Goal: Task Accomplishment & Management: Manage account settings

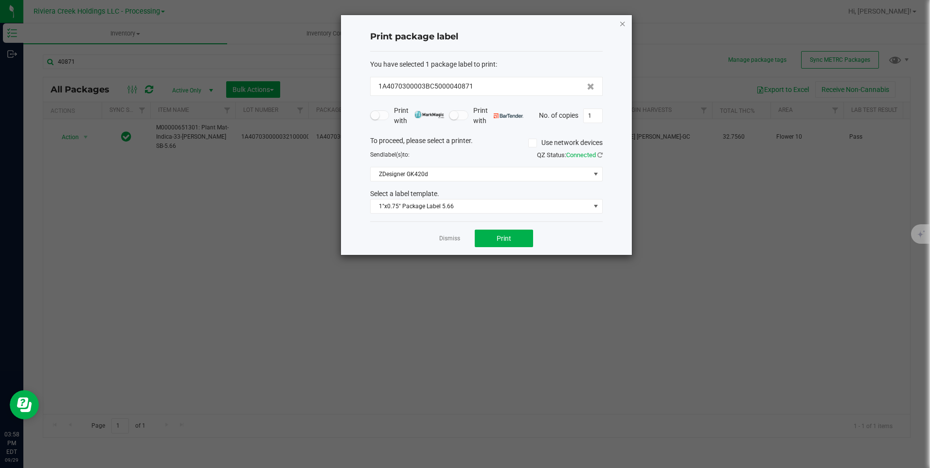
click at [622, 26] on icon "button" at bounding box center [622, 24] width 7 height 12
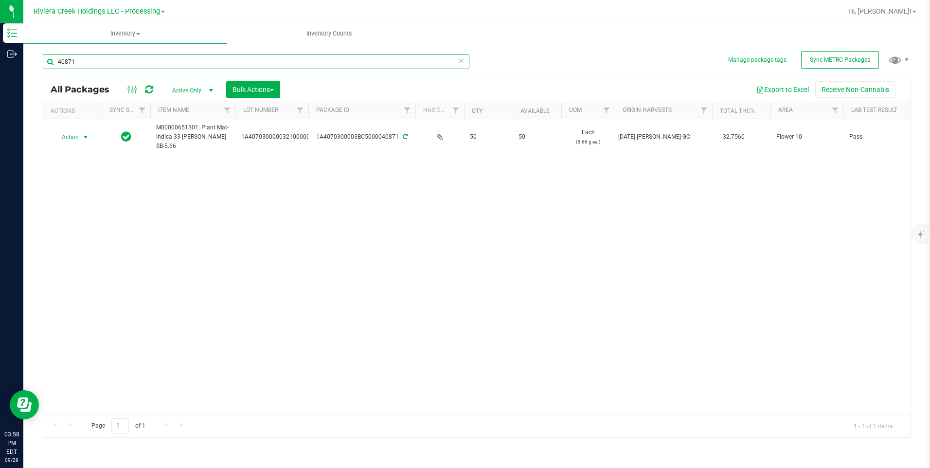
click at [154, 64] on input "40871" at bounding box center [256, 61] width 427 height 15
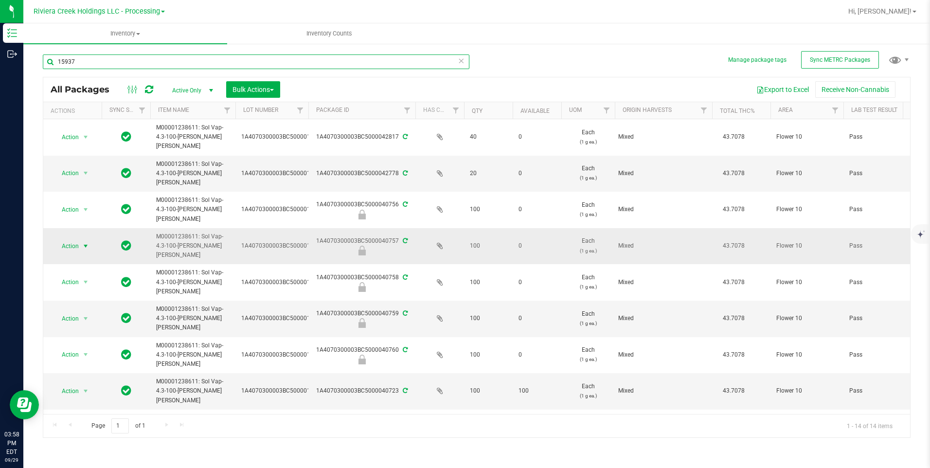
type input "15937"
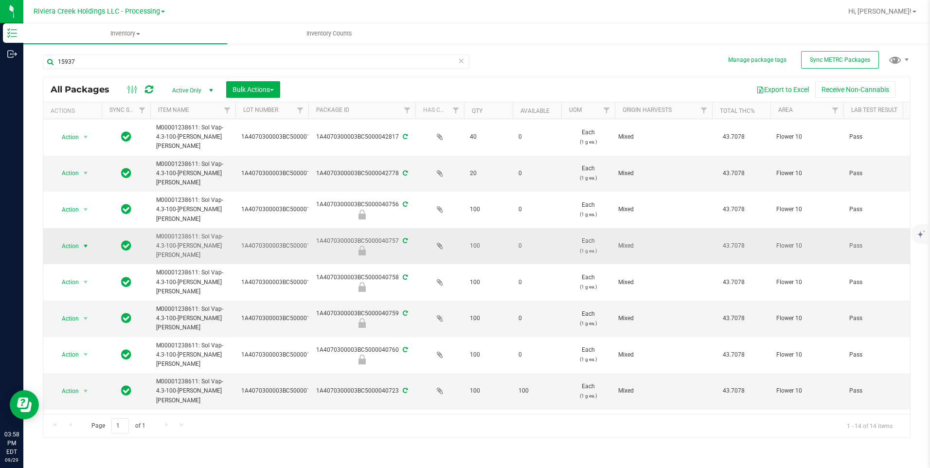
click at [83, 242] on span "select" at bounding box center [86, 246] width 8 height 8
click at [84, 322] on li "Unlock package" at bounding box center [85, 329] width 62 height 15
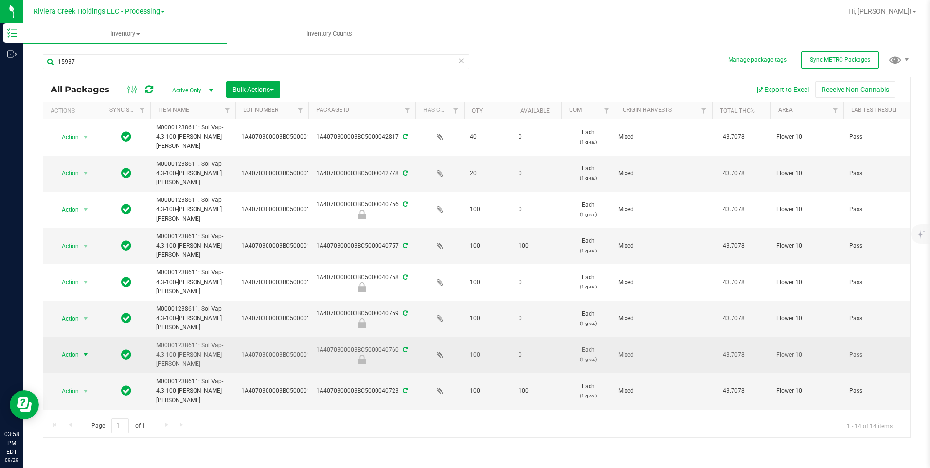
click at [86, 351] on span "select" at bounding box center [86, 355] width 8 height 8
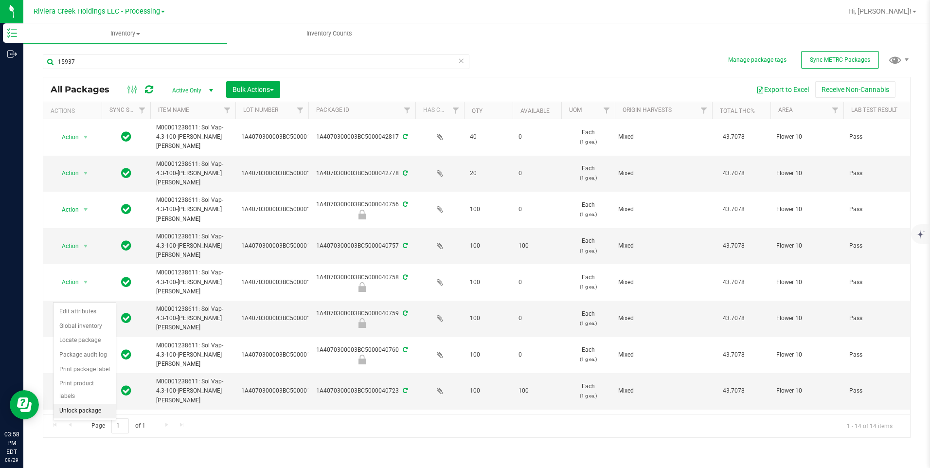
click at [101, 404] on li "Unlock package" at bounding box center [85, 411] width 62 height 15
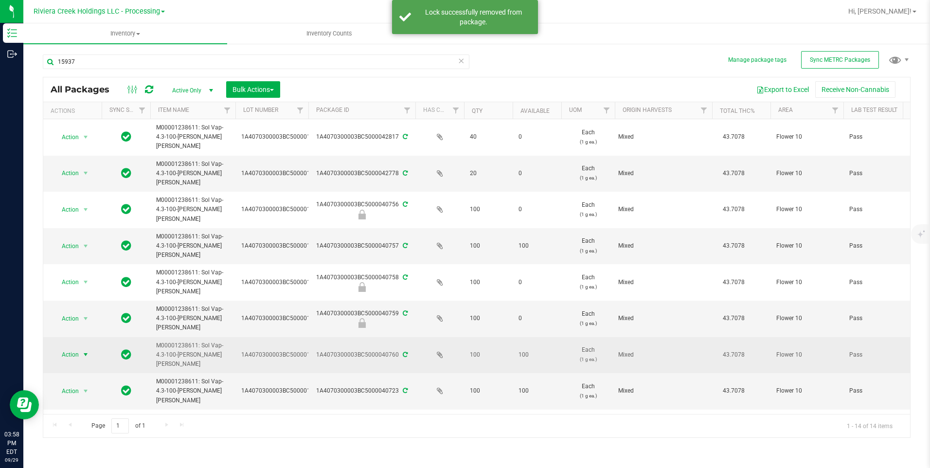
click at [69, 348] on span "Action" at bounding box center [66, 355] width 26 height 14
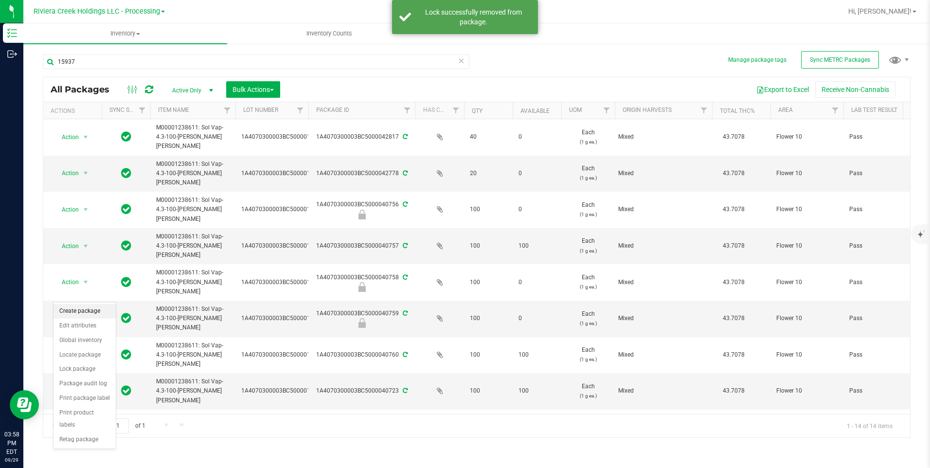
click at [99, 312] on li "Create package" at bounding box center [85, 311] width 62 height 15
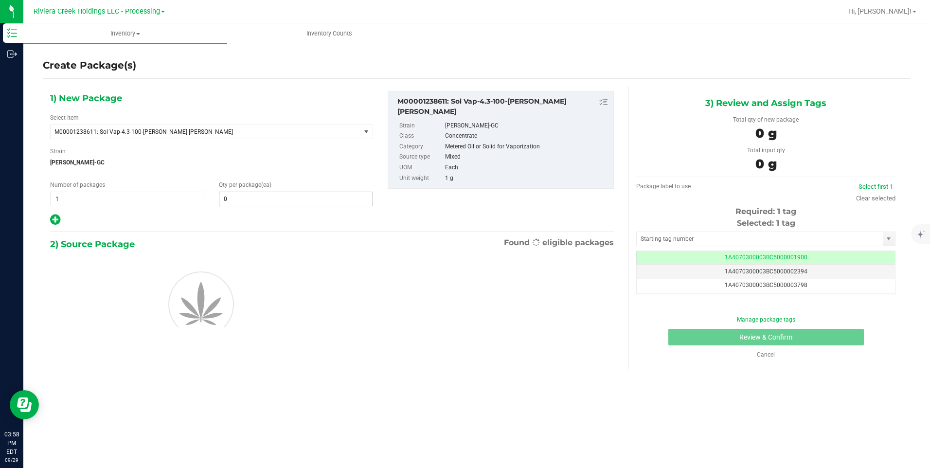
click at [259, 196] on input "0" at bounding box center [295, 199] width 153 height 14
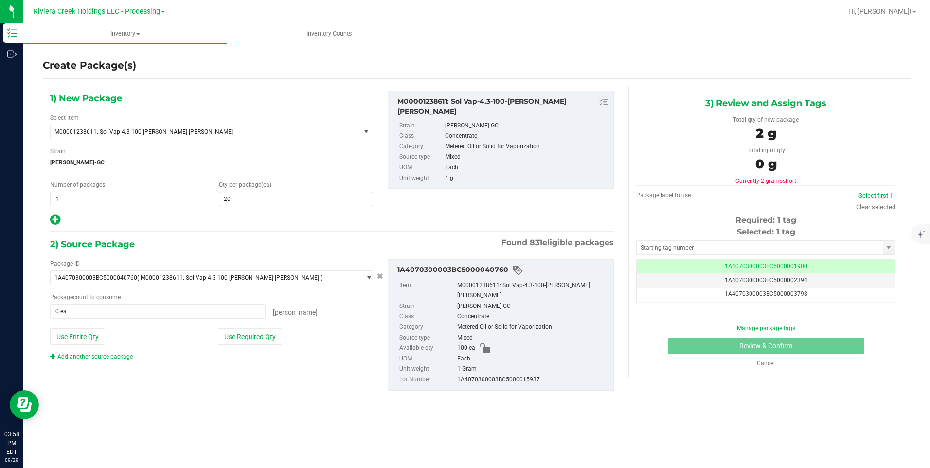
type input "200"
click at [72, 331] on button "Use Entire Qty" at bounding box center [77, 336] width 55 height 17
type input "100 ea"
click at [108, 356] on link "Add another source package" at bounding box center [91, 356] width 83 height 7
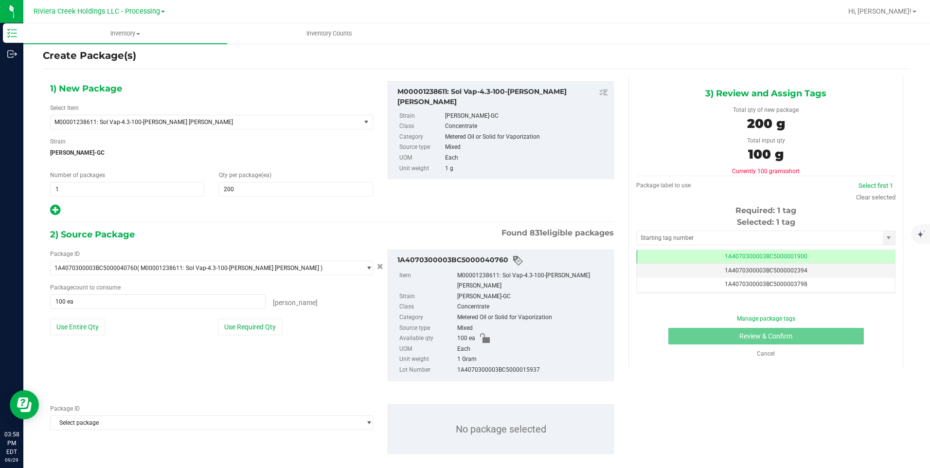
scroll to position [13, 0]
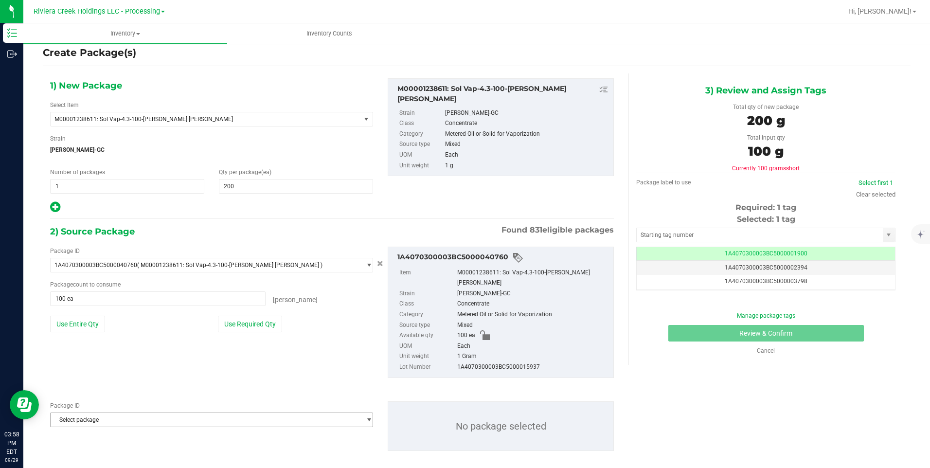
click at [105, 413] on span "Select package" at bounding box center [206, 420] width 310 height 14
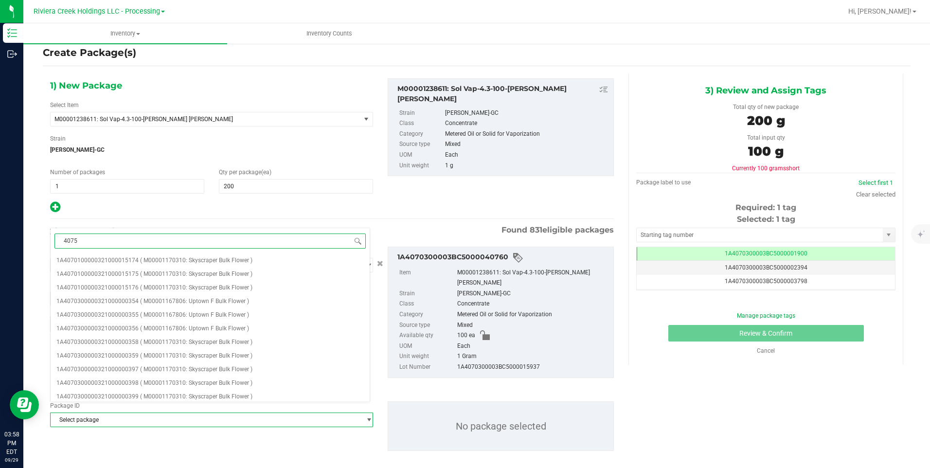
type input "40757"
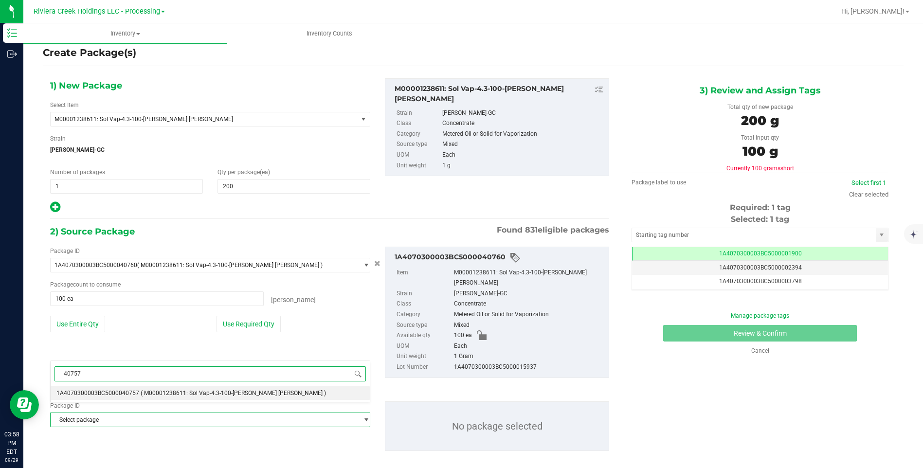
click at [122, 384] on span "40757" at bounding box center [210, 374] width 319 height 23
click at [123, 391] on span "1A4070300003BC5000040757" at bounding box center [97, 393] width 83 height 7
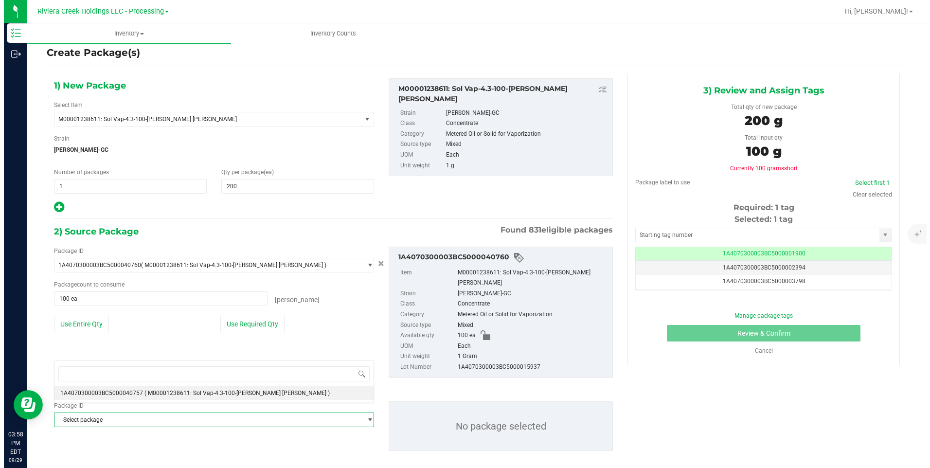
scroll to position [9660, 0]
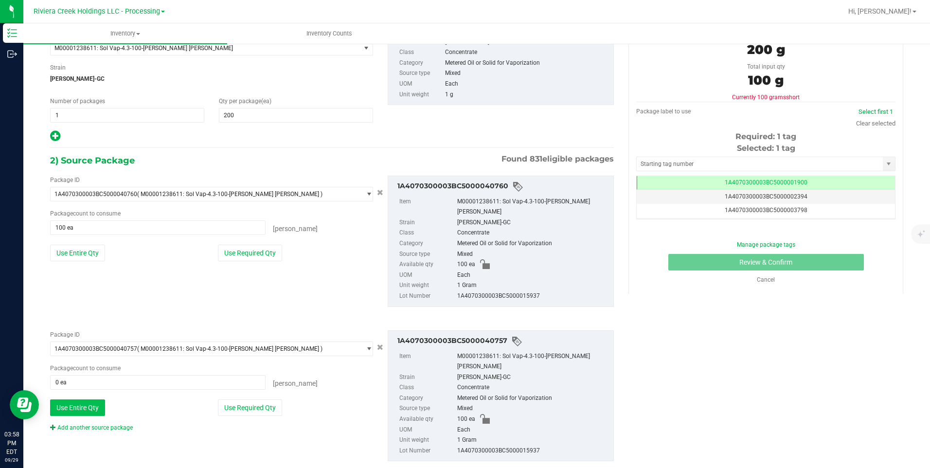
click at [94, 399] on button "Use Entire Qty" at bounding box center [77, 407] width 55 height 17
type input "100 ea"
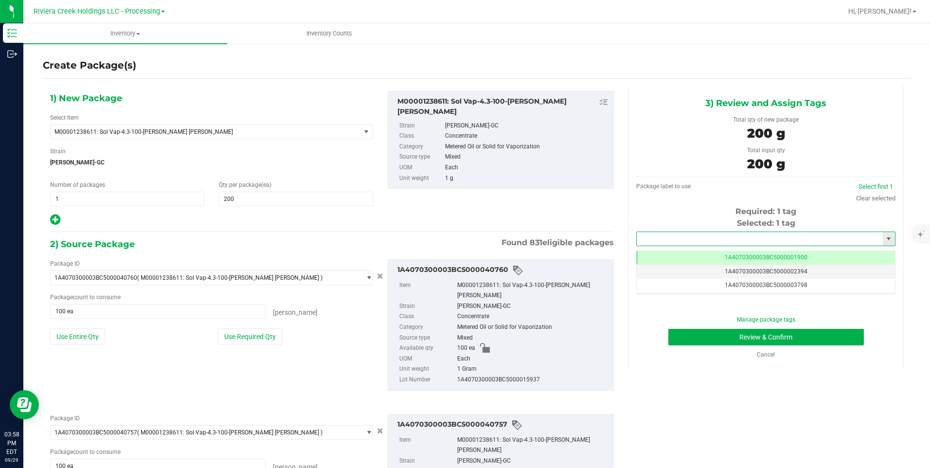
click at [722, 240] on input "text" at bounding box center [760, 239] width 246 height 14
click at [711, 256] on li "1A4070300003BC5000043712" at bounding box center [760, 255] width 256 height 15
type input "1A4070300003BC5000043712"
click at [715, 333] on button "Review & Confirm" at bounding box center [767, 337] width 196 height 17
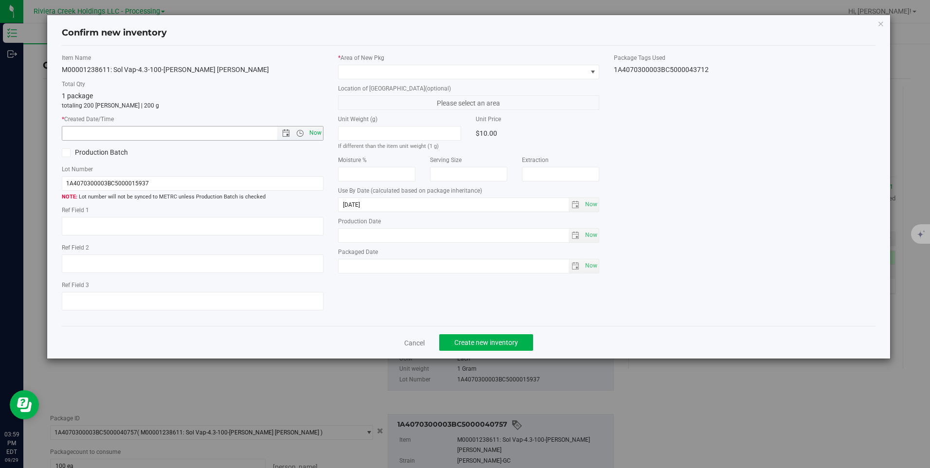
click at [323, 127] on span "Now" at bounding box center [315, 133] width 17 height 14
type input "[DATE] 3:59 PM"
click at [360, 63] on div "* Area of [GEOGRAPHIC_DATA]" at bounding box center [468, 67] width 261 height 26
click at [371, 67] on span at bounding box center [463, 72] width 248 height 14
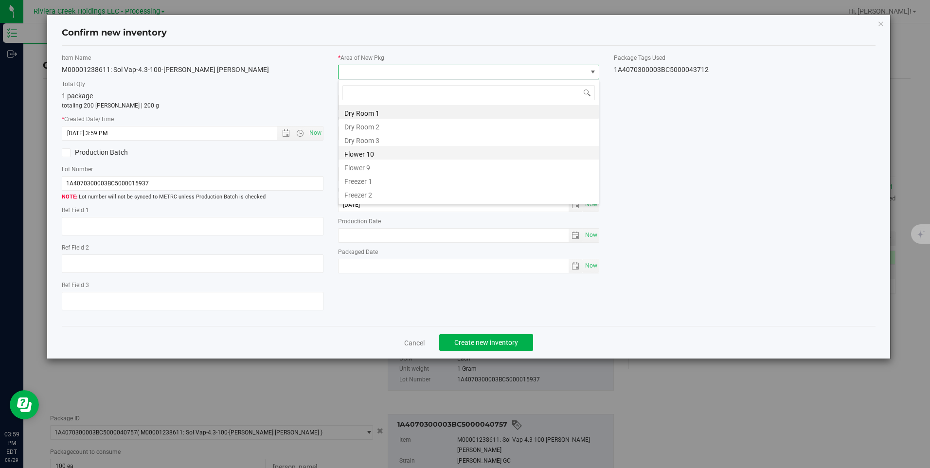
click at [401, 150] on li "Flower 10" at bounding box center [469, 153] width 260 height 14
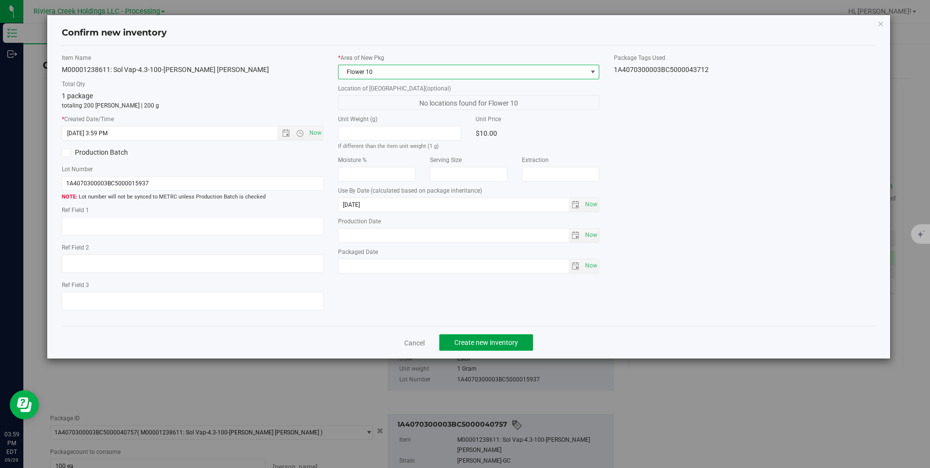
click at [469, 338] on button "Create new inventory" at bounding box center [486, 342] width 94 height 17
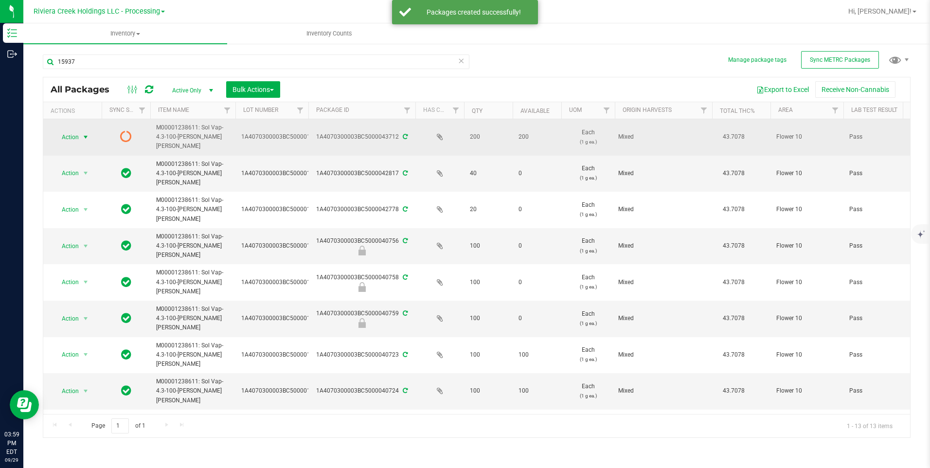
click at [84, 134] on span "select" at bounding box center [86, 137] width 8 height 8
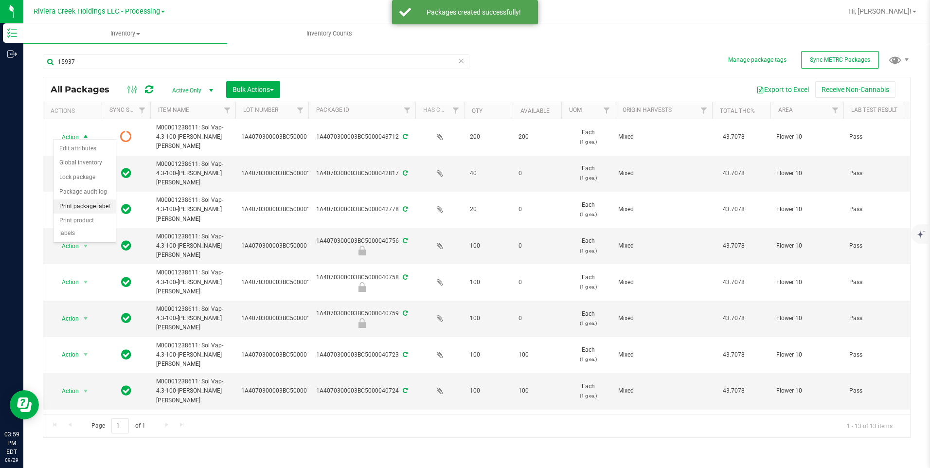
click at [93, 211] on li "Print package label" at bounding box center [85, 207] width 62 height 15
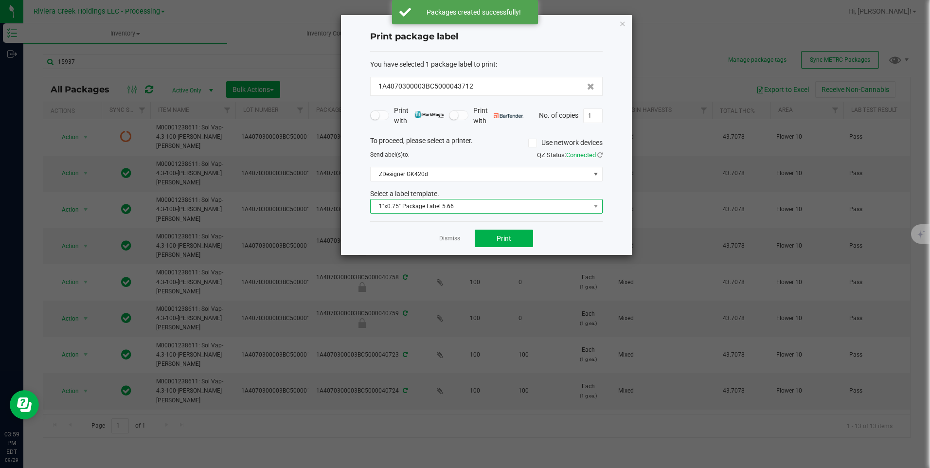
click at [417, 203] on span "1"x0.75" Package Label 5.66" at bounding box center [480, 207] width 219 height 14
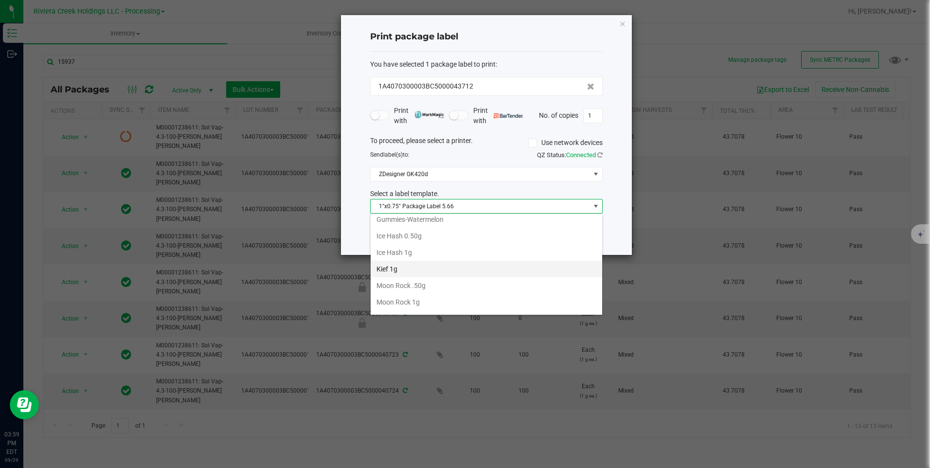
click at [420, 263] on li "Kief 1g" at bounding box center [487, 269] width 232 height 17
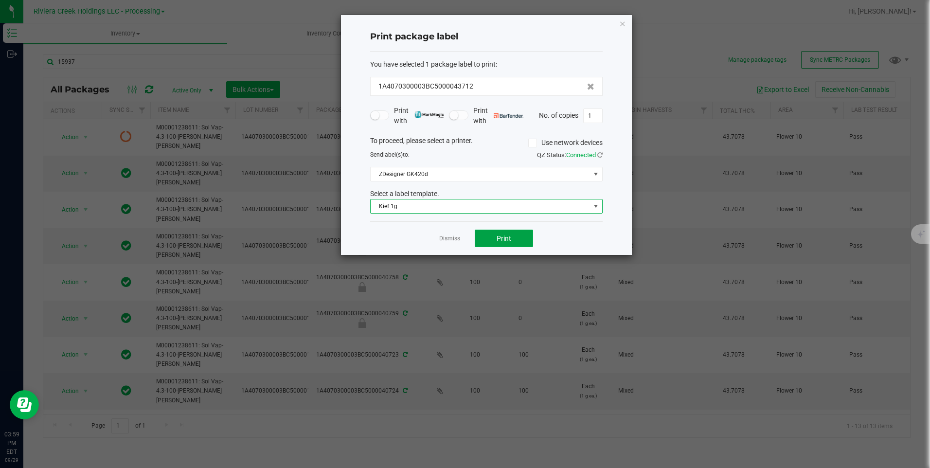
click at [489, 242] on button "Print" at bounding box center [504, 239] width 58 height 18
click at [624, 21] on icon "button" at bounding box center [622, 24] width 7 height 12
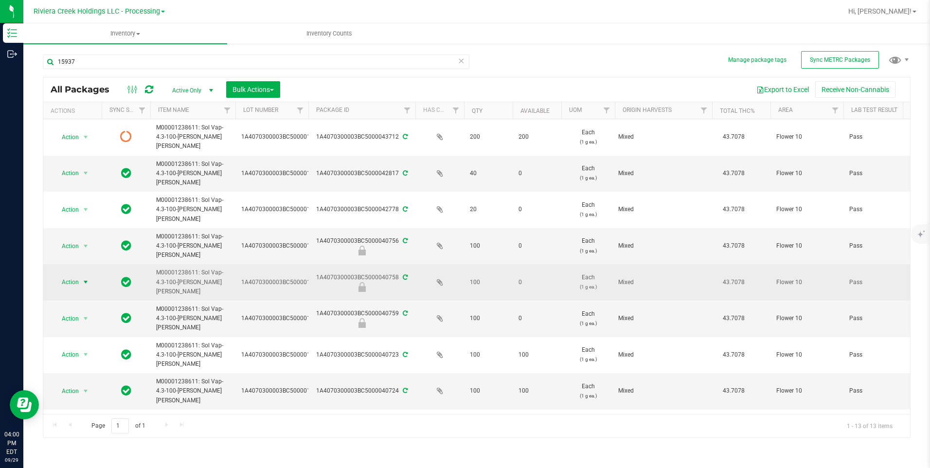
click at [76, 275] on span "Action" at bounding box center [66, 282] width 26 height 14
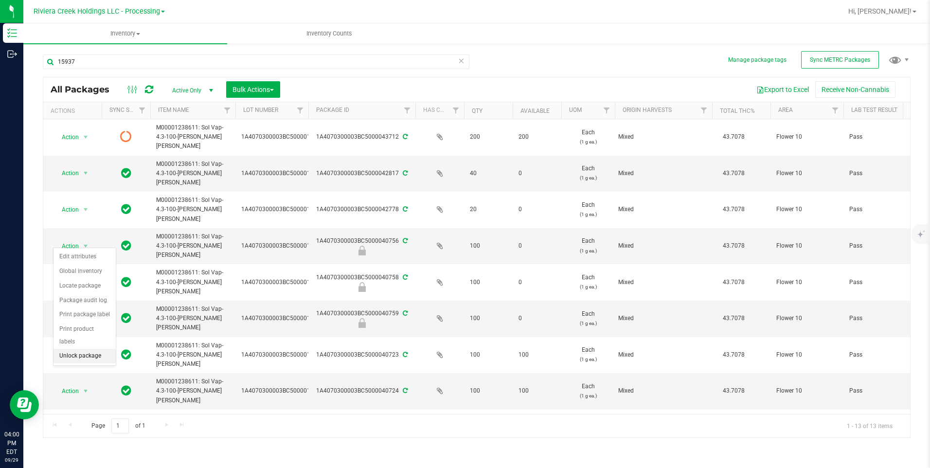
click at [106, 349] on li "Unlock package" at bounding box center [85, 356] width 62 height 15
click at [91, 312] on span "select" at bounding box center [86, 319] width 12 height 14
click at [91, 376] on li "Unlock package" at bounding box center [85, 383] width 62 height 15
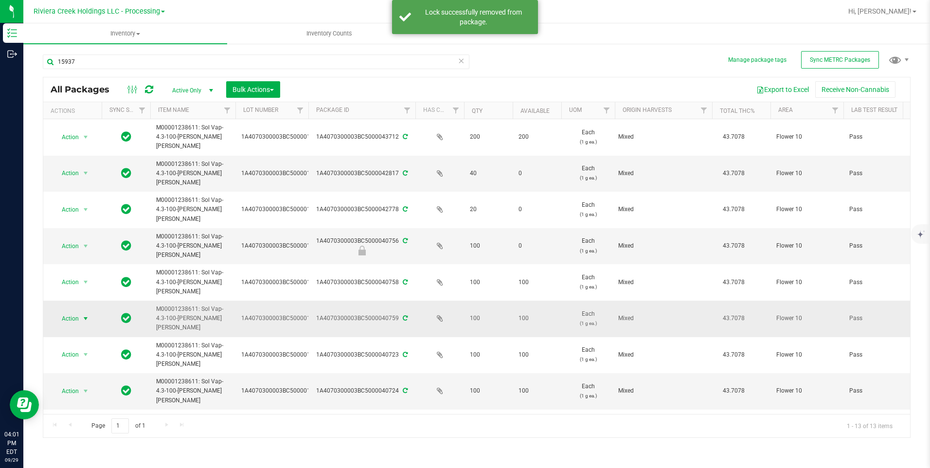
click at [80, 312] on span "select" at bounding box center [86, 319] width 12 height 14
click at [102, 277] on li "Create package" at bounding box center [85, 283] width 62 height 15
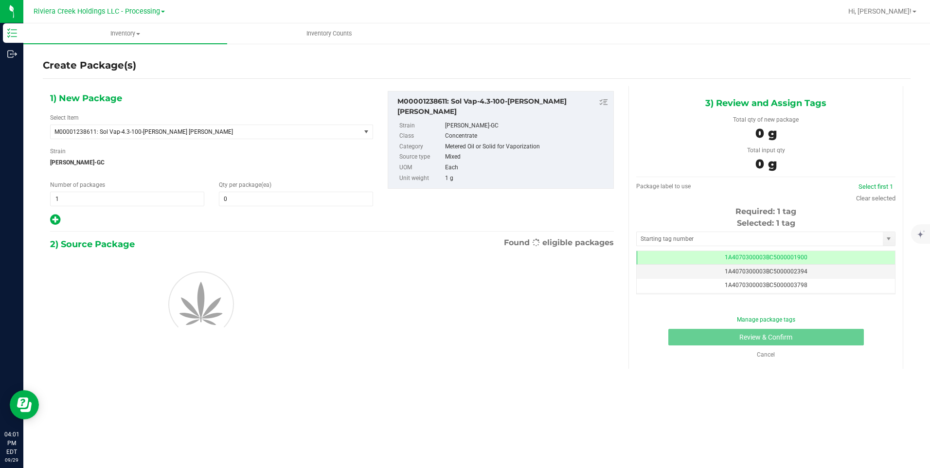
scroll to position [0, 0]
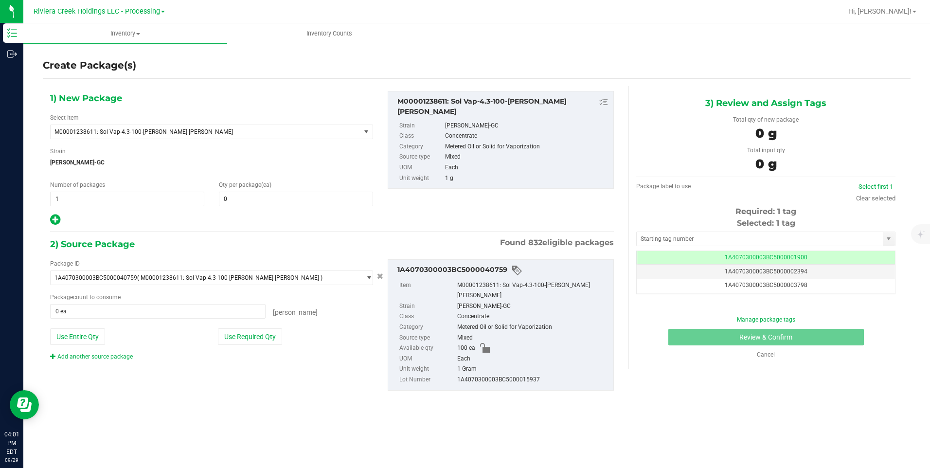
click at [304, 207] on div "1) New Package Select Item M00001238611: Sol Vap-4.3-100-[PERSON_NAME] [PERSON_…" at bounding box center [212, 158] width 338 height 135
click at [304, 202] on span at bounding box center [296, 199] width 154 height 15
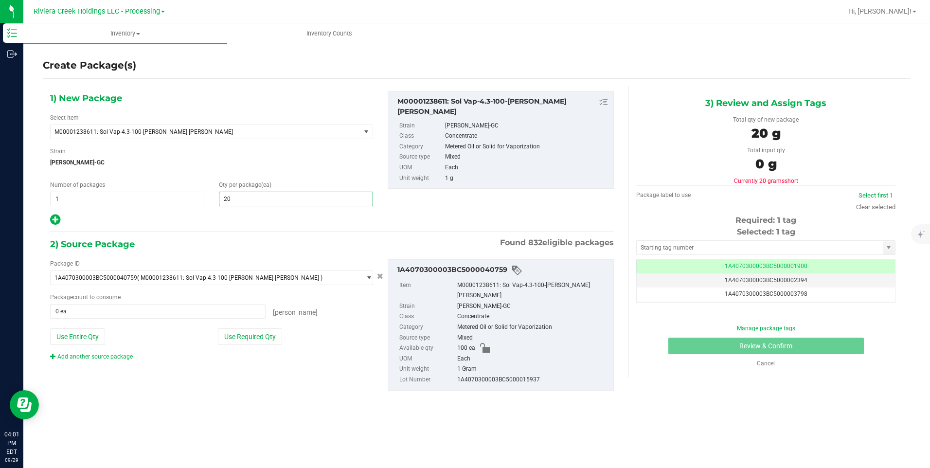
type input "200"
click at [96, 328] on div "Package ID 1A4070300003BC5000040759 ( M00001238611: Sol Vap-4.3-100-[PERSON_NAM…" at bounding box center [212, 310] width 338 height 102
click at [101, 353] on link "Add another source package" at bounding box center [91, 356] width 83 height 7
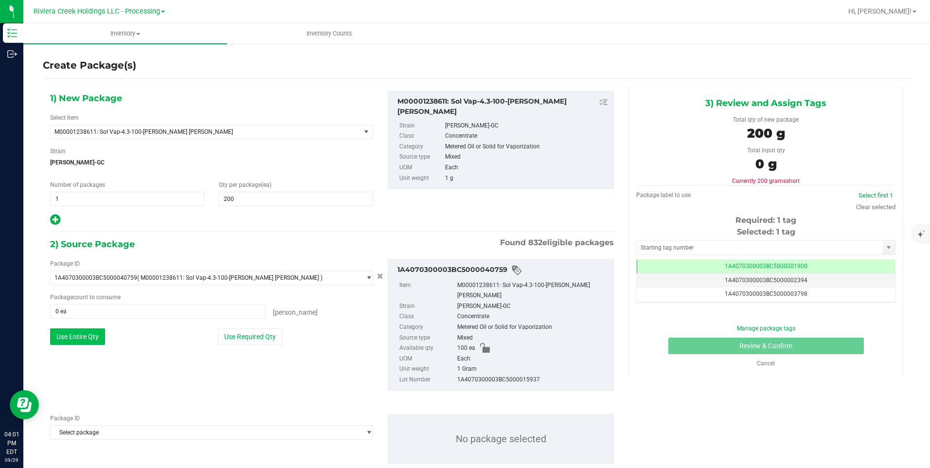
click at [87, 339] on button "Use Entire Qty" at bounding box center [77, 336] width 55 height 17
type input "100 ea"
click at [122, 426] on span "Select package" at bounding box center [206, 433] width 310 height 14
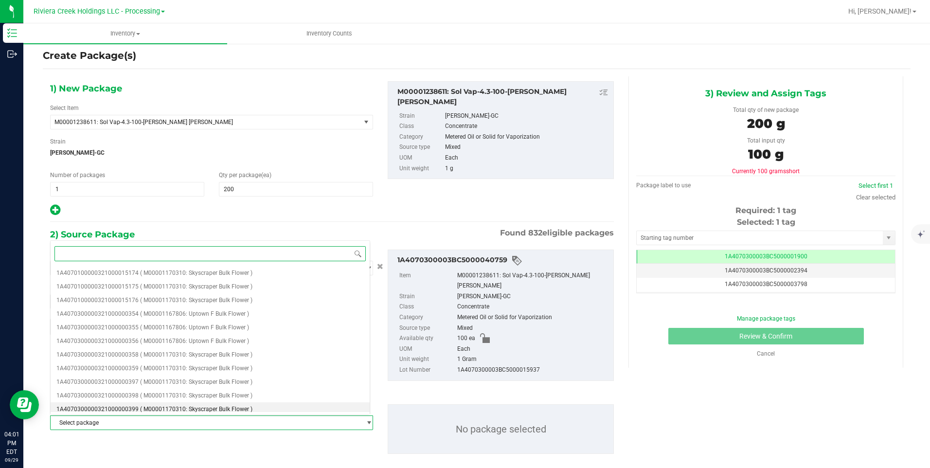
scroll to position [13, 0]
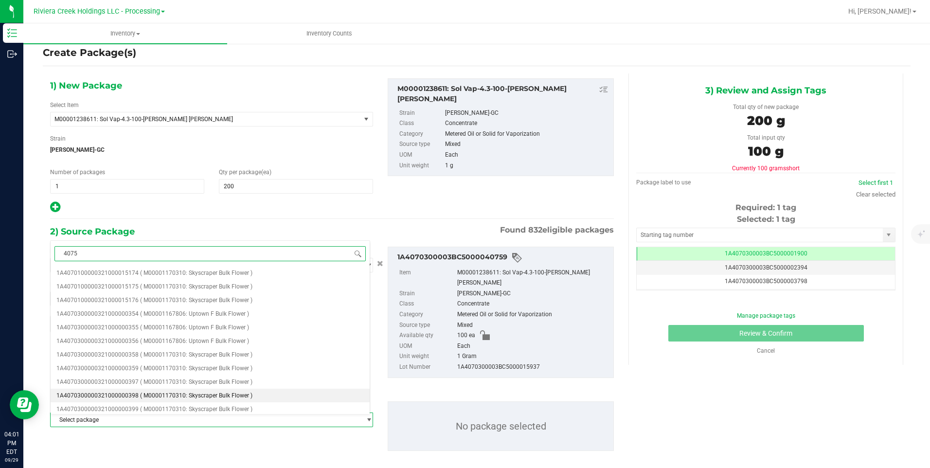
type input "40758"
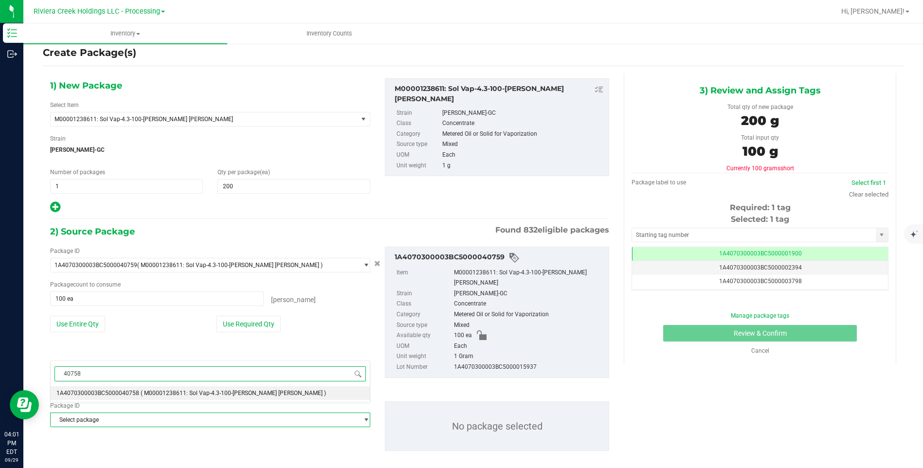
click at [132, 390] on span "1A4070300003BC5000040758" at bounding box center [97, 393] width 83 height 7
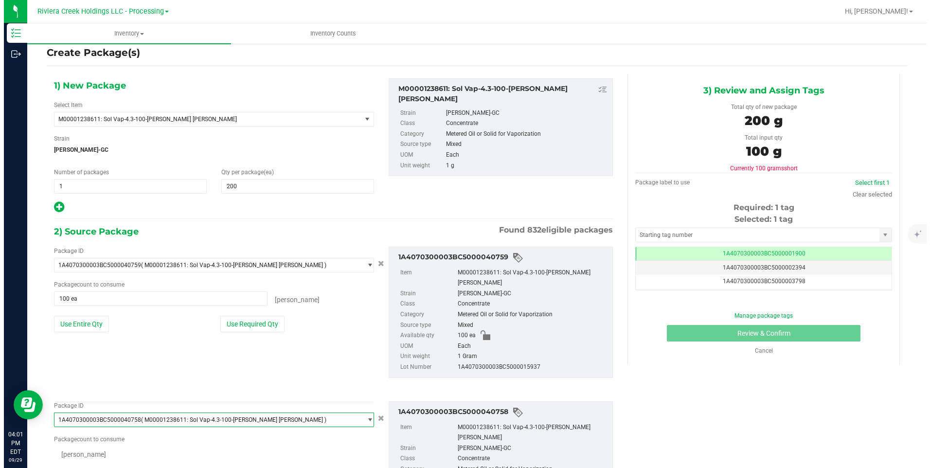
scroll to position [9660, 0]
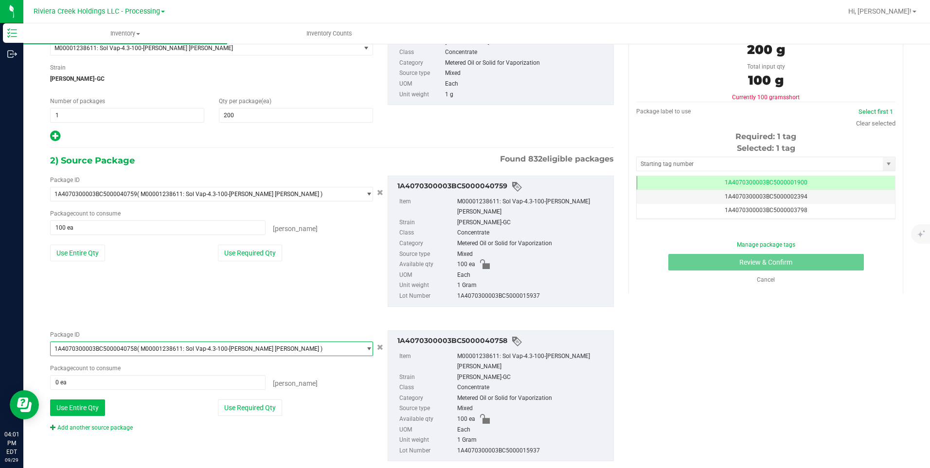
click at [91, 400] on button "Use Entire Qty" at bounding box center [77, 407] width 55 height 17
type input "100 ea"
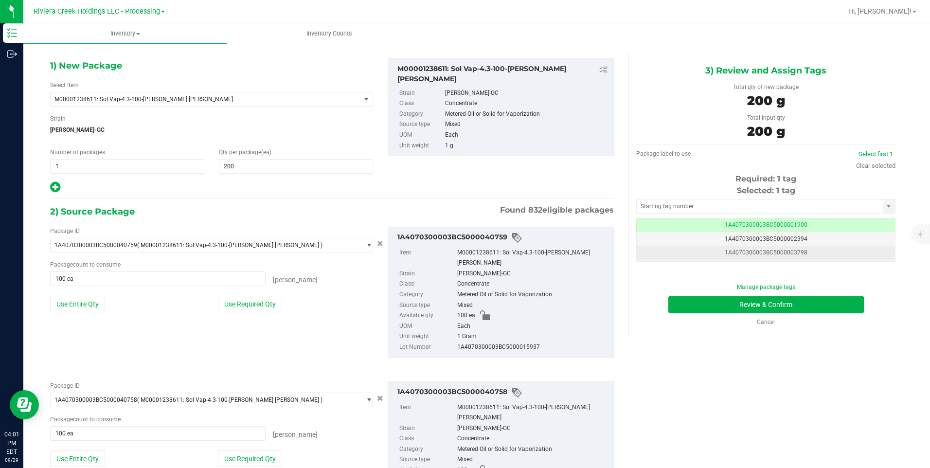
scroll to position [0, 0]
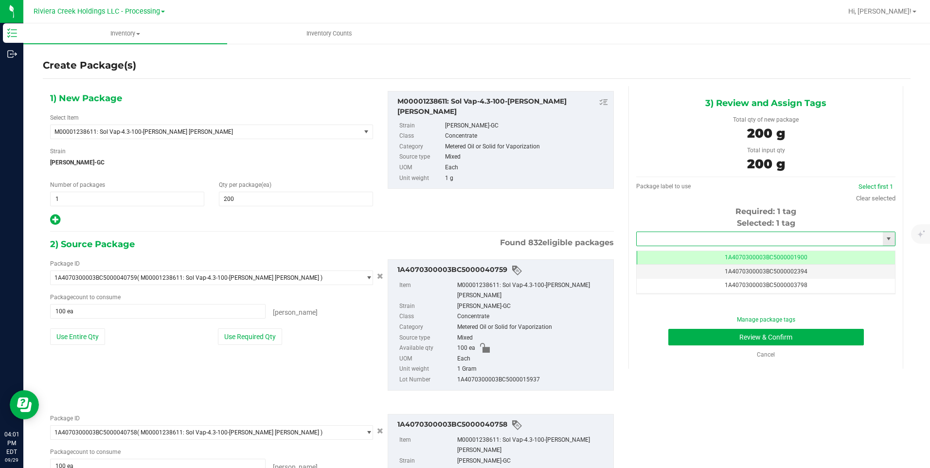
click at [678, 242] on input "text" at bounding box center [760, 239] width 246 height 14
click at [683, 254] on li "1A4070300003BC5000043713" at bounding box center [760, 255] width 256 height 15
type input "1A4070300003BC5000043713"
click at [710, 338] on button "Review & Confirm" at bounding box center [767, 337] width 196 height 17
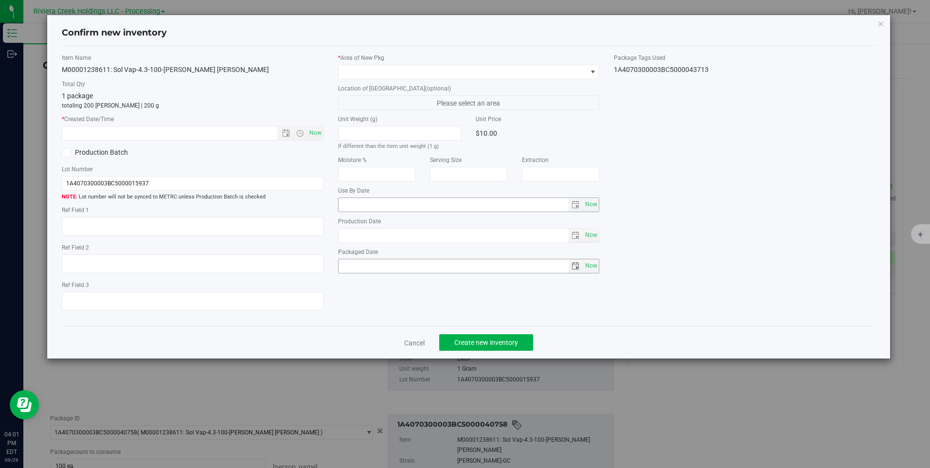
type input "[DATE]"
click at [316, 138] on span "Now" at bounding box center [315, 133] width 17 height 14
type input "[DATE] 4:01 PM"
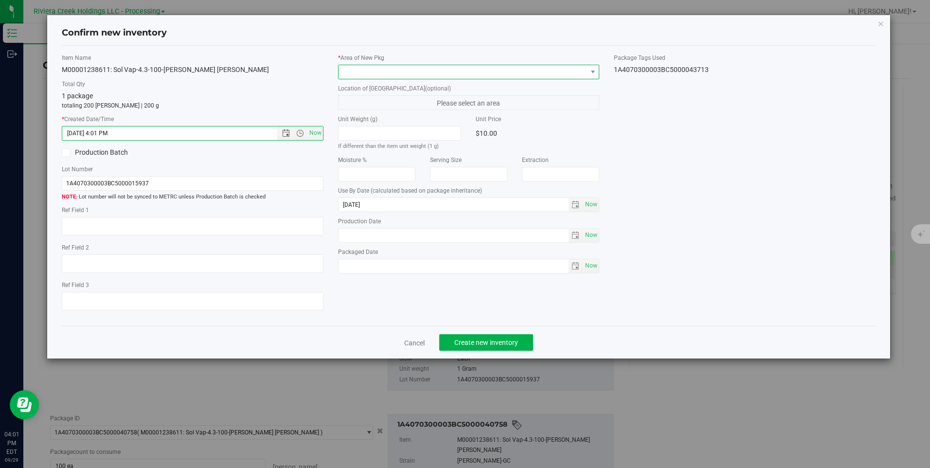
click at [368, 68] on span at bounding box center [463, 72] width 248 height 14
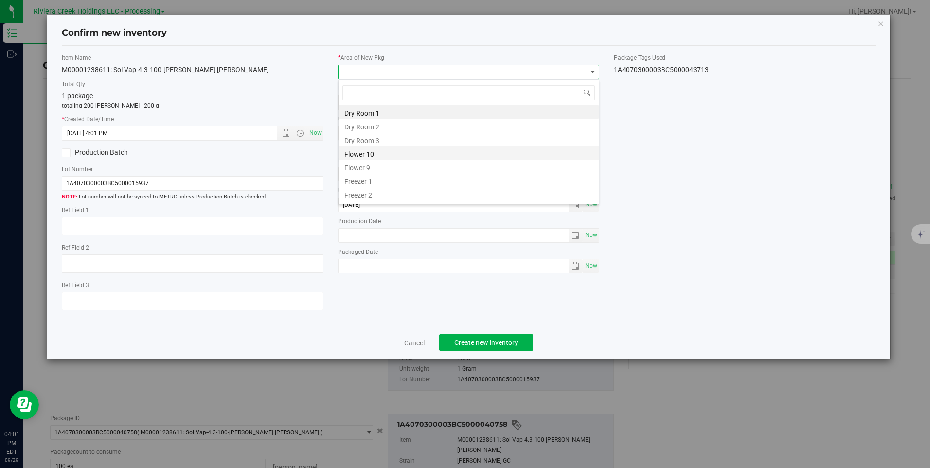
click at [401, 150] on li "Flower 10" at bounding box center [469, 153] width 260 height 14
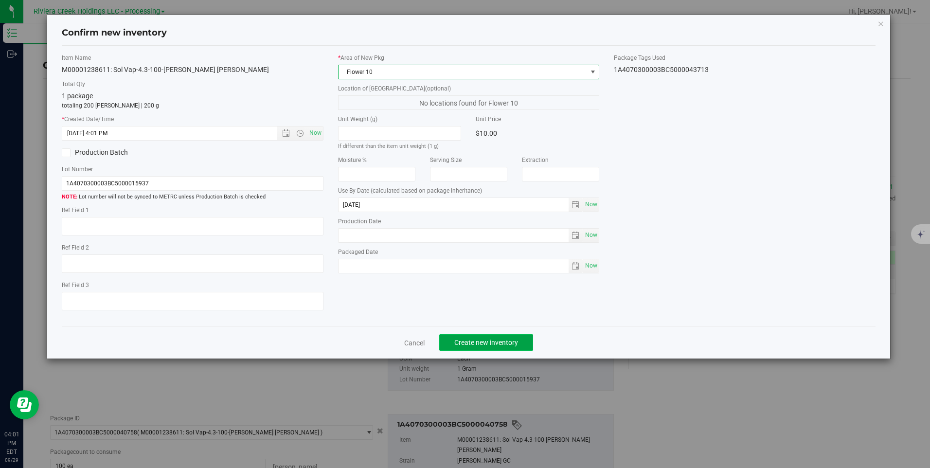
click at [486, 350] on button "Create new inventory" at bounding box center [486, 342] width 94 height 17
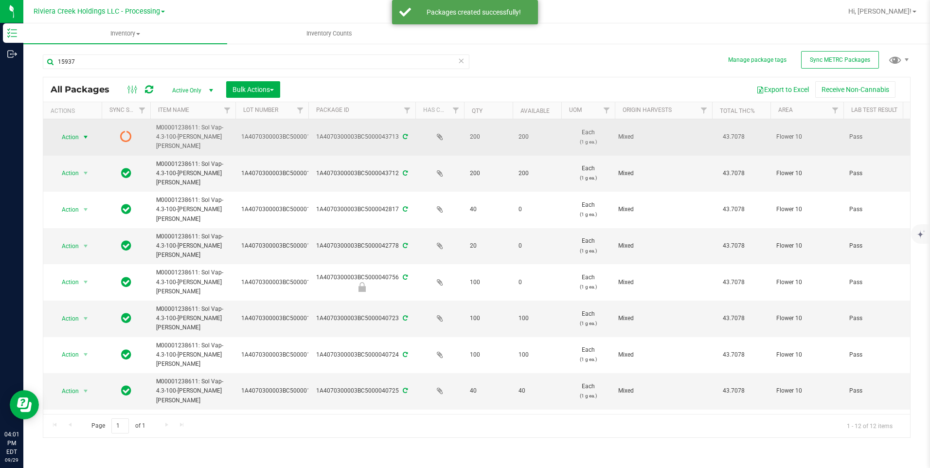
click at [63, 130] on span "Action" at bounding box center [66, 137] width 26 height 14
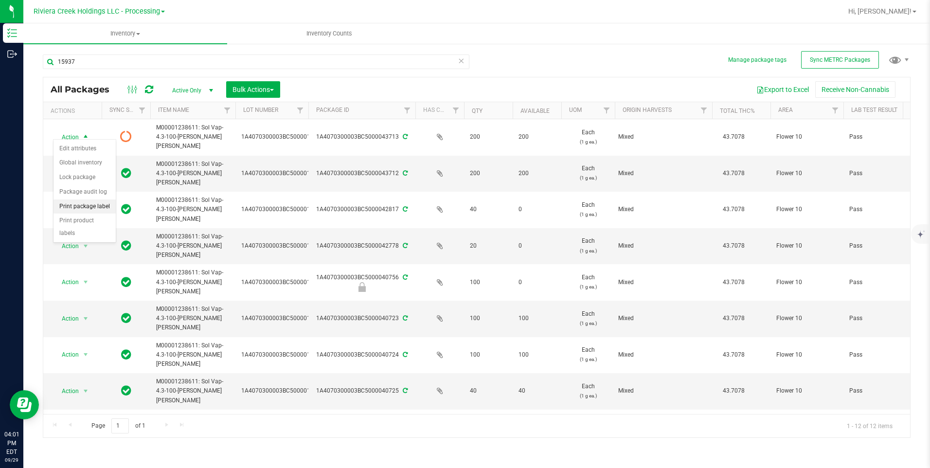
click at [88, 208] on li "Print package label" at bounding box center [85, 207] width 62 height 15
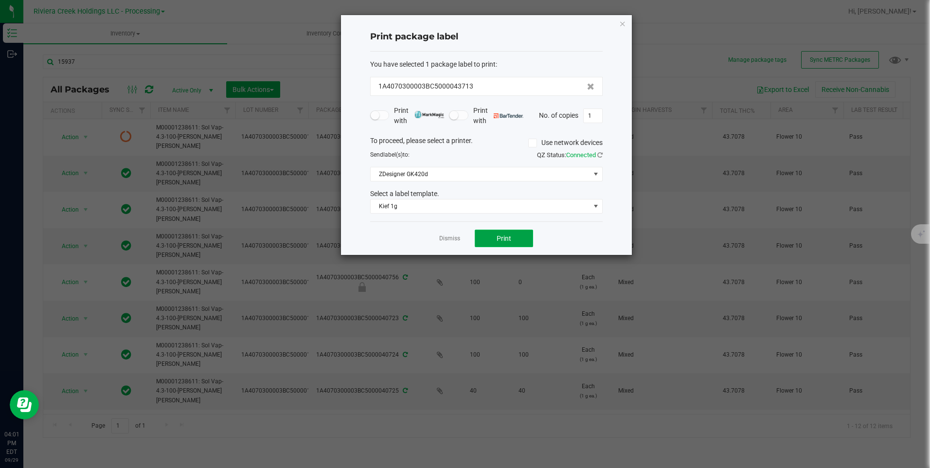
click at [529, 240] on button "Print" at bounding box center [504, 239] width 58 height 18
click at [619, 24] on icon "button" at bounding box center [622, 24] width 7 height 12
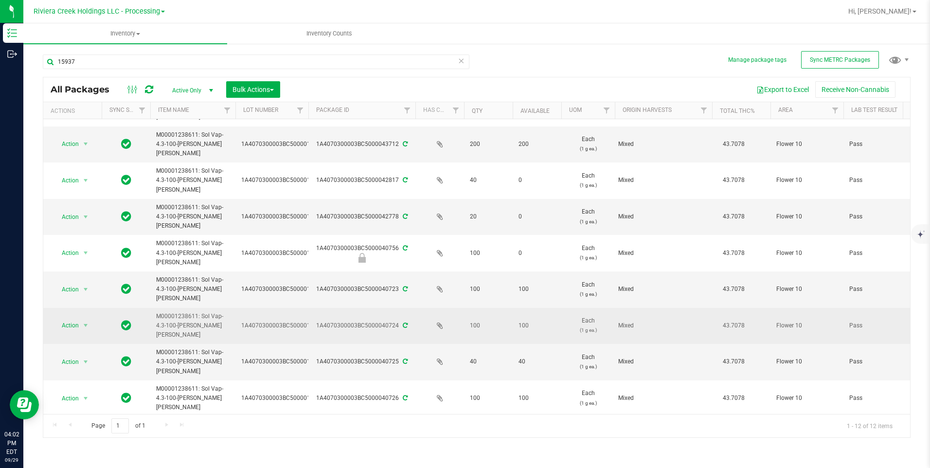
scroll to position [45, 0]
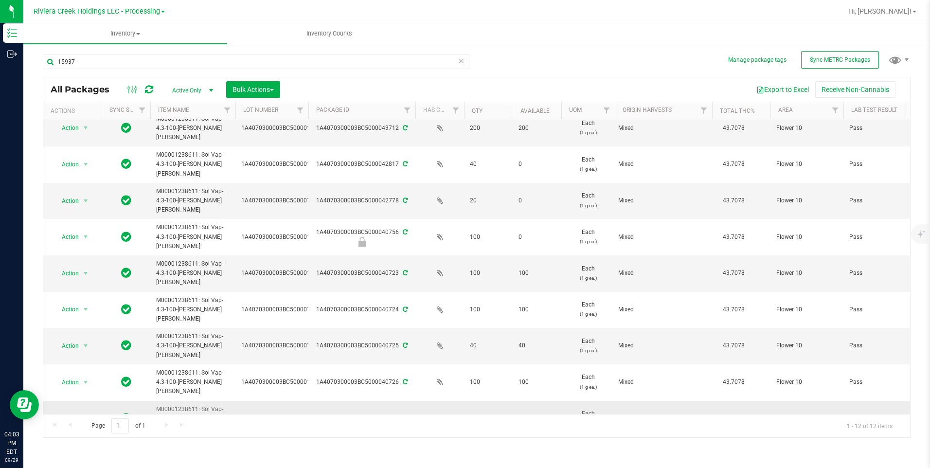
click at [80, 412] on span "select" at bounding box center [86, 419] width 12 height 14
click at [85, 196] on li "Create package" at bounding box center [85, 198] width 62 height 15
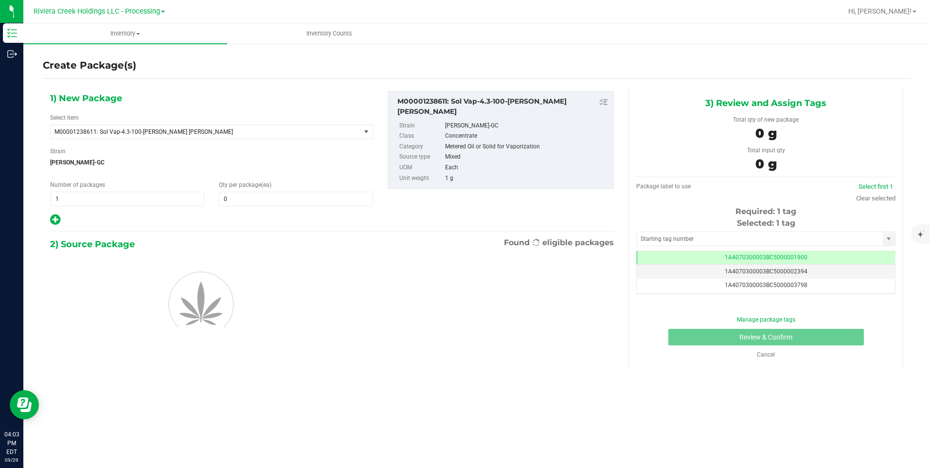
scroll to position [0, 0]
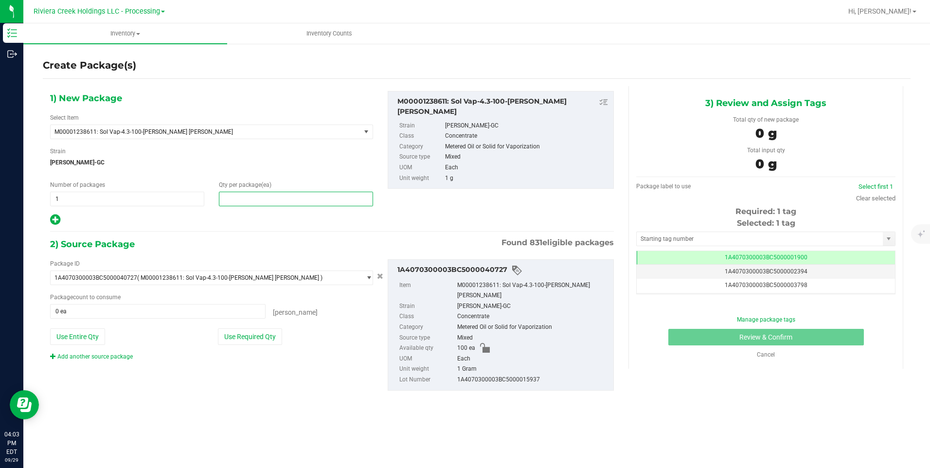
click at [262, 200] on span at bounding box center [296, 199] width 154 height 15
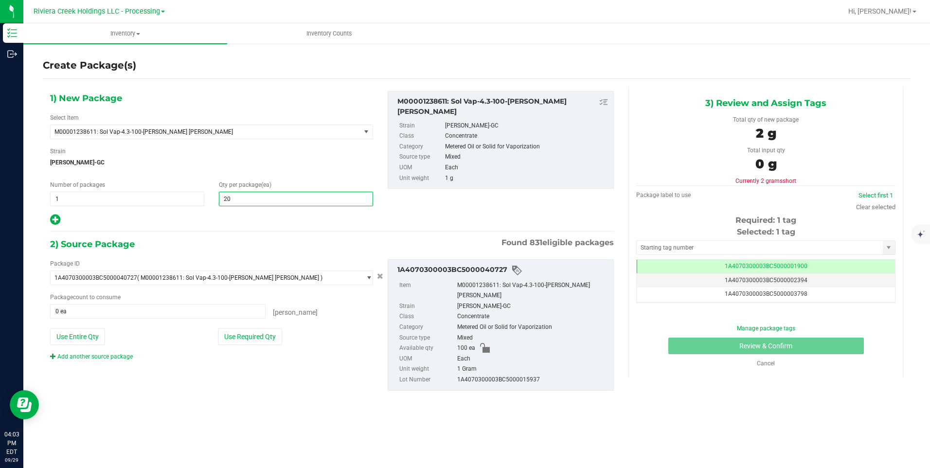
type input "200"
click at [68, 339] on button "Use Entire Qty" at bounding box center [77, 336] width 55 height 17
type input "100 ea"
click at [109, 359] on link "Add another source package" at bounding box center [91, 356] width 83 height 7
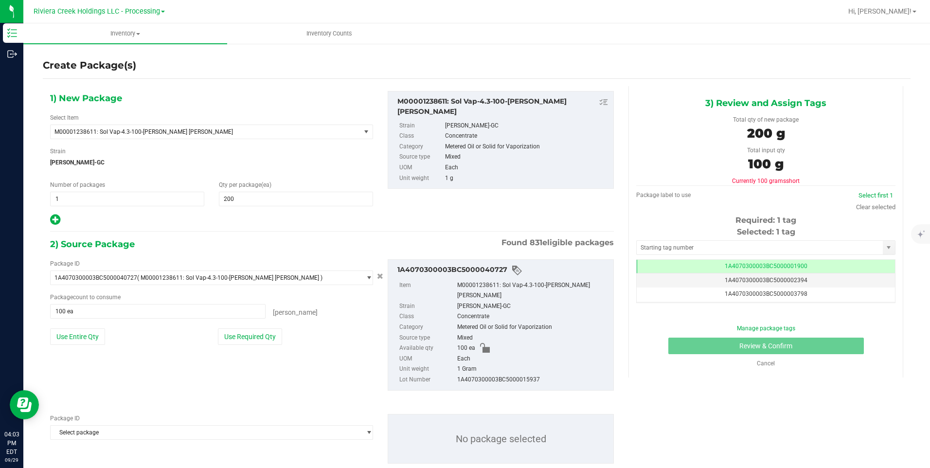
scroll to position [13, 0]
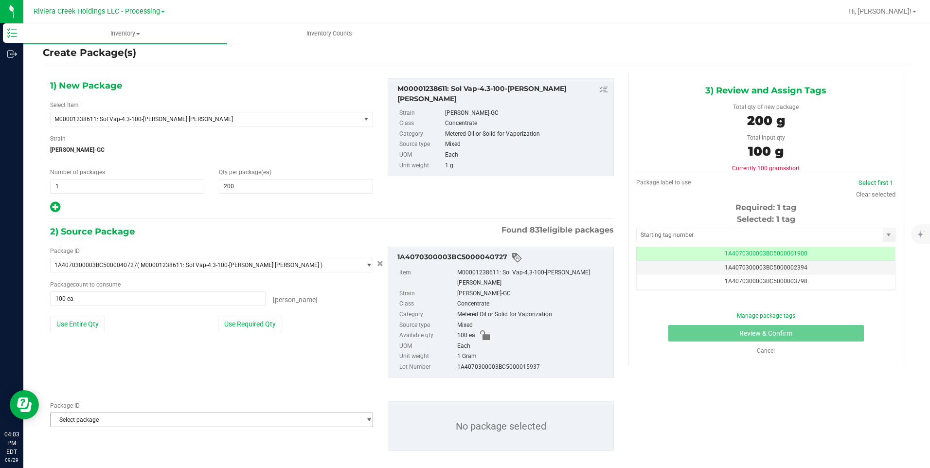
click at [115, 413] on span "Select package" at bounding box center [206, 420] width 310 height 14
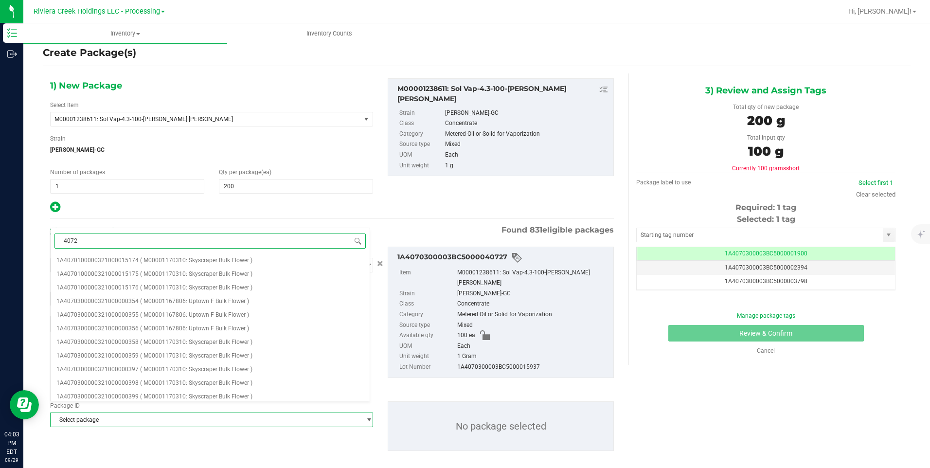
type input "40726"
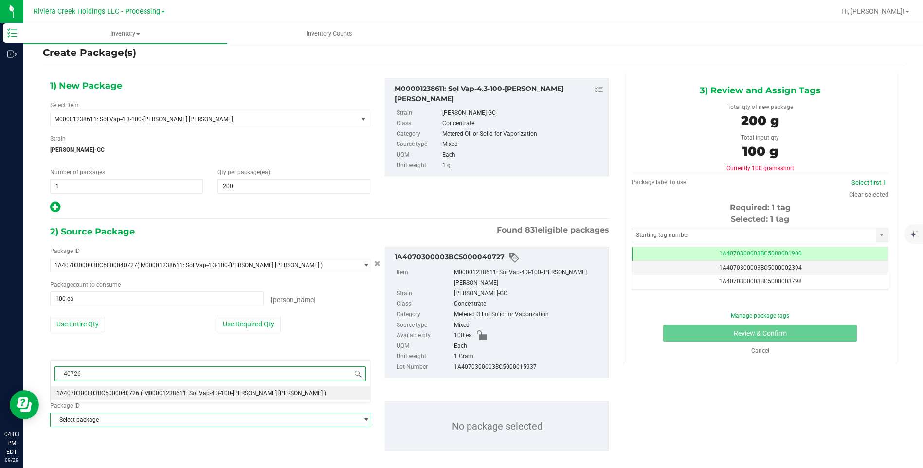
click at [133, 393] on span "1A4070300003BC5000040726" at bounding box center [97, 393] width 83 height 7
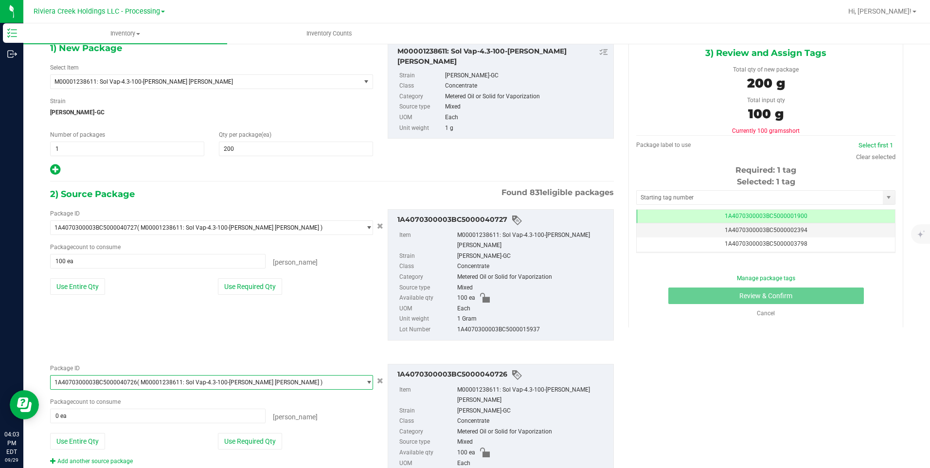
scroll to position [61, 0]
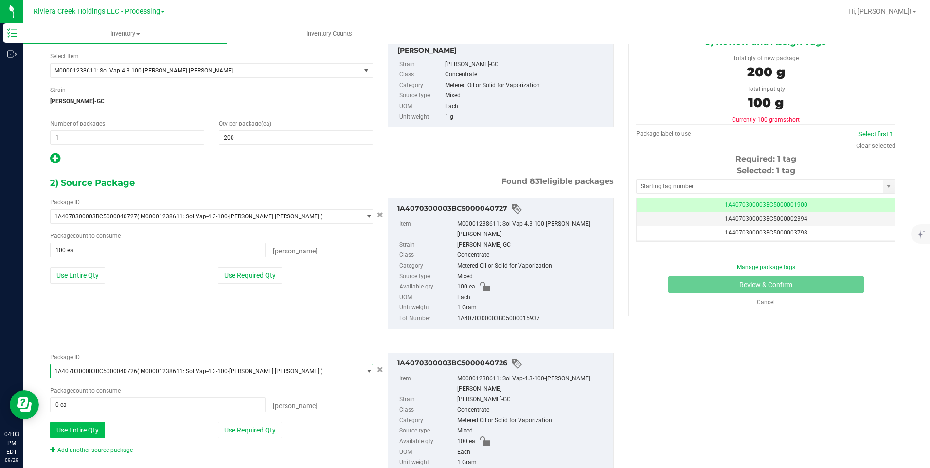
click at [99, 422] on button "Use Entire Qty" at bounding box center [77, 430] width 55 height 17
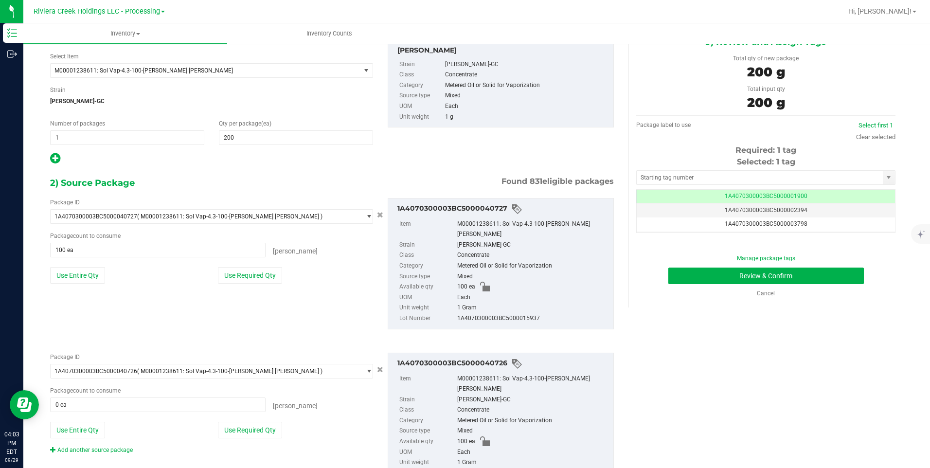
type input "100 ea"
click at [706, 179] on input "text" at bounding box center [760, 178] width 246 height 14
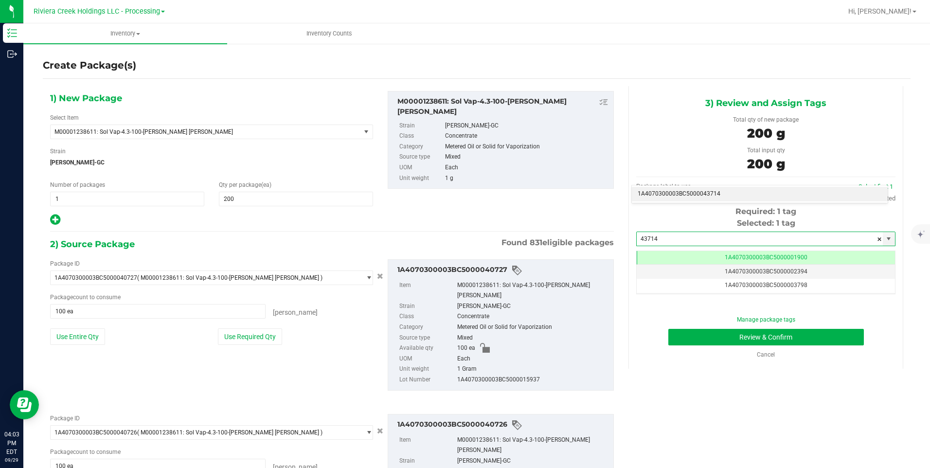
click at [696, 191] on li "1A4070300003BC5000043714" at bounding box center [760, 194] width 256 height 15
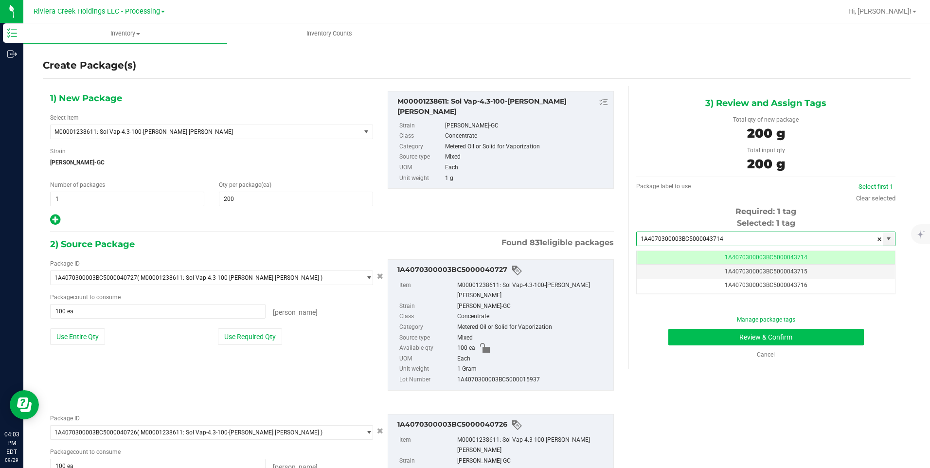
type input "1A4070300003BC5000043714"
click at [705, 336] on button "Review & Confirm" at bounding box center [767, 337] width 196 height 17
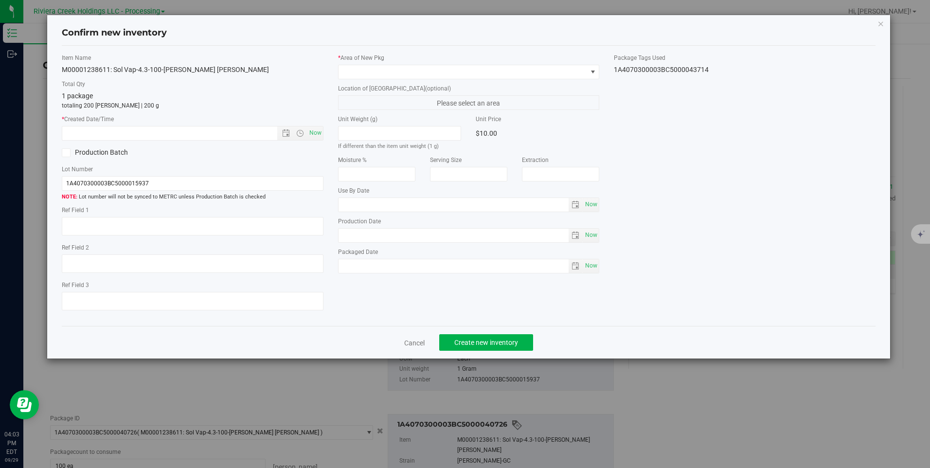
type input "[DATE]"
click at [312, 135] on span "Now" at bounding box center [315, 133] width 17 height 14
type input "[DATE] 4:03 PM"
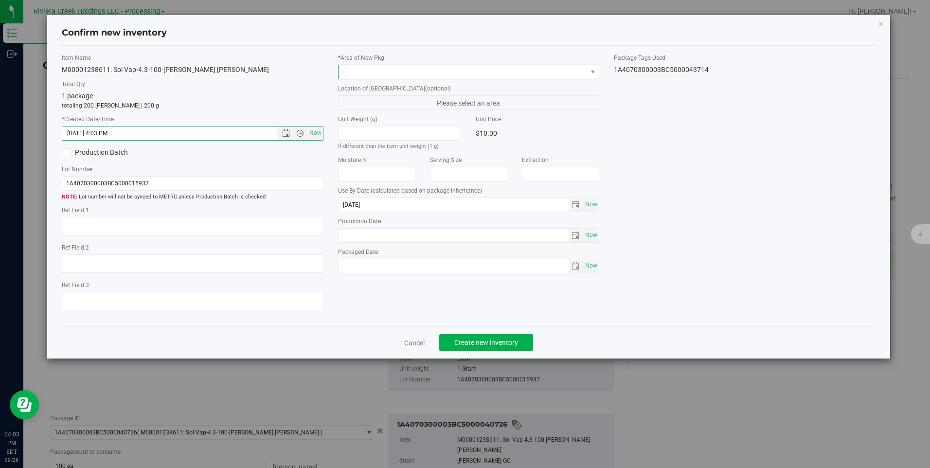
click at [391, 71] on span at bounding box center [463, 72] width 248 height 14
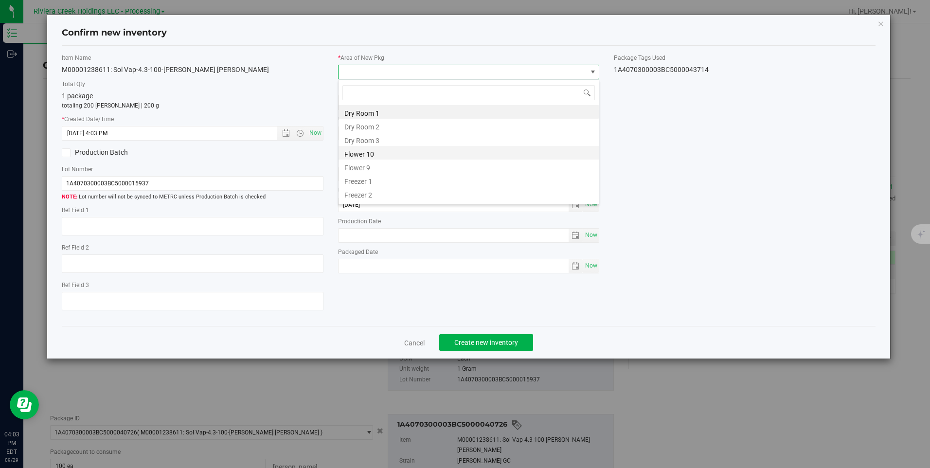
click at [402, 149] on li "Flower 10" at bounding box center [469, 153] width 260 height 14
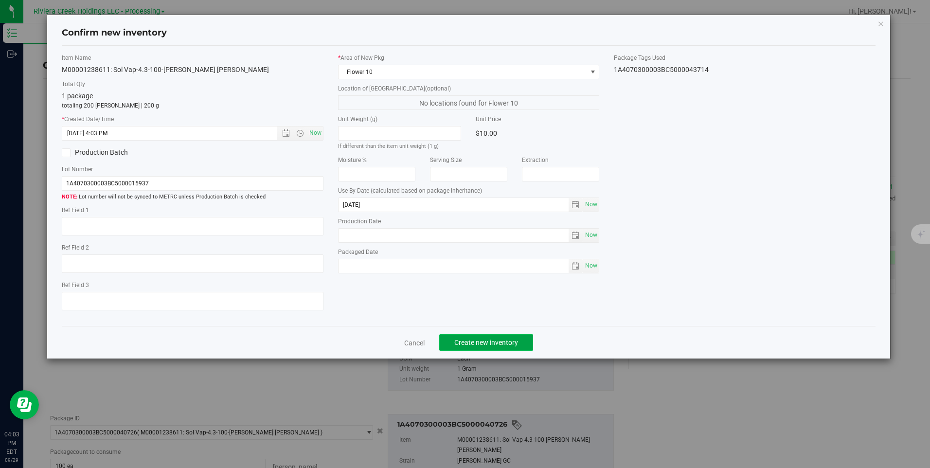
click at [484, 339] on span "Create new inventory" at bounding box center [486, 343] width 64 height 8
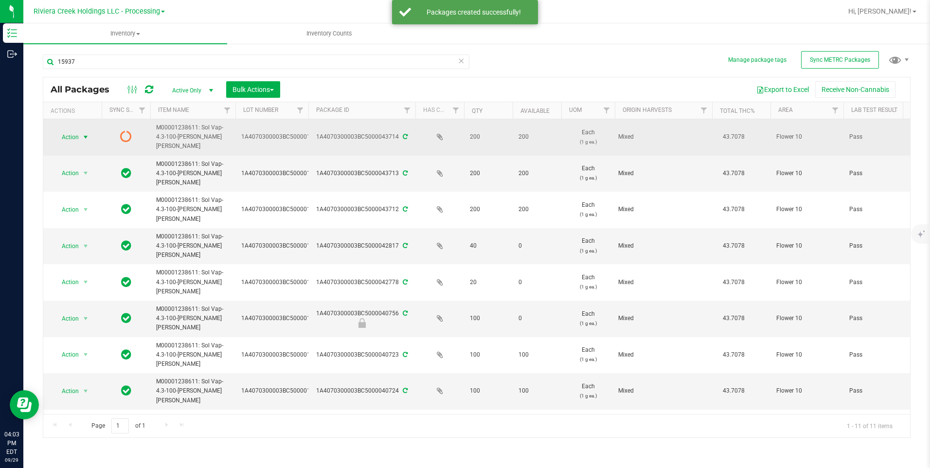
click at [65, 135] on span "Action" at bounding box center [66, 137] width 26 height 14
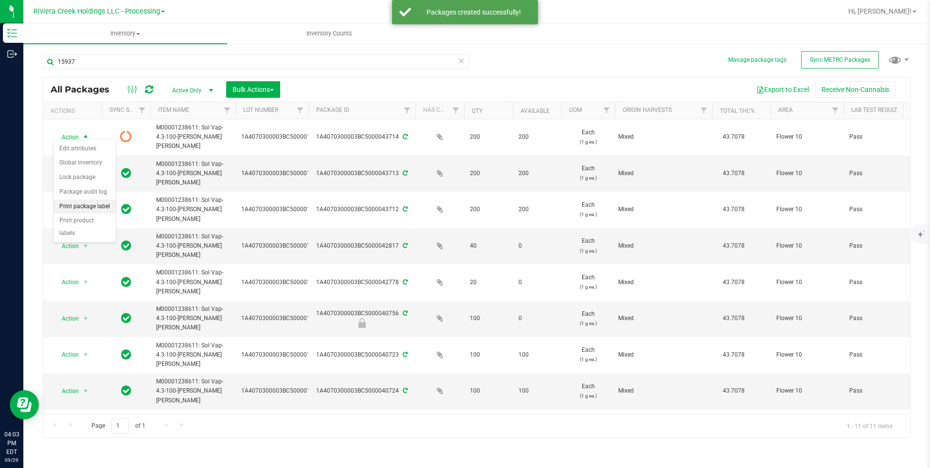
click at [104, 207] on li "Print package label" at bounding box center [85, 207] width 62 height 15
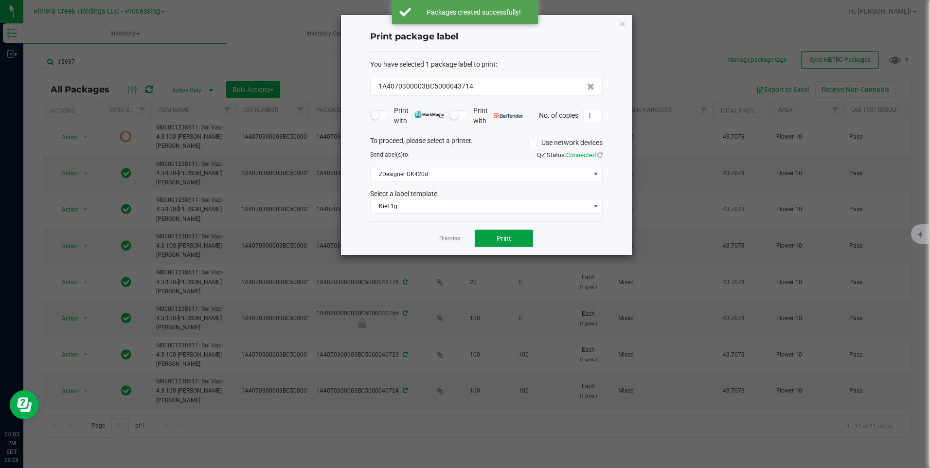
click at [505, 231] on button "Print" at bounding box center [504, 239] width 58 height 18
click at [621, 25] on icon "button" at bounding box center [622, 24] width 7 height 12
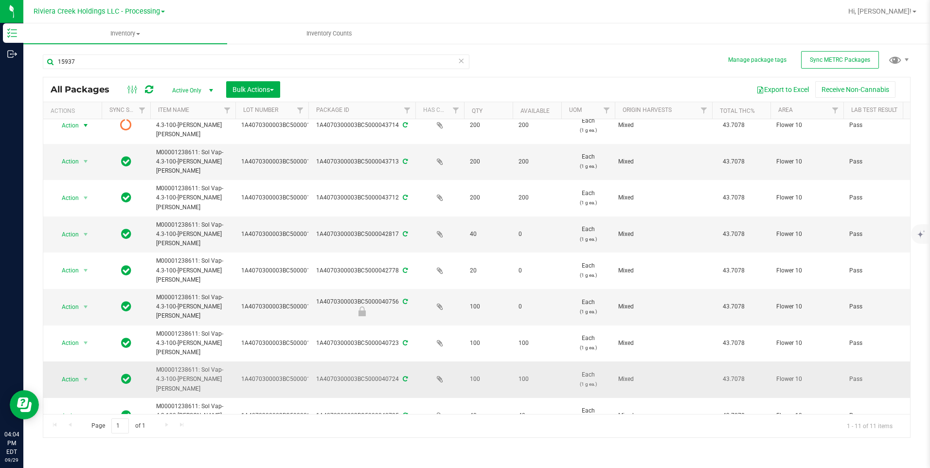
scroll to position [18, 0]
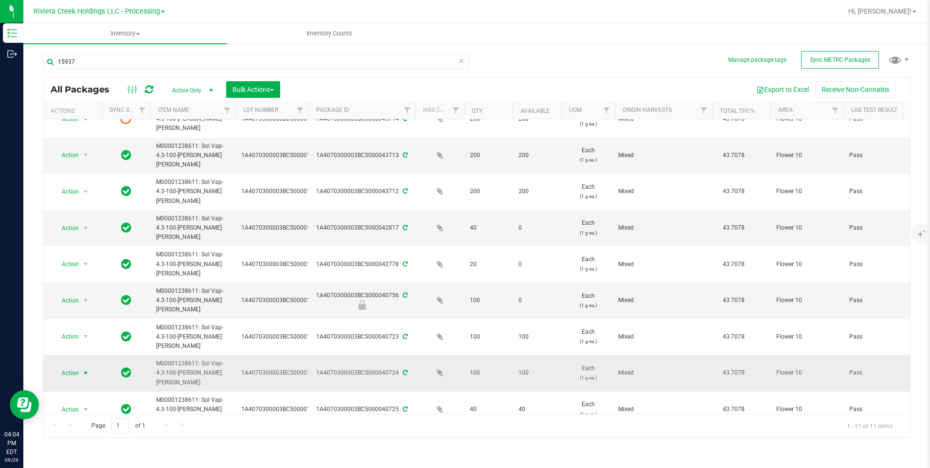
click at [81, 366] on span "select" at bounding box center [86, 373] width 12 height 14
click at [96, 315] on li "Create package" at bounding box center [85, 319] width 62 height 15
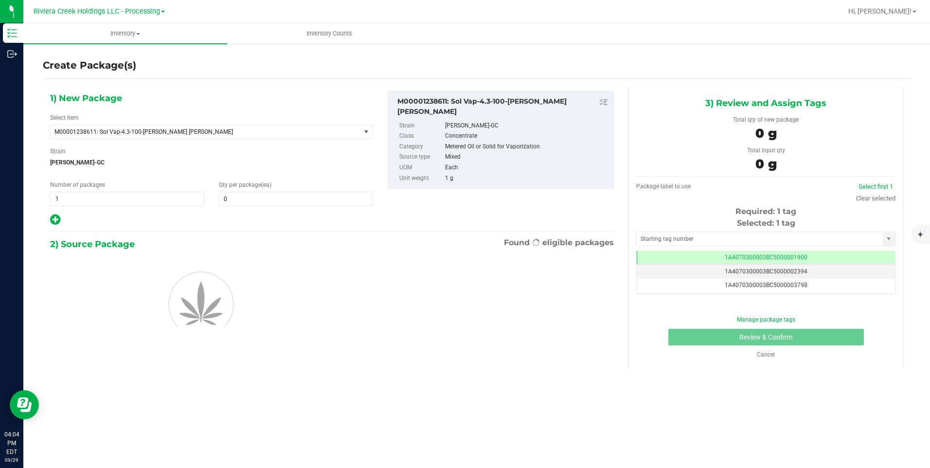
scroll to position [0, 0]
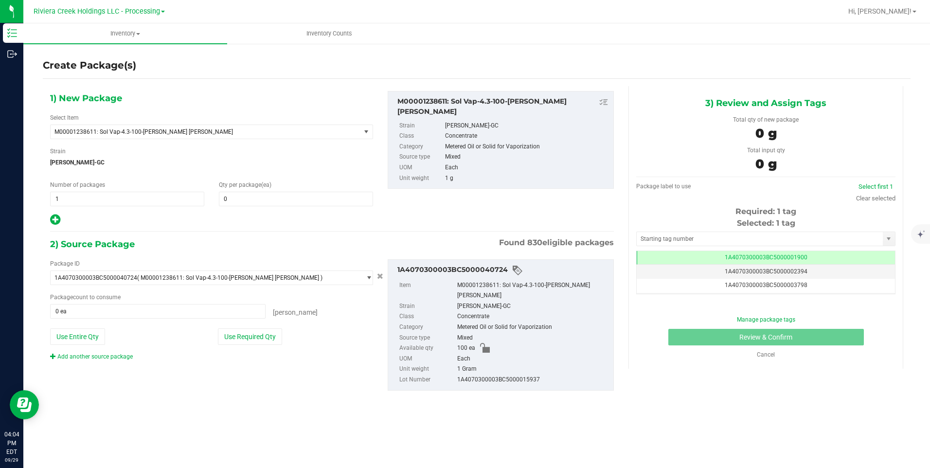
click at [256, 207] on div "1) New Package Select Item M00001238611: Sol Vap-4.3-100-[PERSON_NAME] [PERSON_…" at bounding box center [212, 158] width 338 height 135
click at [257, 205] on span at bounding box center [296, 199] width 154 height 15
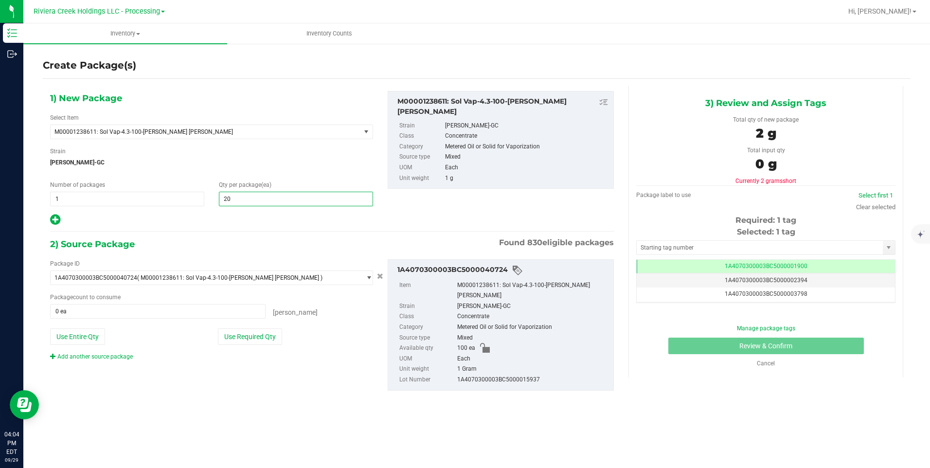
type input "200"
click at [81, 335] on button "Use Entire Qty" at bounding box center [77, 336] width 55 height 17
type input "100 ea"
click at [85, 354] on link "Add another source package" at bounding box center [91, 356] width 83 height 7
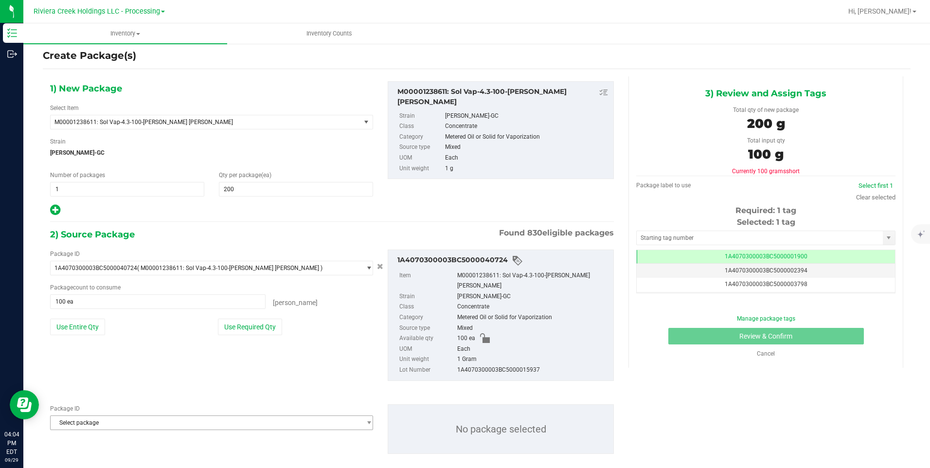
scroll to position [13, 0]
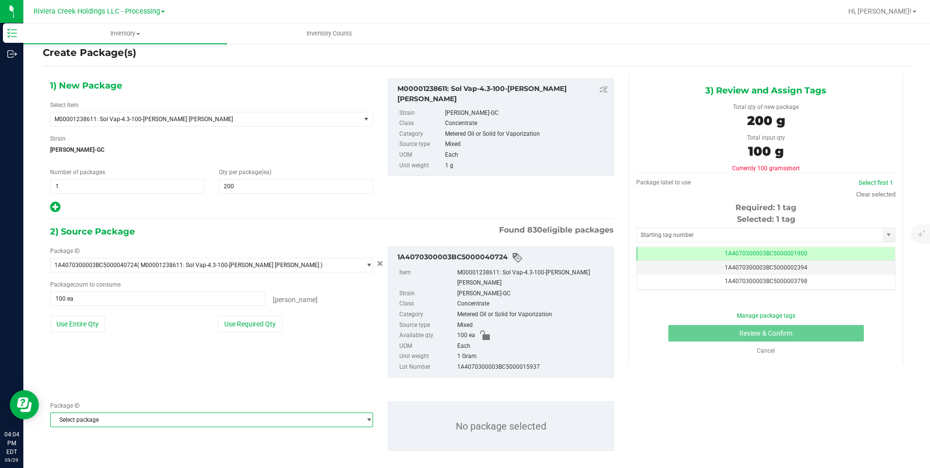
click at [91, 413] on span "Select package" at bounding box center [206, 420] width 310 height 14
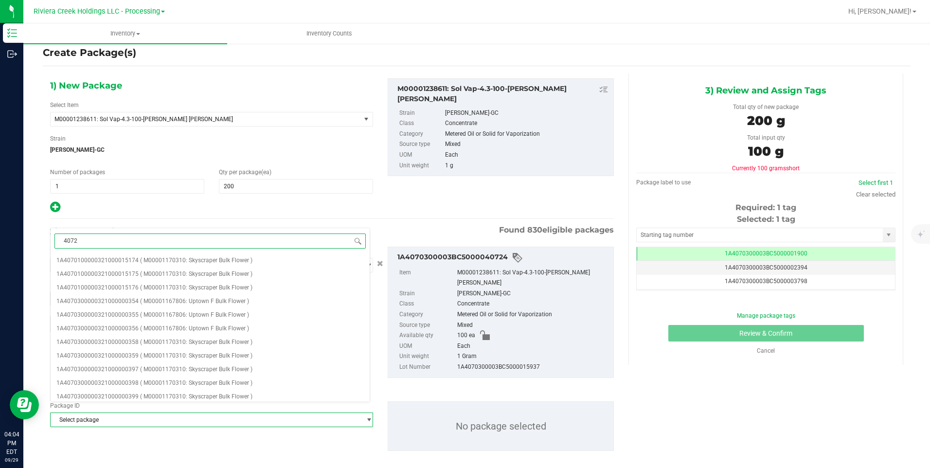
type input "40723"
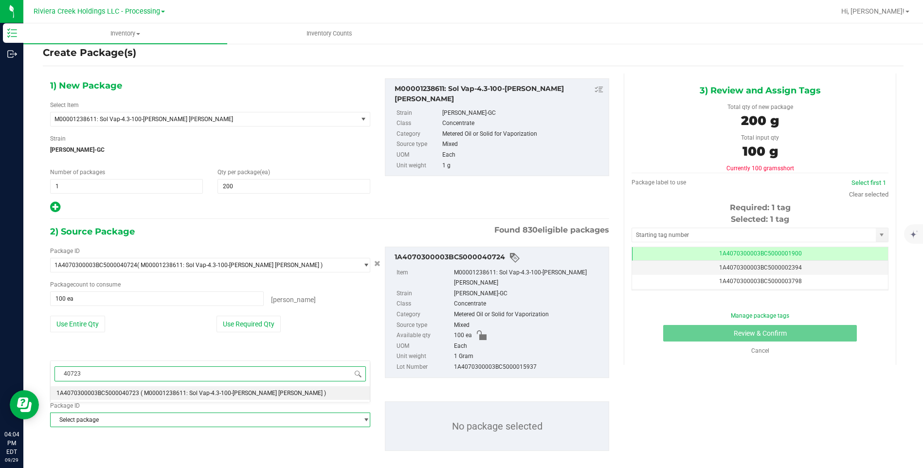
click at [136, 392] on span "1A4070300003BC5000040723" at bounding box center [97, 393] width 83 height 7
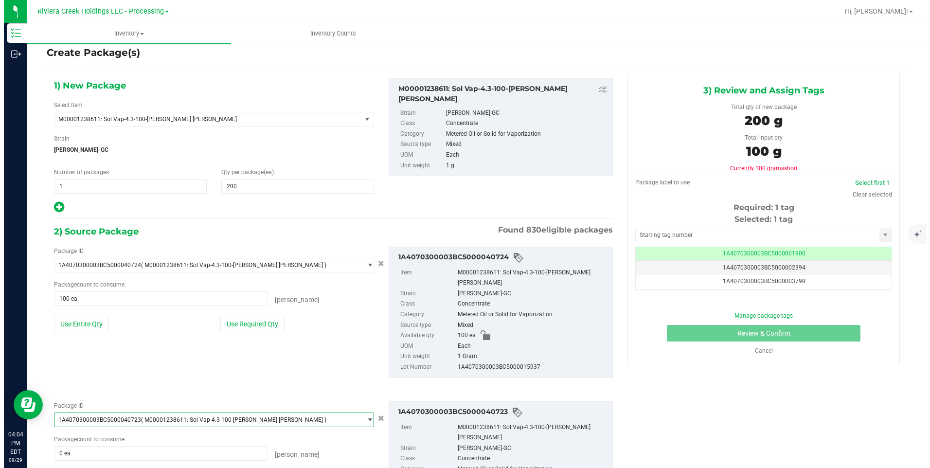
scroll to position [0, 0]
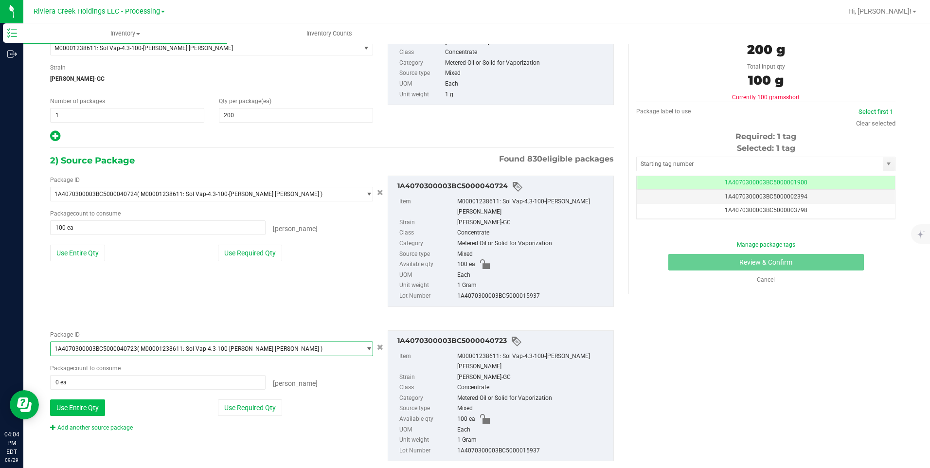
click at [86, 399] on button "Use Entire Qty" at bounding box center [77, 407] width 55 height 17
type input "100 ea"
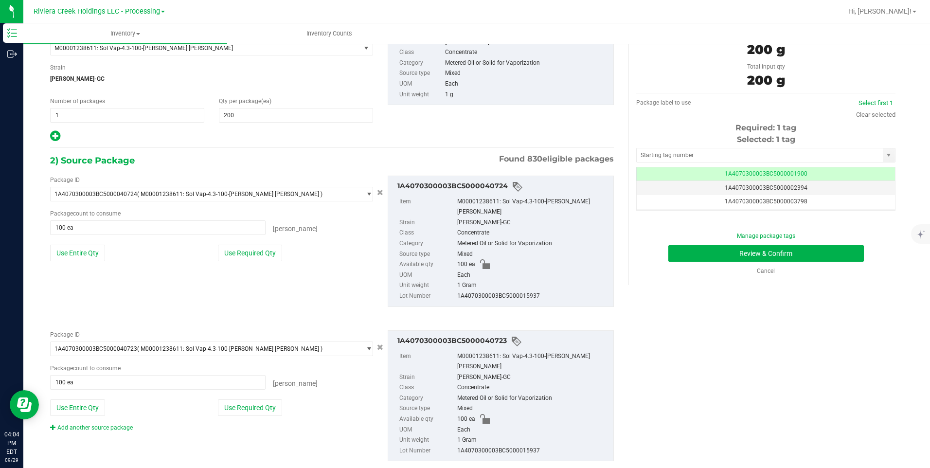
scroll to position [41, 0]
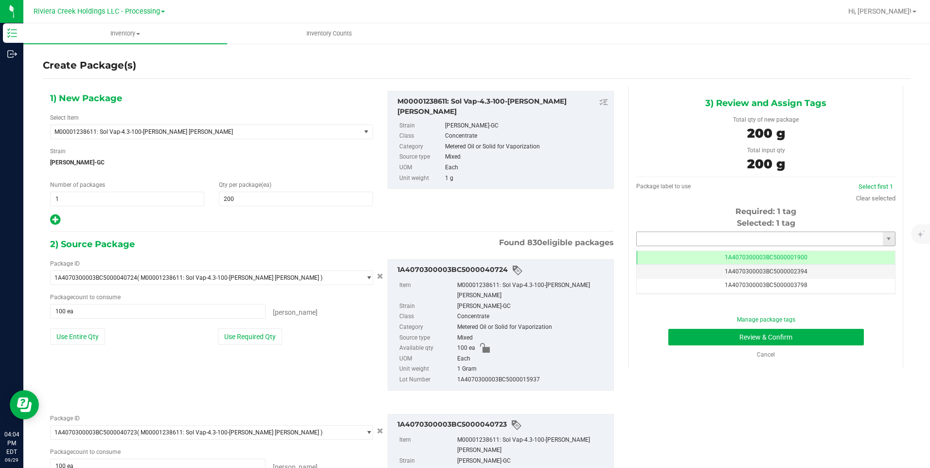
click at [677, 240] on input "text" at bounding box center [760, 239] width 246 height 14
click at [675, 248] on li "1A4070300003BC5000043715" at bounding box center [760, 255] width 256 height 15
type input "1A4070300003BC5000043715"
click at [687, 338] on button "Review & Confirm" at bounding box center [767, 337] width 196 height 17
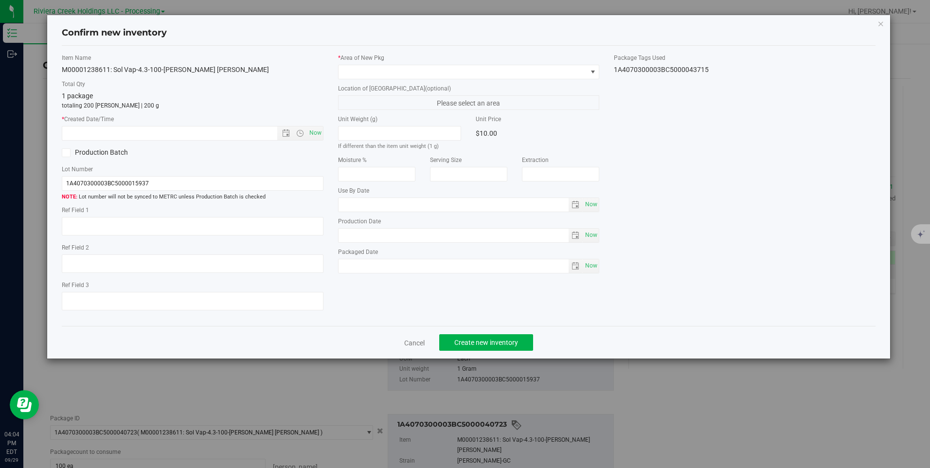
type input "[DATE]"
click at [310, 128] on span "Now" at bounding box center [315, 133] width 17 height 14
type input "[DATE] 4:05 PM"
click at [373, 66] on span at bounding box center [463, 72] width 248 height 14
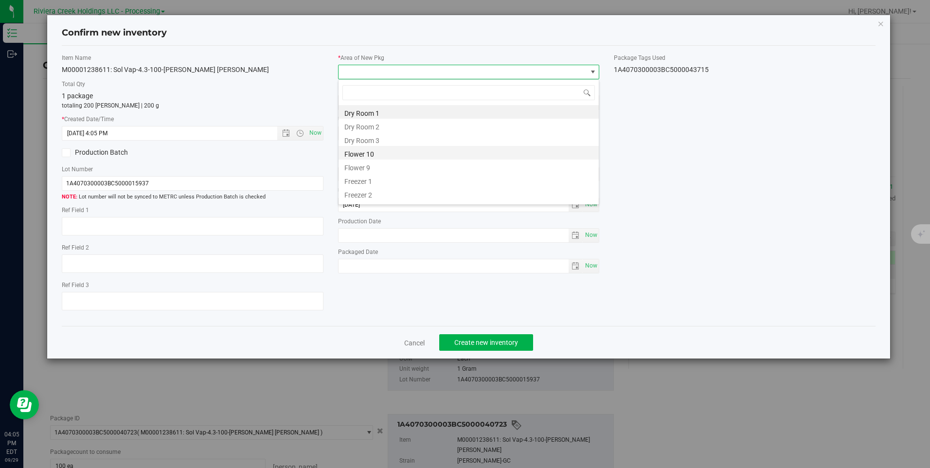
click at [384, 153] on li "Flower 10" at bounding box center [469, 153] width 260 height 14
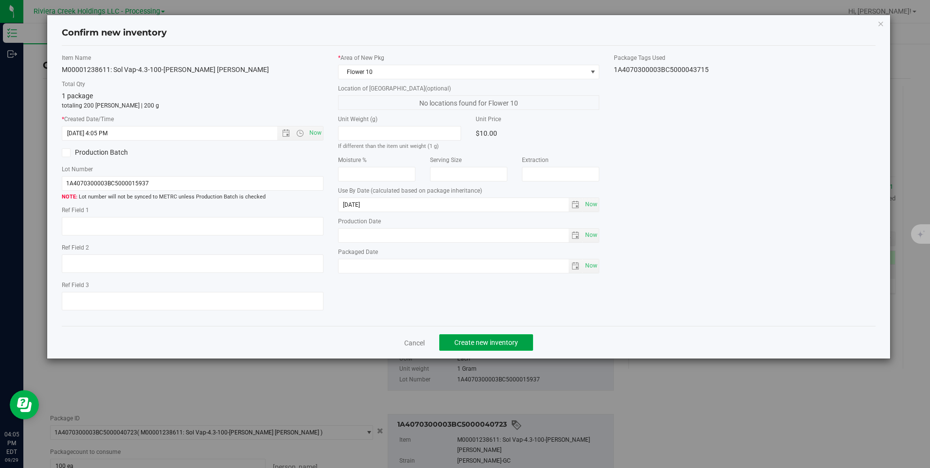
click at [473, 340] on span "Create new inventory" at bounding box center [486, 343] width 64 height 8
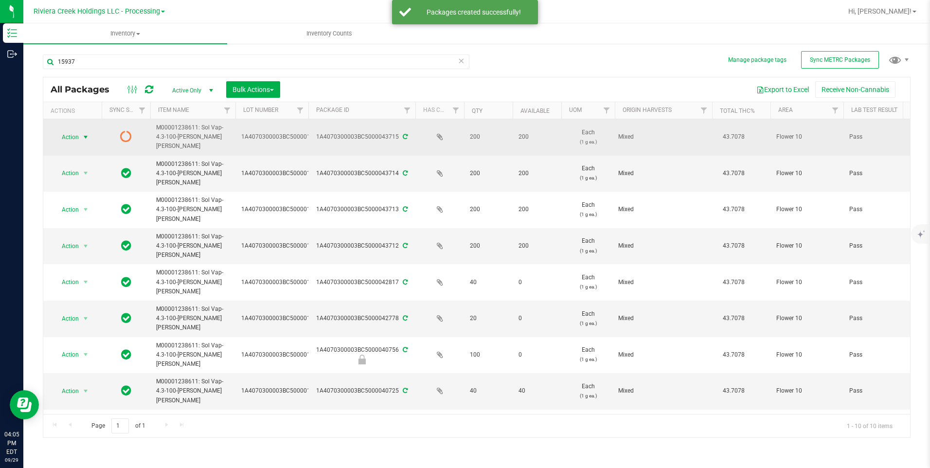
click at [82, 133] on span "select" at bounding box center [86, 137] width 8 height 8
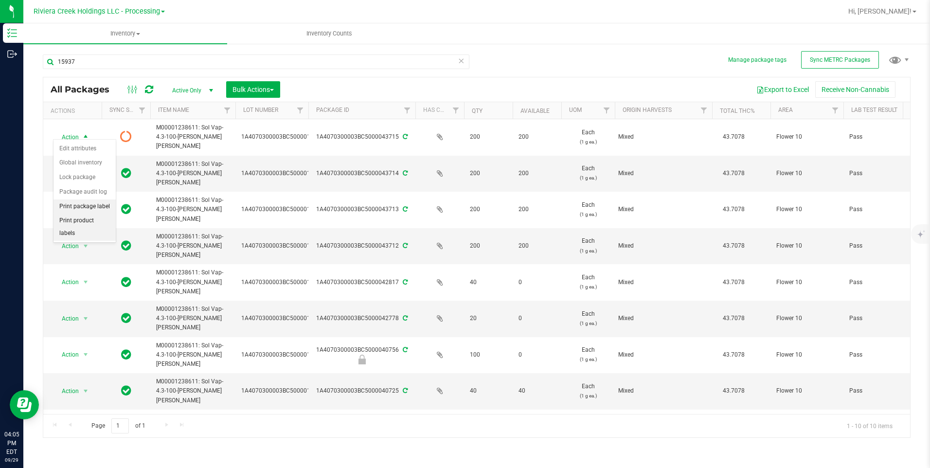
click at [104, 206] on li "Print package label" at bounding box center [85, 207] width 62 height 15
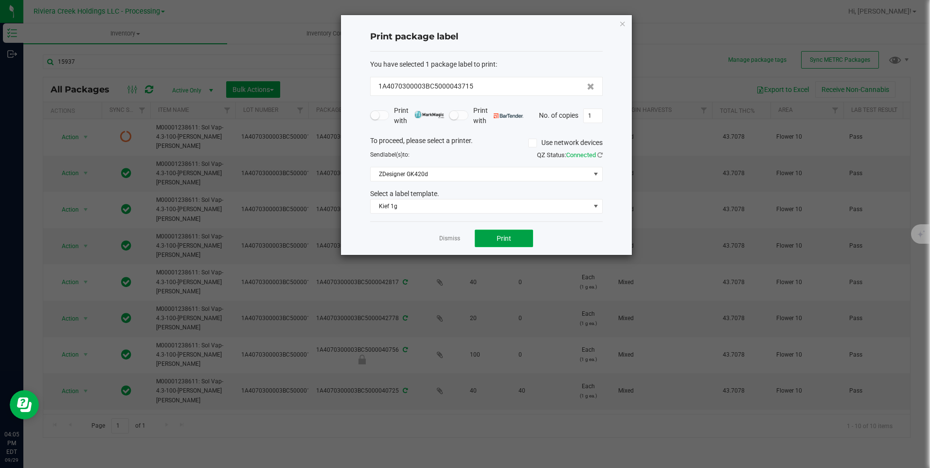
click at [505, 237] on span "Print" at bounding box center [504, 239] width 15 height 8
click at [628, 22] on div "Print package label You have selected 1 package label to print : 1A4070300003BC…" at bounding box center [486, 135] width 291 height 240
click at [623, 23] on icon "button" at bounding box center [622, 24] width 7 height 12
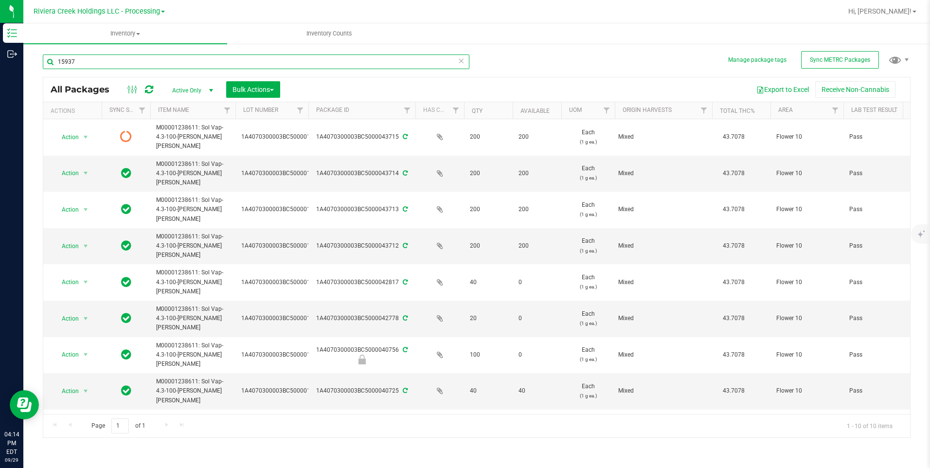
click at [138, 61] on input "15937" at bounding box center [256, 61] width 427 height 15
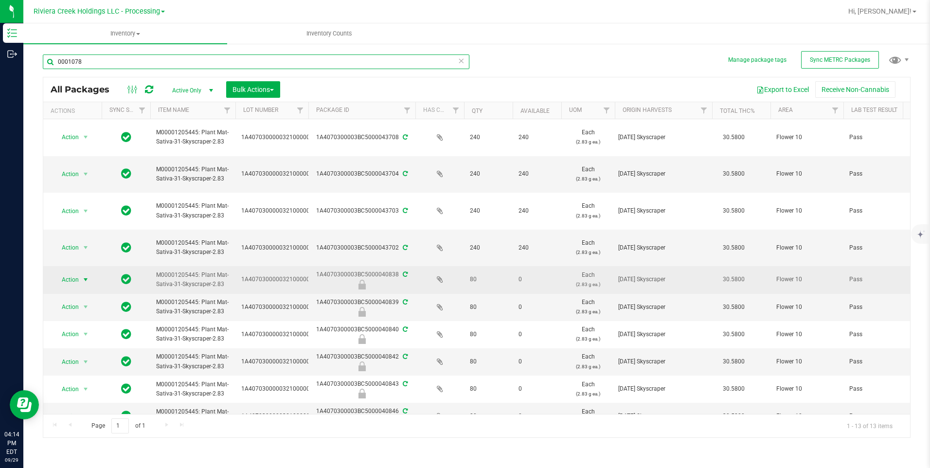
type input "0001078"
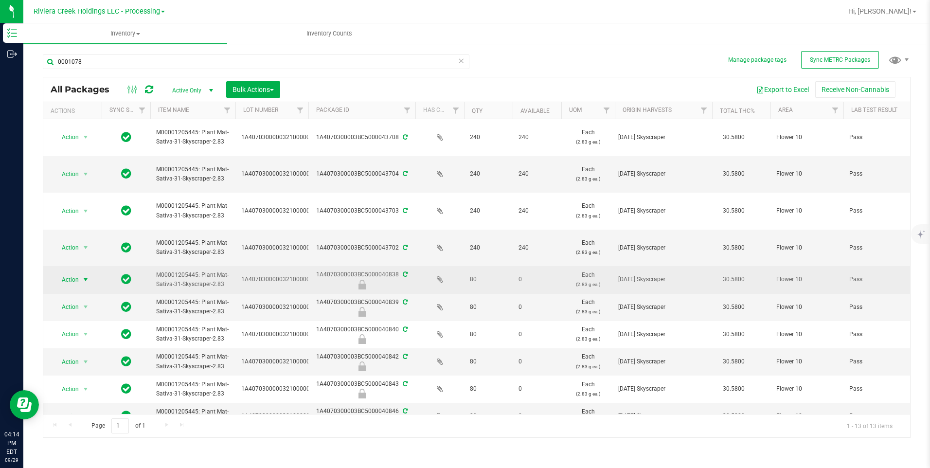
click at [84, 280] on span "select" at bounding box center [86, 280] width 8 height 8
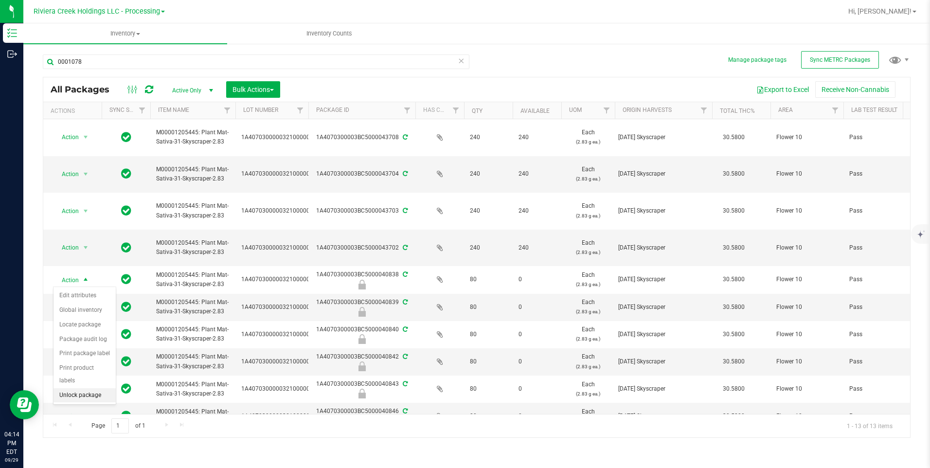
click at [97, 388] on li "Unlock package" at bounding box center [85, 395] width 62 height 15
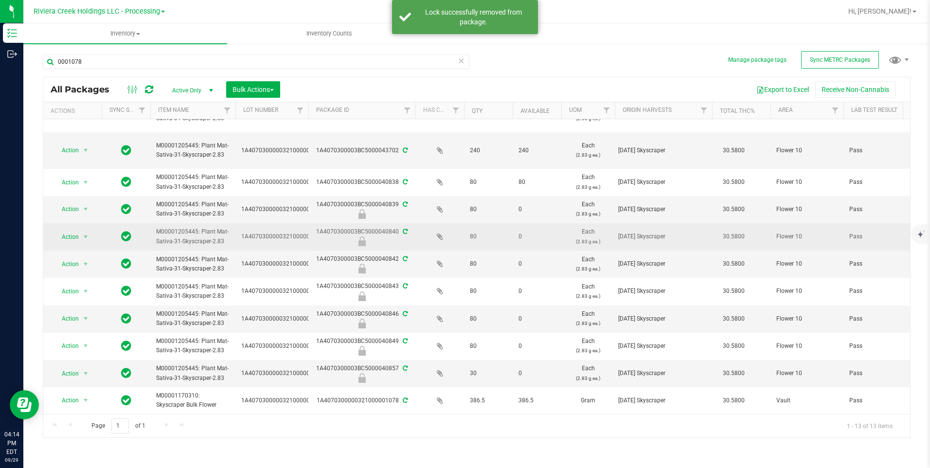
scroll to position [105, 0]
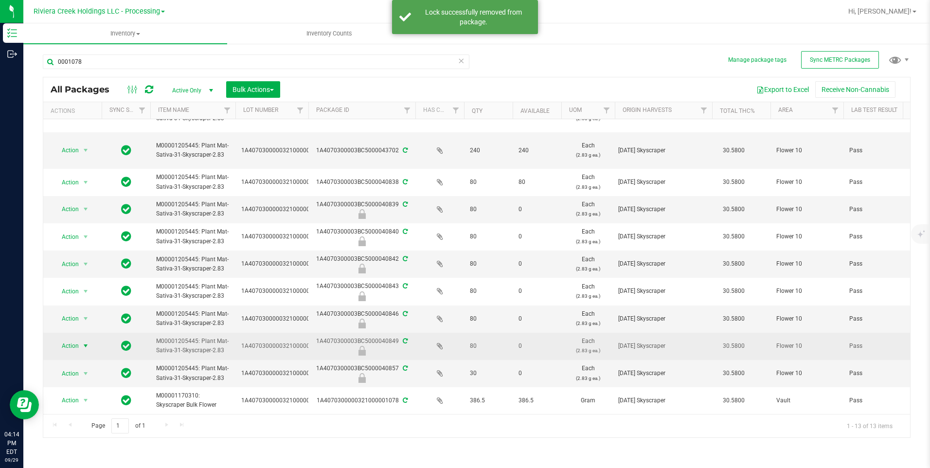
click at [79, 339] on span "Action" at bounding box center [66, 346] width 26 height 14
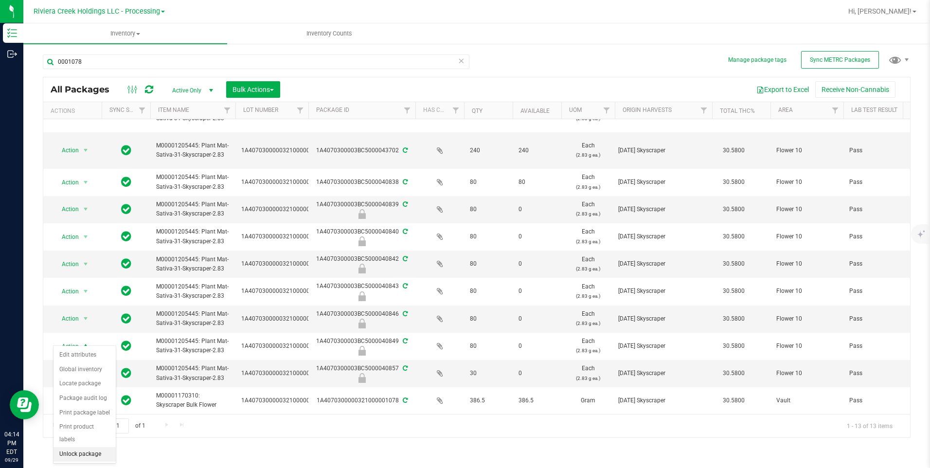
click at [98, 447] on li "Unlock package" at bounding box center [85, 454] width 62 height 15
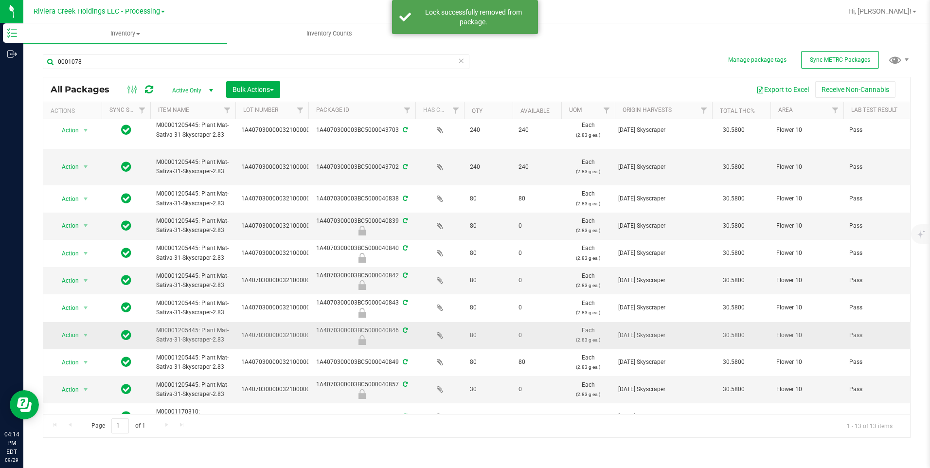
scroll to position [97, 0]
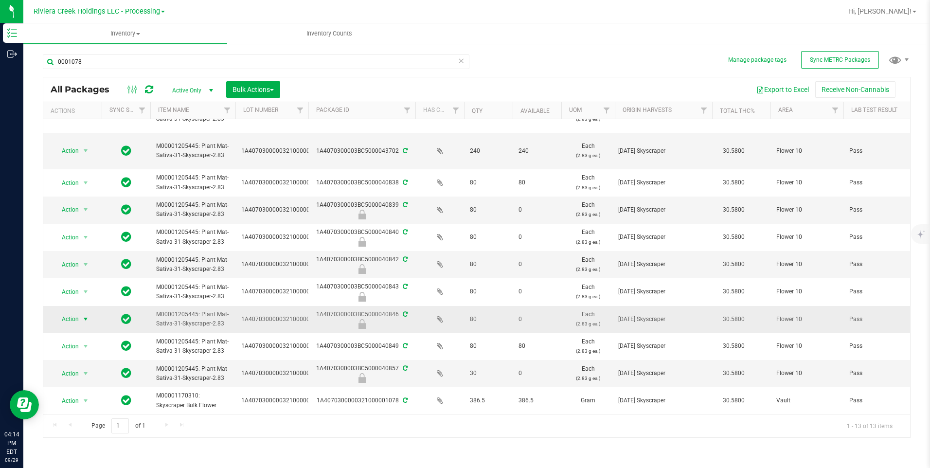
click at [74, 318] on span "Action" at bounding box center [66, 319] width 26 height 14
click at [99, 427] on li "Unlock package" at bounding box center [85, 434] width 62 height 15
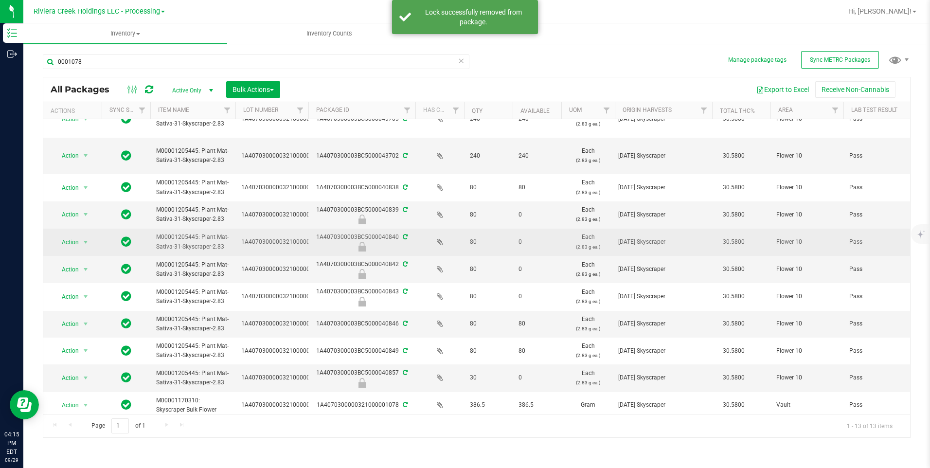
scroll to position [97, 0]
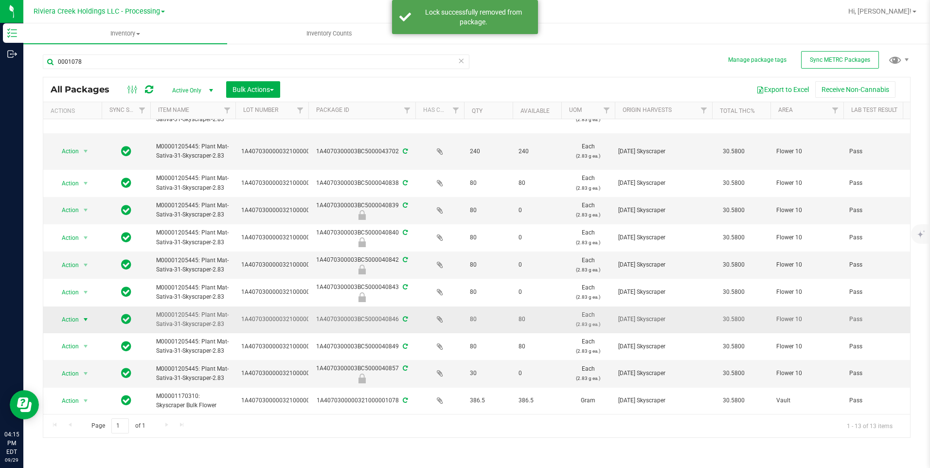
click at [84, 321] on span "select" at bounding box center [86, 320] width 8 height 8
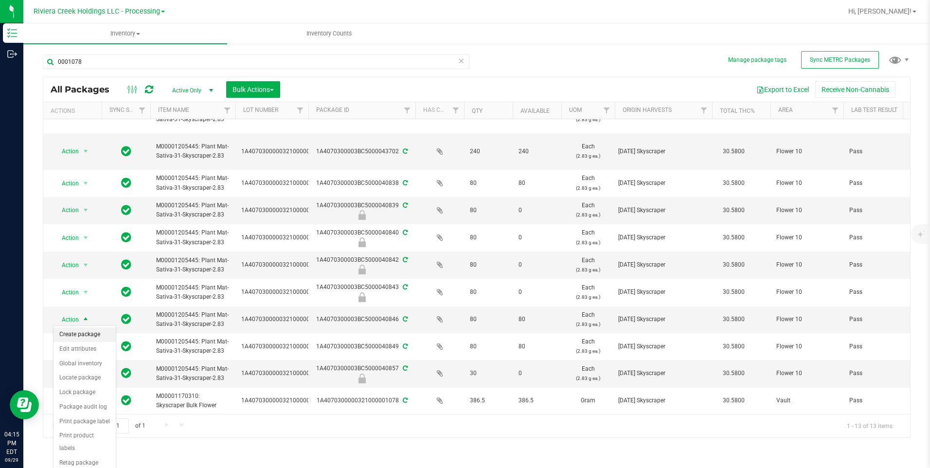
click at [90, 334] on li "Create package" at bounding box center [85, 334] width 62 height 15
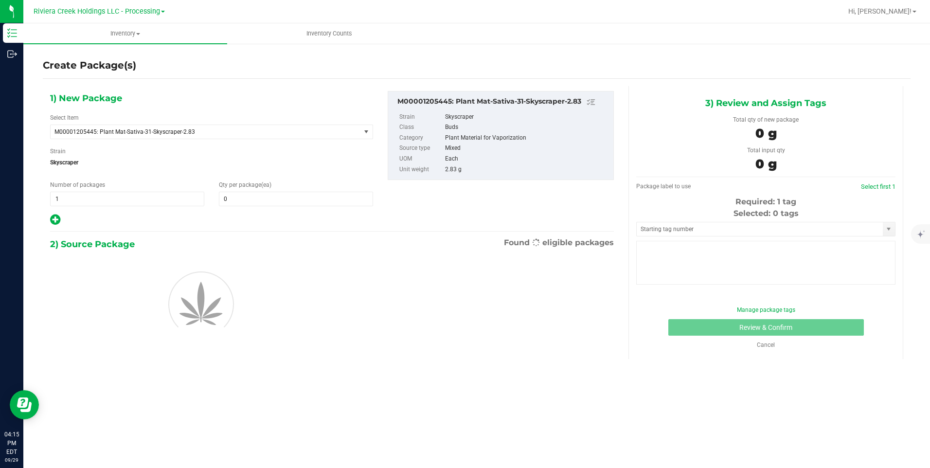
type input "0"
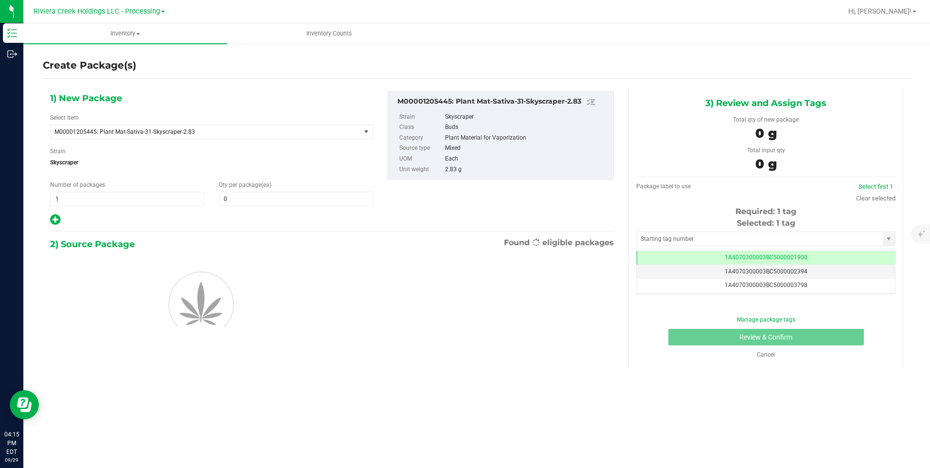
scroll to position [0, 0]
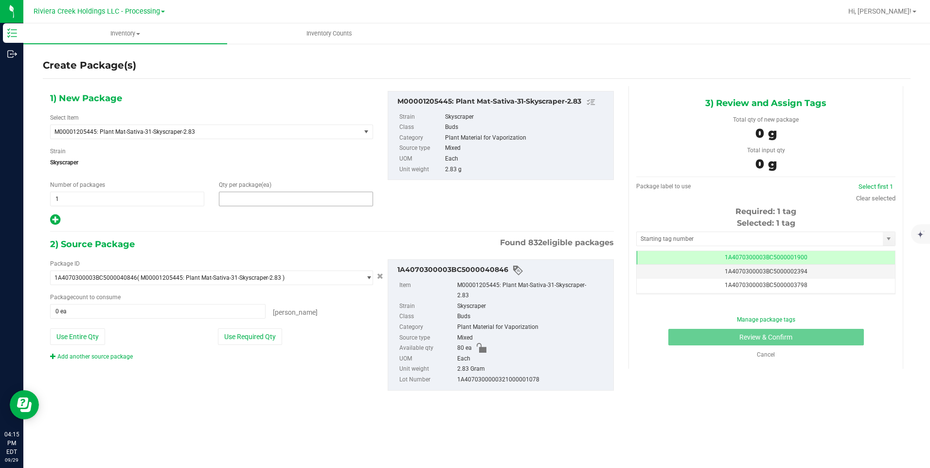
click at [276, 199] on span at bounding box center [296, 199] width 154 height 15
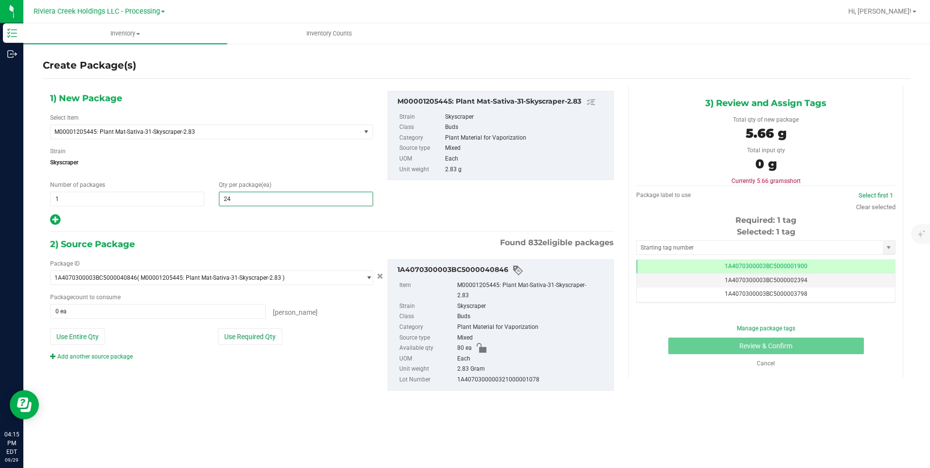
type input "240"
click at [81, 334] on button "Use Entire Qty" at bounding box center [77, 336] width 55 height 17
type input "80 ea"
click at [91, 358] on link "Add another source package" at bounding box center [91, 356] width 83 height 7
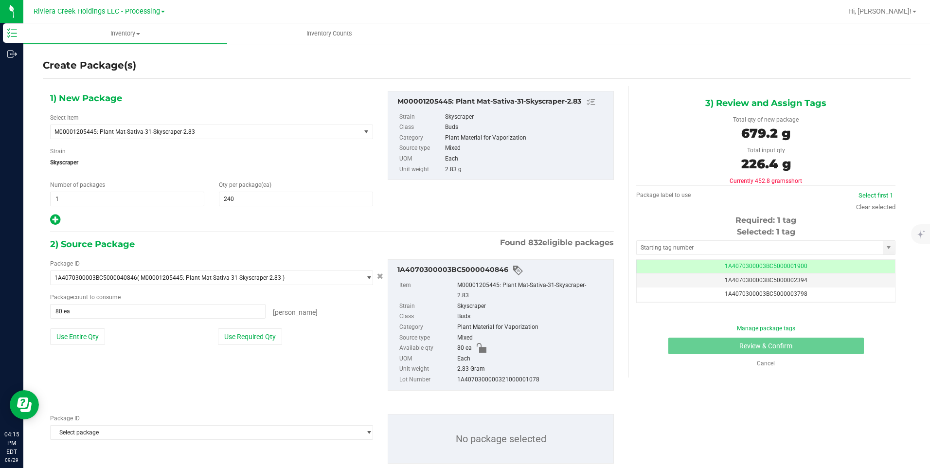
scroll to position [13, 0]
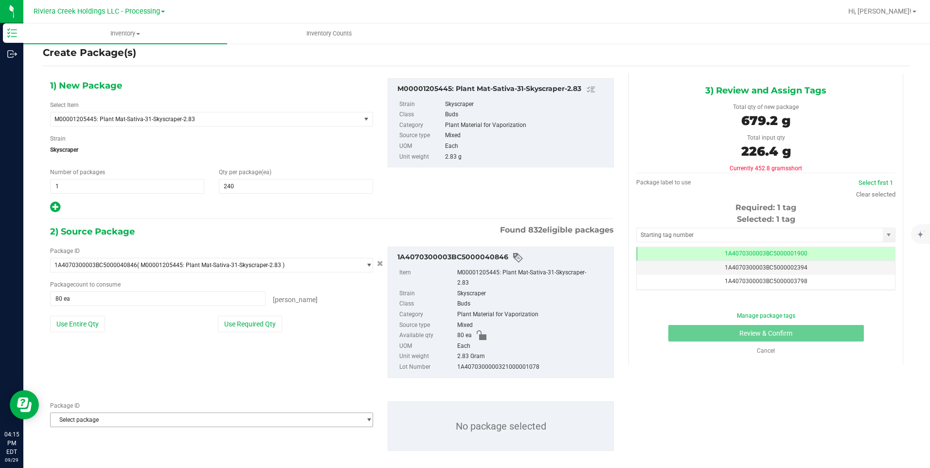
click at [102, 413] on span "Select package" at bounding box center [206, 420] width 310 height 14
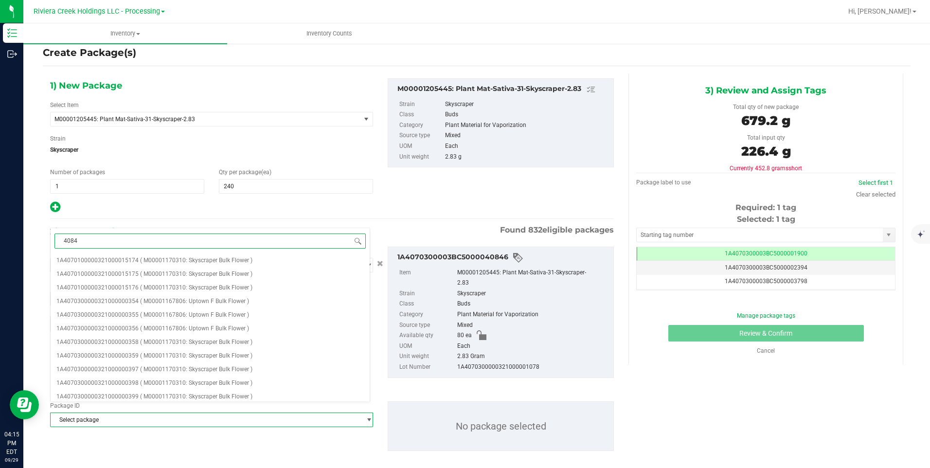
type input "40849"
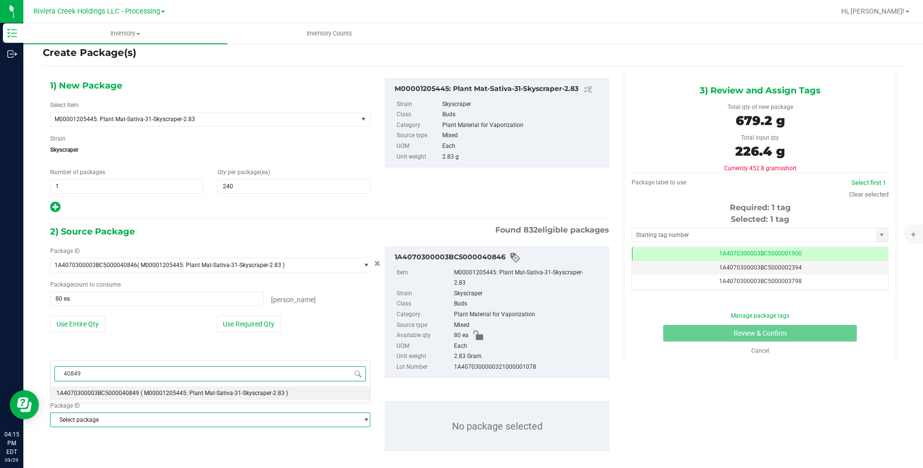
click at [119, 393] on span "1A4070300003BC5000040849" at bounding box center [97, 393] width 83 height 7
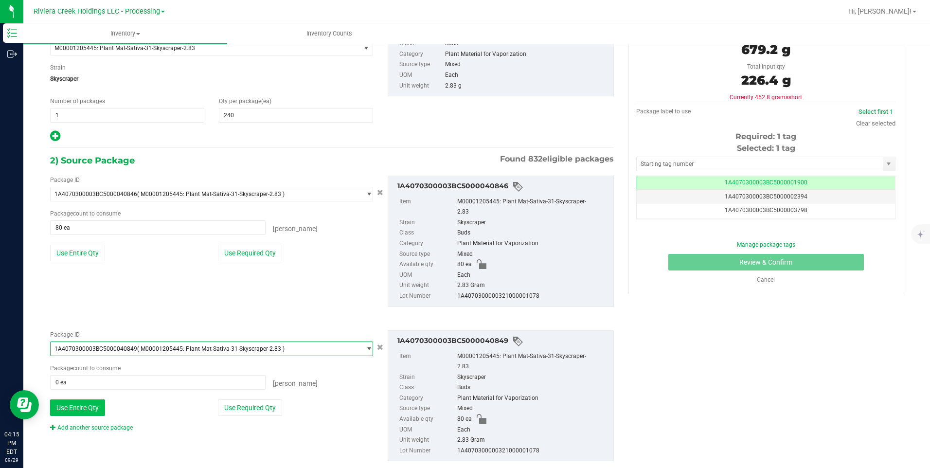
click at [89, 399] on button "Use Entire Qty" at bounding box center [77, 407] width 55 height 17
type input "80 ea"
click at [120, 424] on link "Add another source package" at bounding box center [91, 427] width 83 height 7
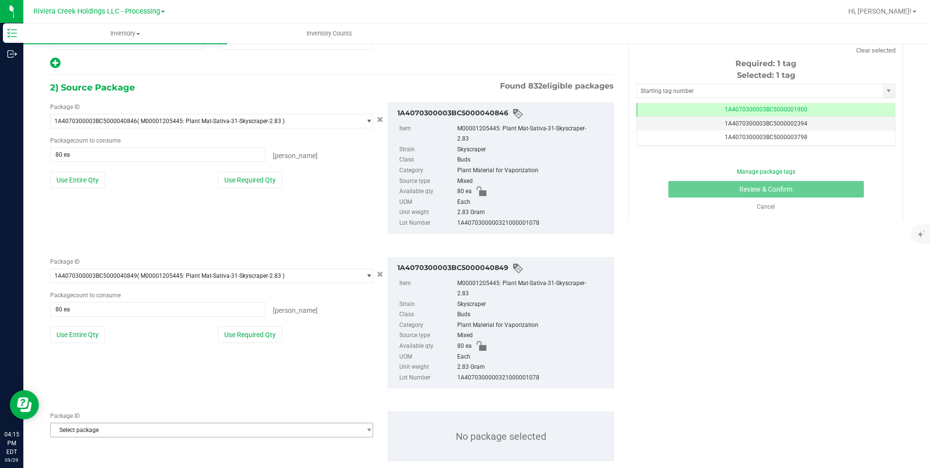
click at [120, 423] on span "Select package" at bounding box center [206, 430] width 310 height 14
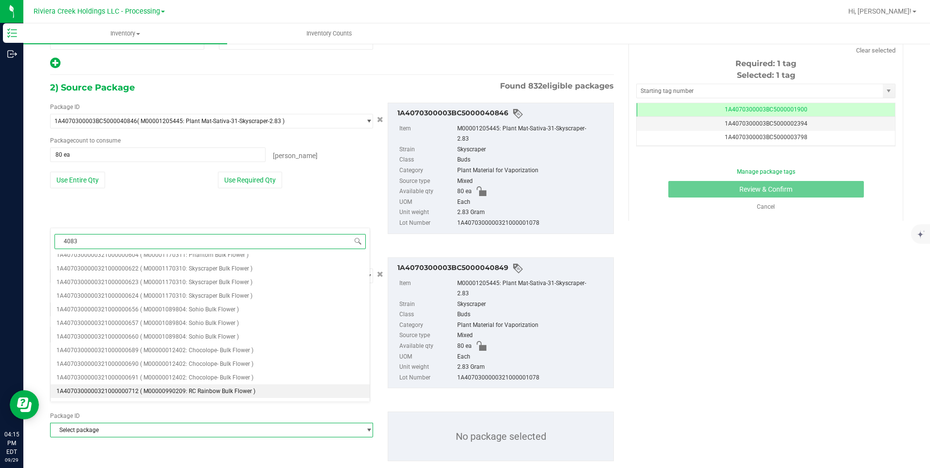
type input "40838"
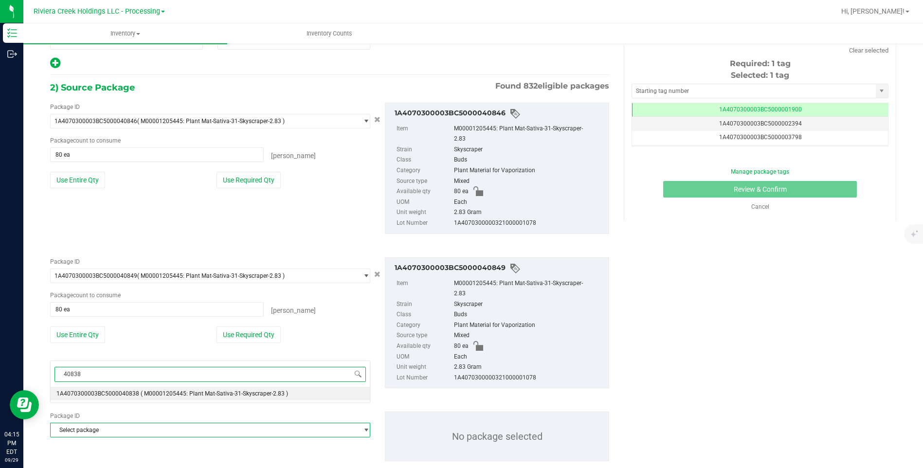
click at [126, 393] on span "1A4070300003BC5000040838" at bounding box center [97, 393] width 83 height 7
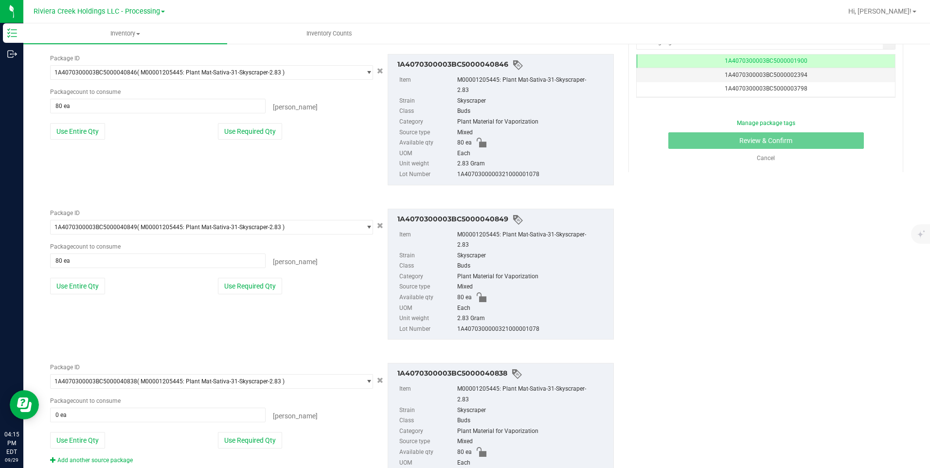
click at [96, 403] on div "Package ID 1A4070300003BC5000040838 ( M00001205445: Plant Mat-Sativa-31-Skyscra…" at bounding box center [212, 414] width 338 height 102
click at [95, 432] on button "Use Entire Qty" at bounding box center [77, 440] width 55 height 17
type input "80 ea"
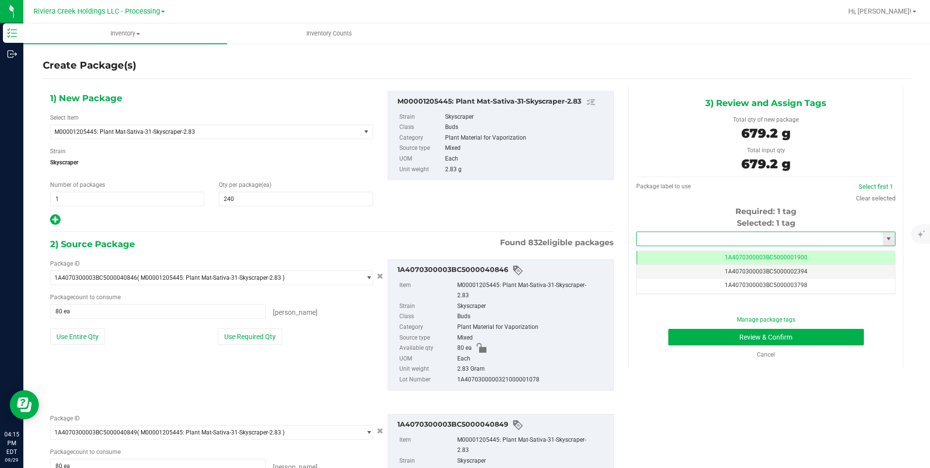
click at [694, 244] on input "text" at bounding box center [760, 239] width 246 height 14
click at [685, 256] on li "1A4070300003BC5000043716" at bounding box center [760, 255] width 256 height 15
type input "1A4070300003BC5000043716"
click at [692, 336] on button "Review & Confirm" at bounding box center [767, 337] width 196 height 17
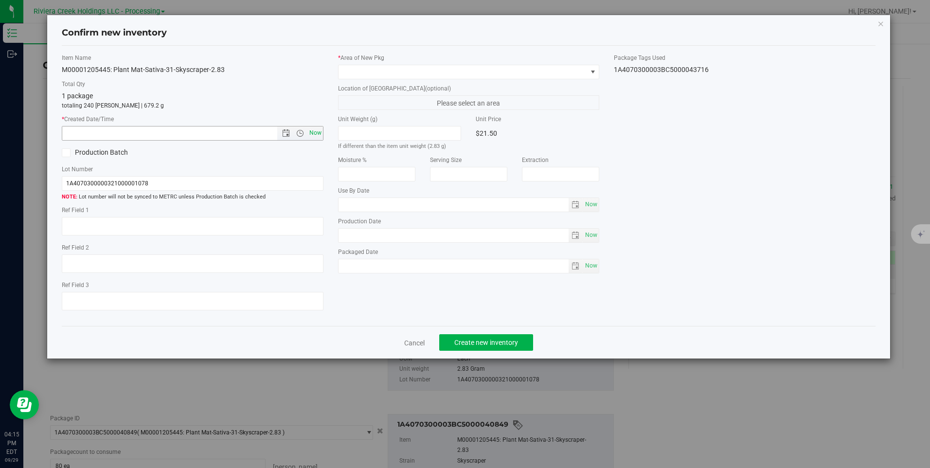
click at [316, 131] on span "Now" at bounding box center [315, 133] width 17 height 14
type input "[DATE] 4:15 PM"
click at [377, 71] on span at bounding box center [463, 72] width 248 height 14
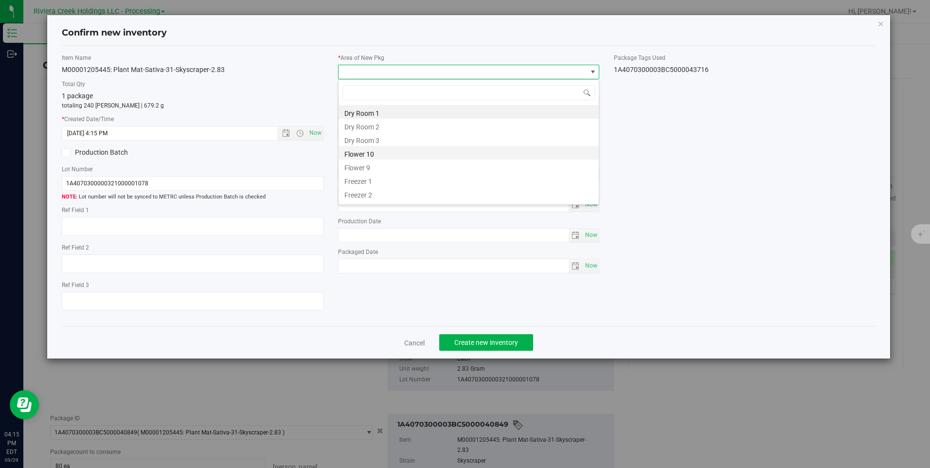
click at [391, 150] on li "Flower 10" at bounding box center [469, 153] width 260 height 14
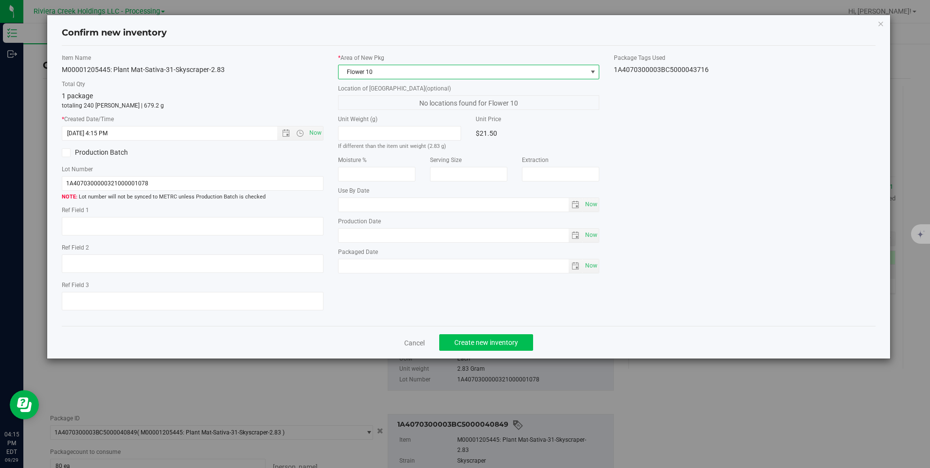
click at [471, 336] on div "Cancel Create new inventory" at bounding box center [469, 342] width 814 height 33
click at [471, 336] on button "Create new inventory" at bounding box center [486, 342] width 94 height 17
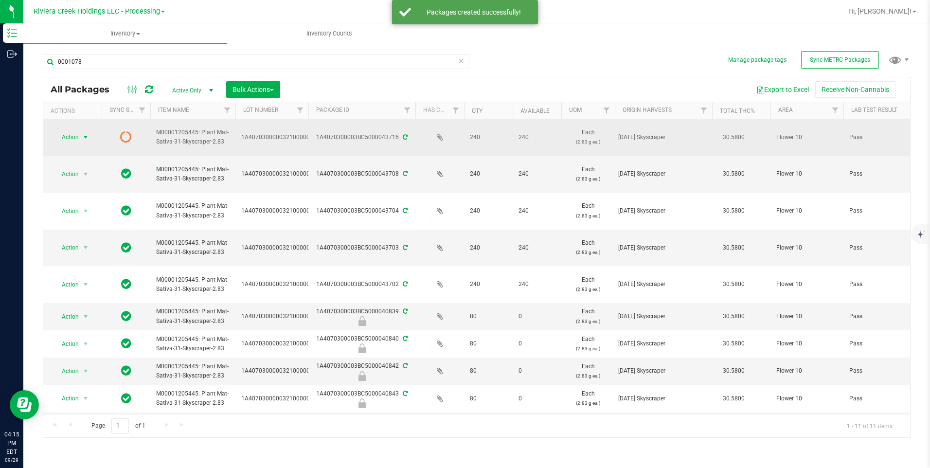
click at [73, 138] on span "Action" at bounding box center [66, 137] width 26 height 14
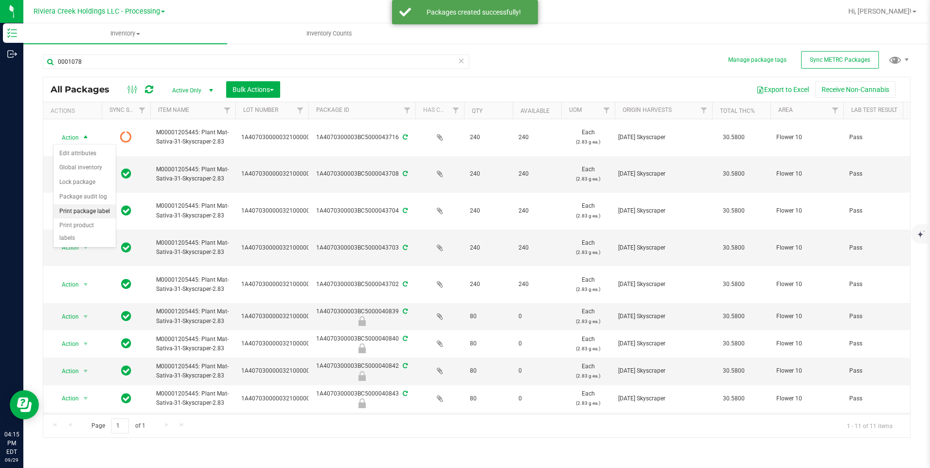
click at [96, 208] on li "Print package label" at bounding box center [85, 211] width 62 height 15
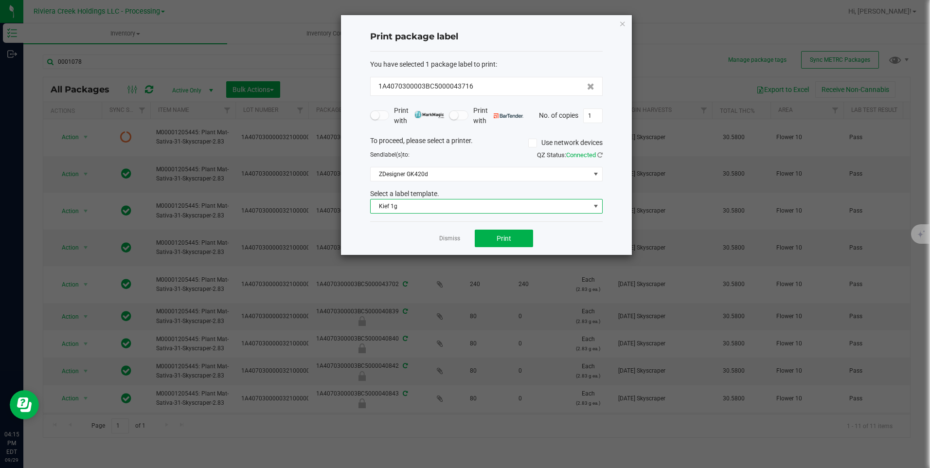
click at [465, 207] on span "Kief 1g" at bounding box center [480, 207] width 219 height 14
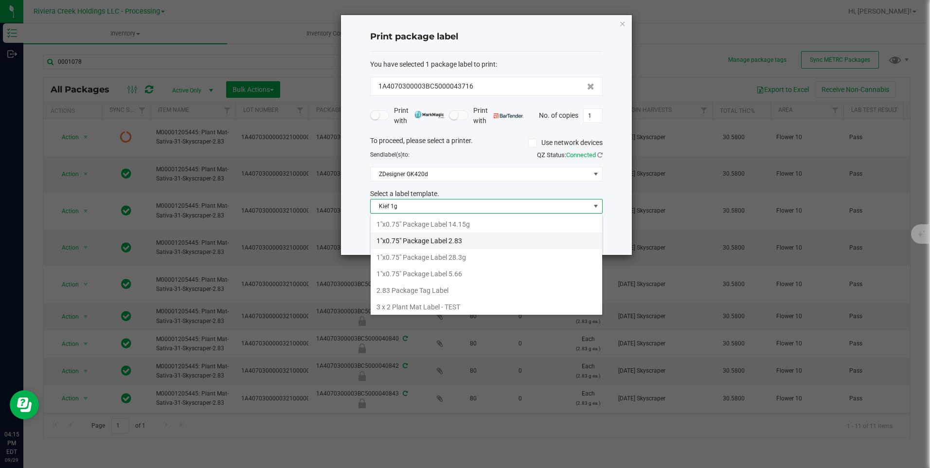
click at [476, 243] on li "1"x0.75" Package Label 2.83" at bounding box center [487, 241] width 232 height 17
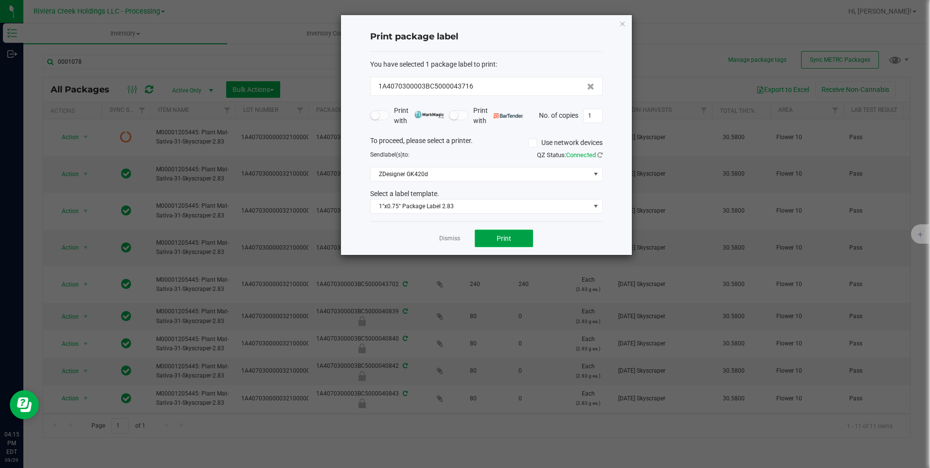
click at [503, 235] on span "Print" at bounding box center [504, 239] width 15 height 8
click at [619, 27] on icon "button" at bounding box center [622, 24] width 7 height 12
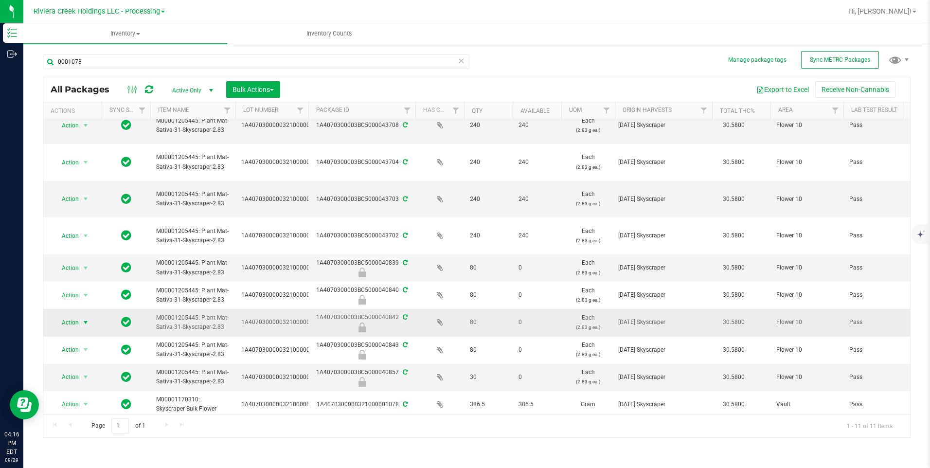
click at [72, 327] on span "Action" at bounding box center [66, 323] width 26 height 14
click at [92, 431] on li "Unlock package" at bounding box center [85, 438] width 62 height 15
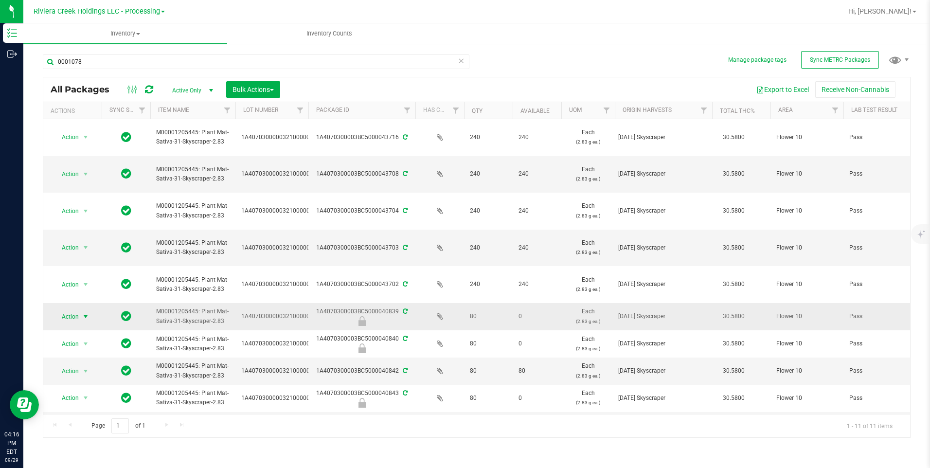
click at [82, 315] on span "select" at bounding box center [86, 317] width 8 height 8
click at [92, 425] on li "Unlock package" at bounding box center [85, 432] width 62 height 15
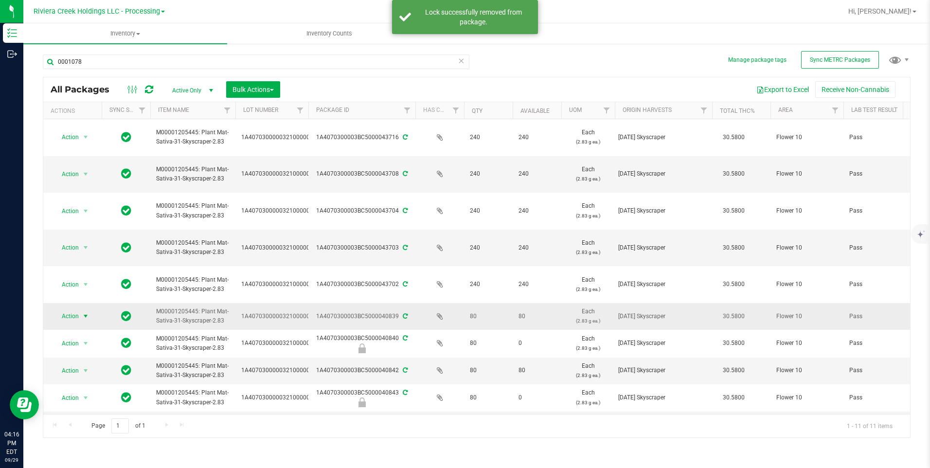
click at [75, 315] on span "Action" at bounding box center [66, 316] width 26 height 14
click at [89, 332] on li "Create package" at bounding box center [85, 333] width 62 height 15
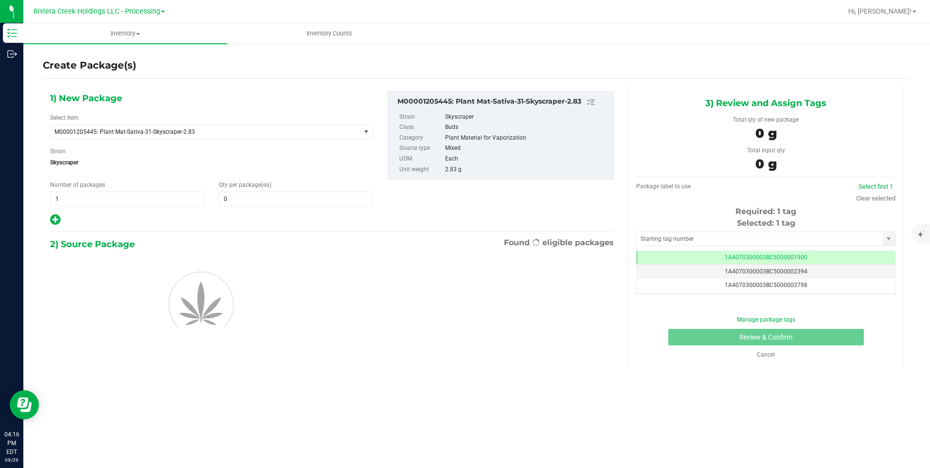
scroll to position [0, 0]
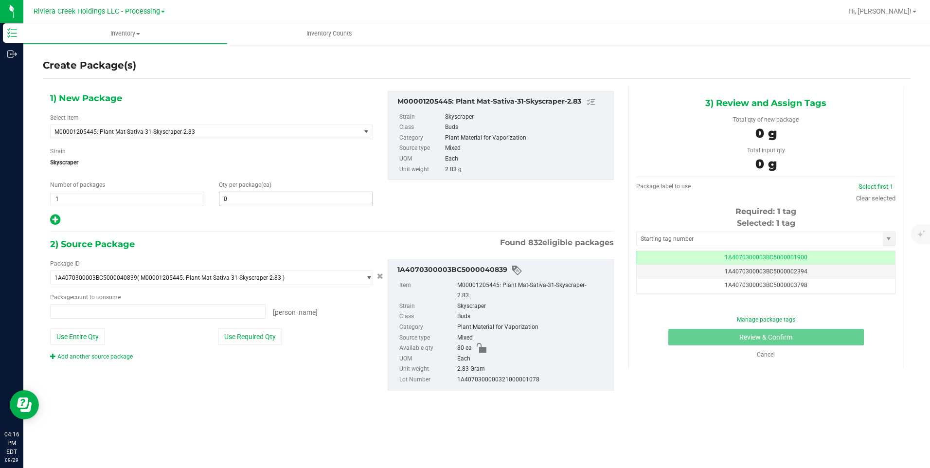
type input "0 ea"
click at [254, 206] on span "0 0" at bounding box center [296, 199] width 154 height 15
click at [254, 200] on span at bounding box center [296, 199] width 154 height 15
type input "160"
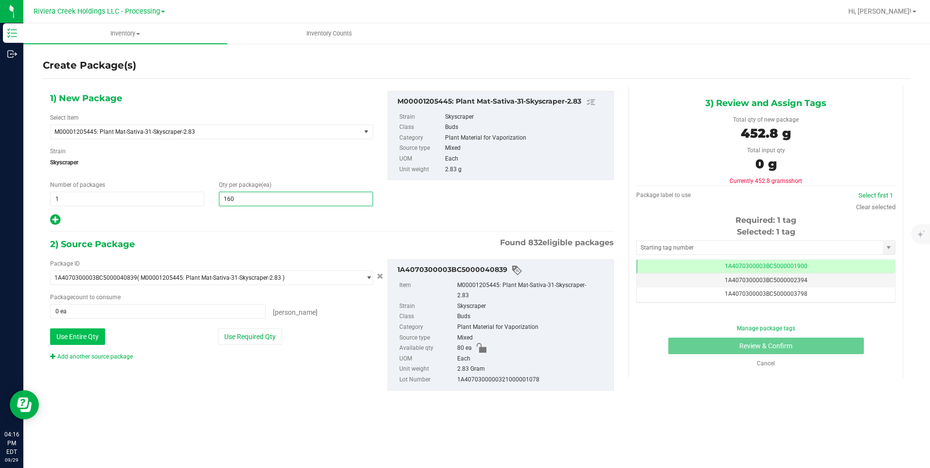
type input "160"
click at [95, 338] on button "Use Entire Qty" at bounding box center [77, 336] width 55 height 17
type input "80 ea"
click at [124, 354] on link "Add another source package" at bounding box center [91, 356] width 83 height 7
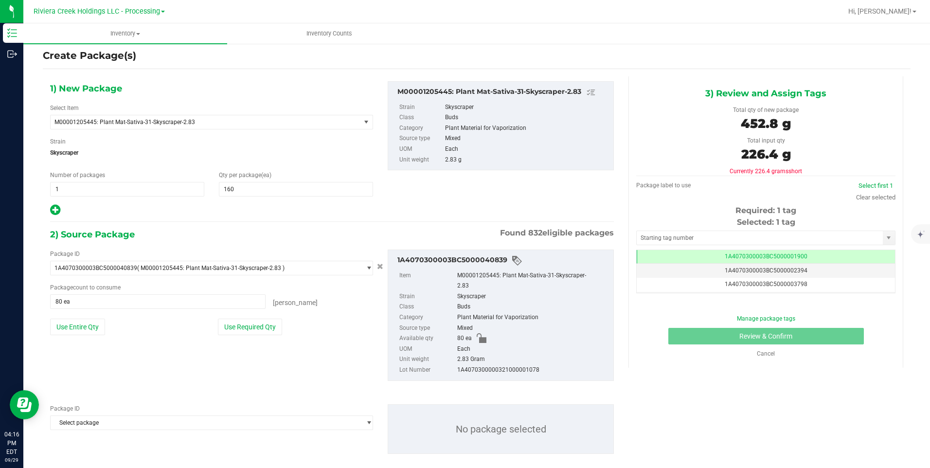
scroll to position [13, 0]
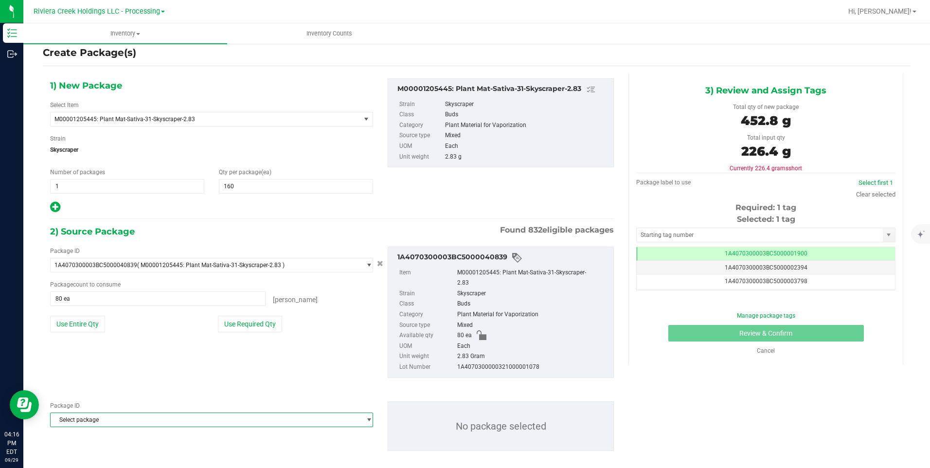
click at [109, 413] on span "Select package" at bounding box center [206, 420] width 310 height 14
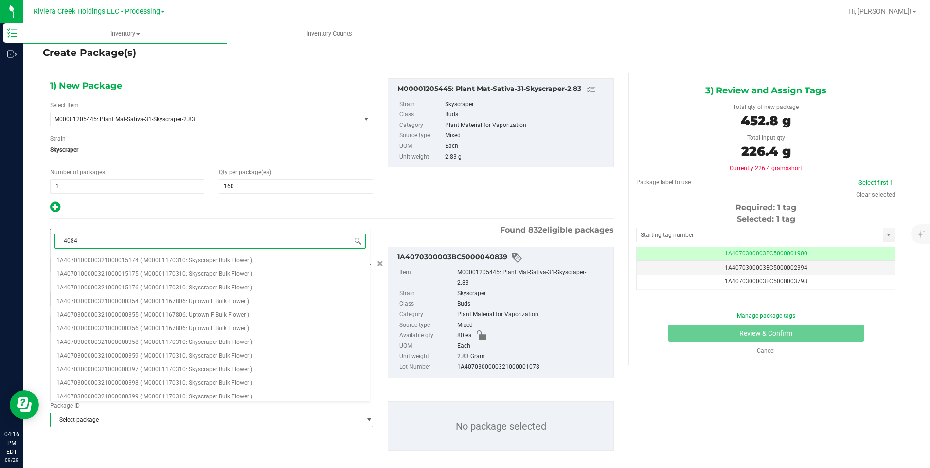
type input "40842"
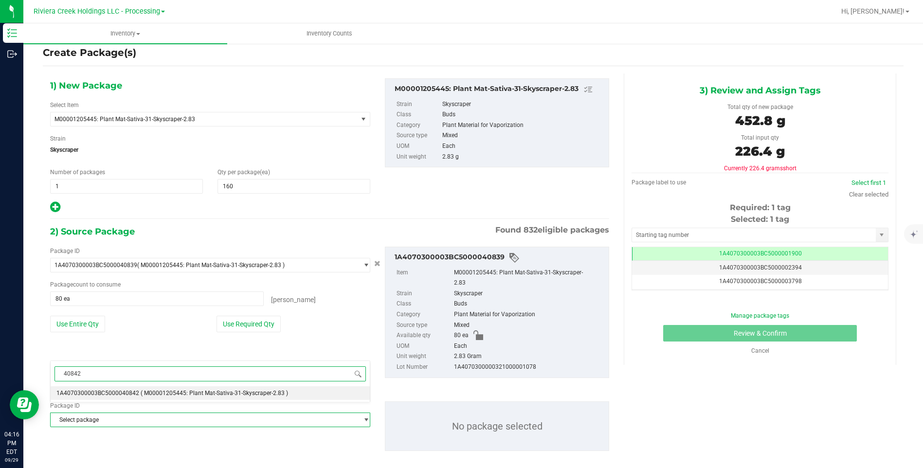
click at [130, 389] on li "1A4070300003BC5000040842 ( M00001205445: Plant Mat-Sativa-31-Skyscraper-2.83 )" at bounding box center [210, 393] width 319 height 14
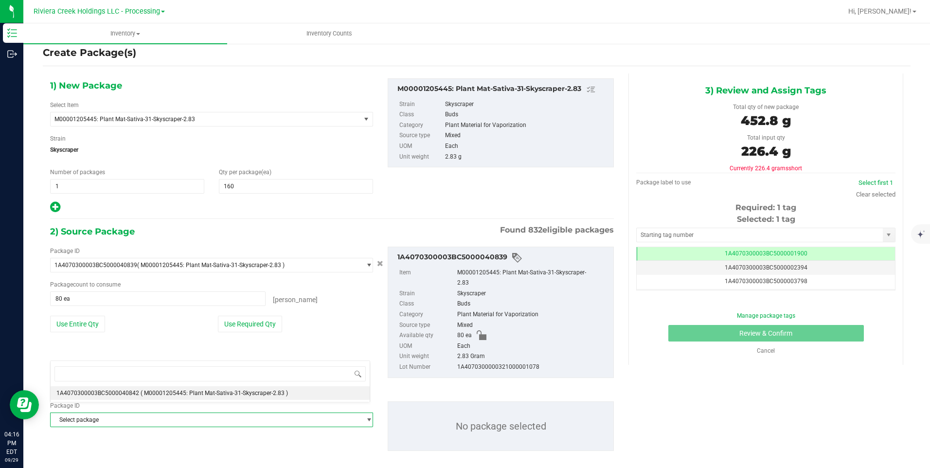
scroll to position [0, 0]
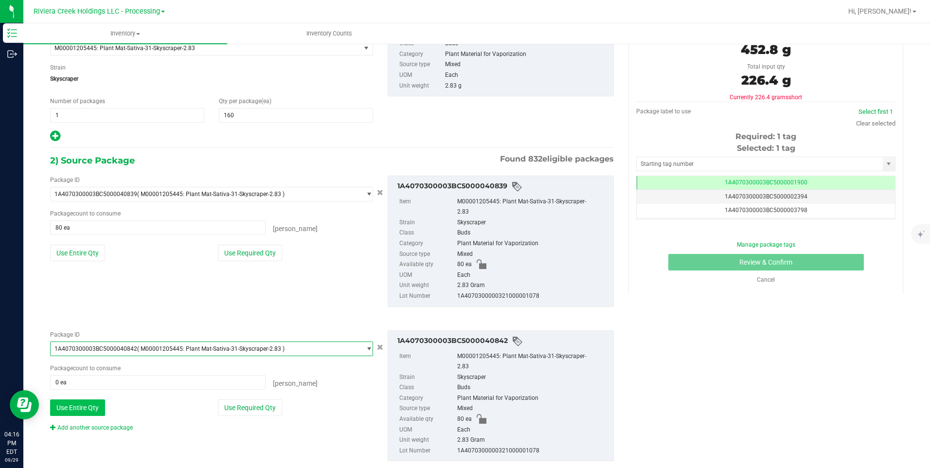
click at [80, 402] on button "Use Entire Qty" at bounding box center [77, 407] width 55 height 17
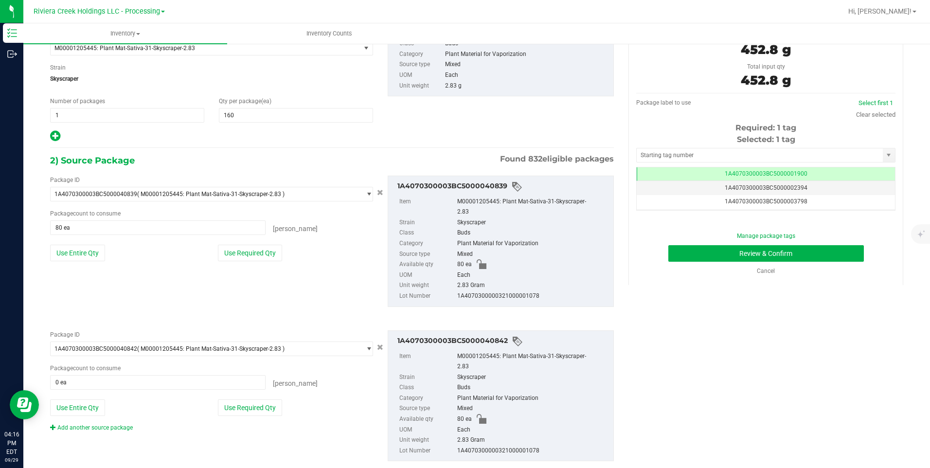
type input "80 ea"
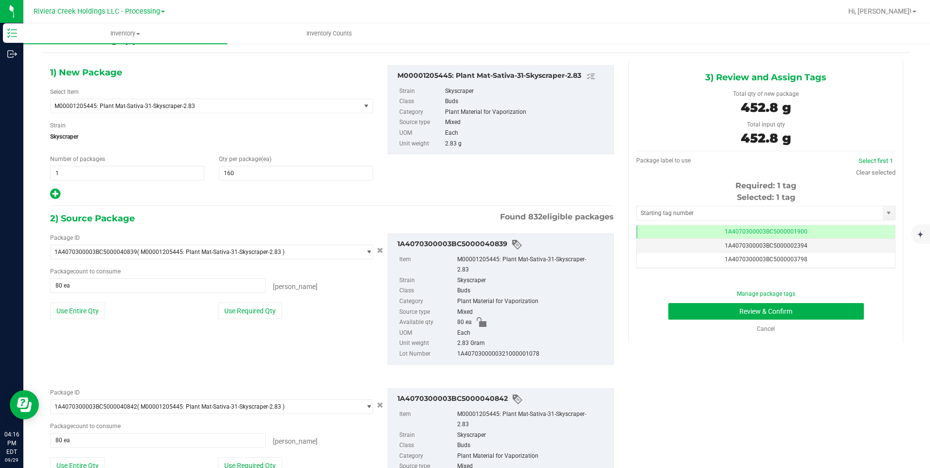
scroll to position [0, 0]
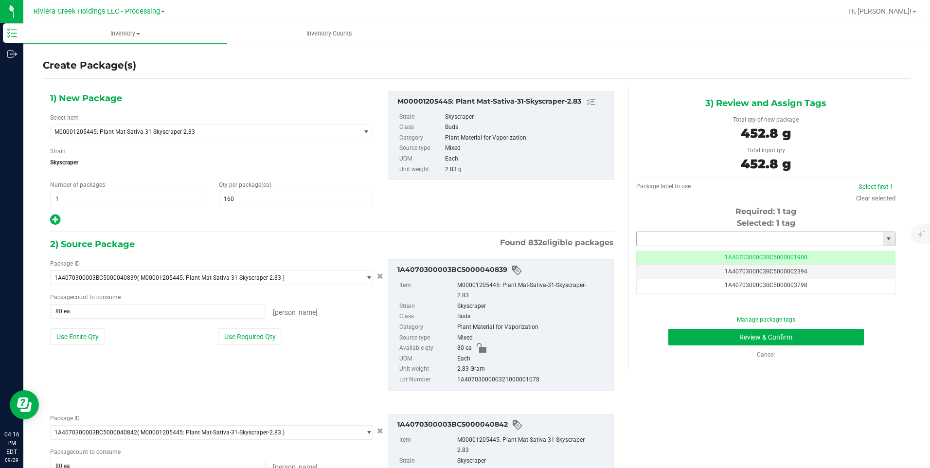
click at [659, 236] on input "text" at bounding box center [760, 239] width 246 height 14
click at [657, 249] on li "1A4070300003BC5000043717" at bounding box center [760, 255] width 256 height 15
type input "1A4070300003BC5000043717"
click at [676, 338] on button "Review & Confirm" at bounding box center [767, 337] width 196 height 17
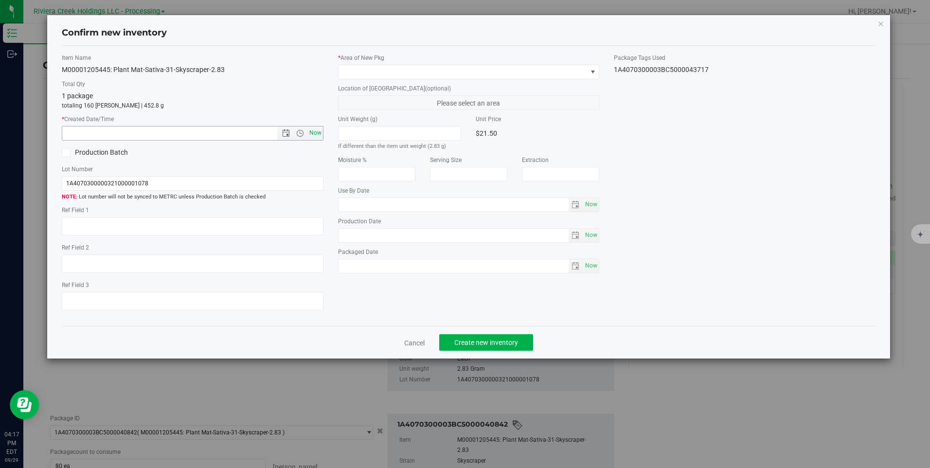
click at [310, 133] on span "Now" at bounding box center [315, 133] width 17 height 14
type input "[DATE] 4:17 PM"
click at [356, 76] on span at bounding box center [463, 72] width 248 height 14
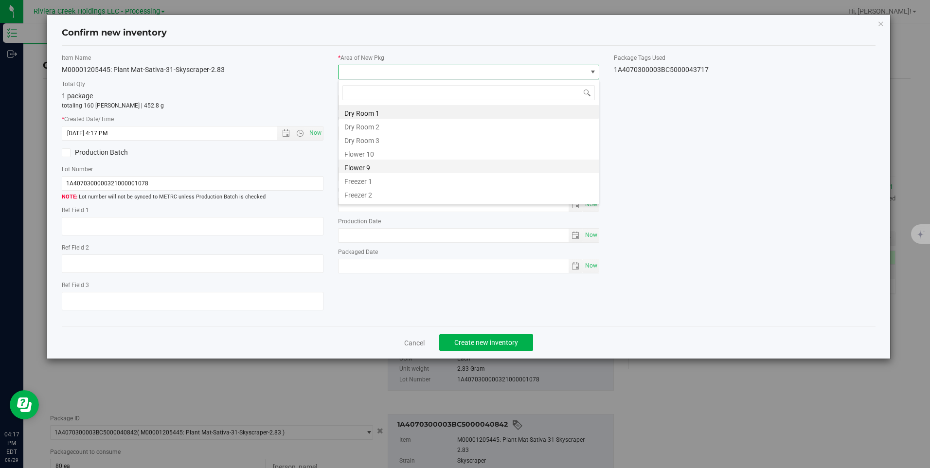
click at [370, 160] on li "Flower 9" at bounding box center [469, 167] width 260 height 14
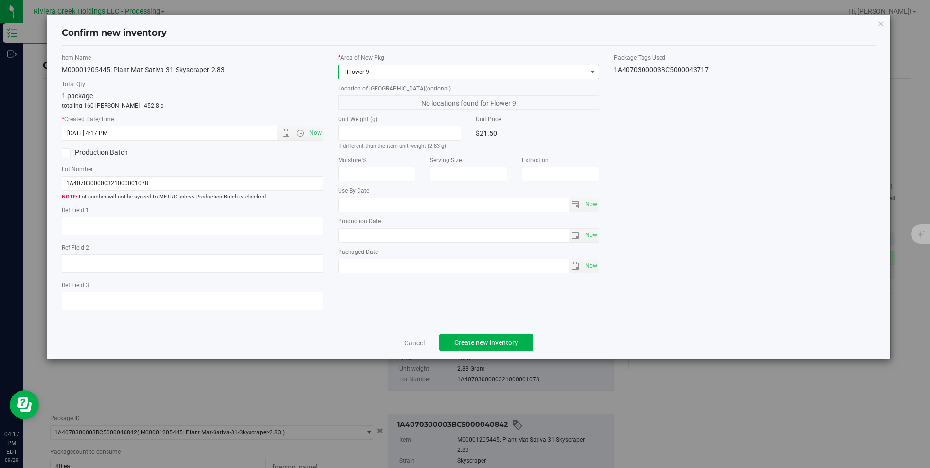
drag, startPoint x: 359, startPoint y: 67, endPoint x: 363, endPoint y: 71, distance: 5.2
click at [360, 66] on span "Flower 9" at bounding box center [463, 72] width 248 height 14
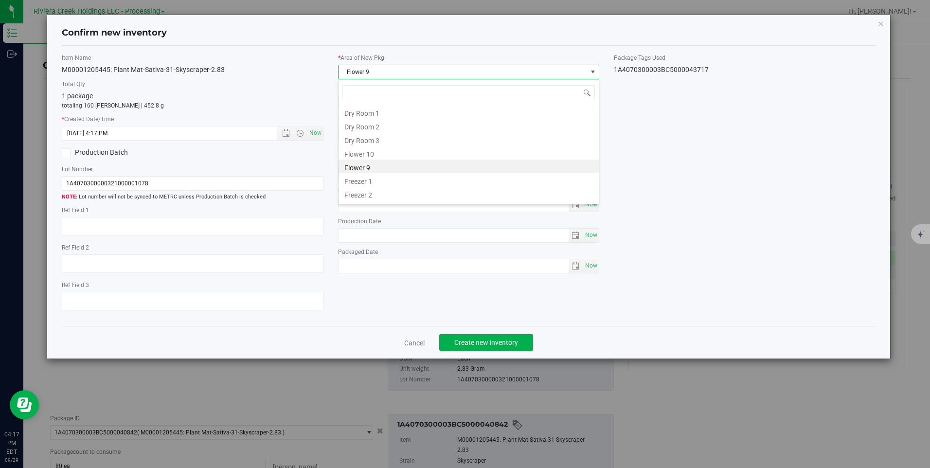
click at [385, 147] on li "Flower 10" at bounding box center [469, 153] width 260 height 14
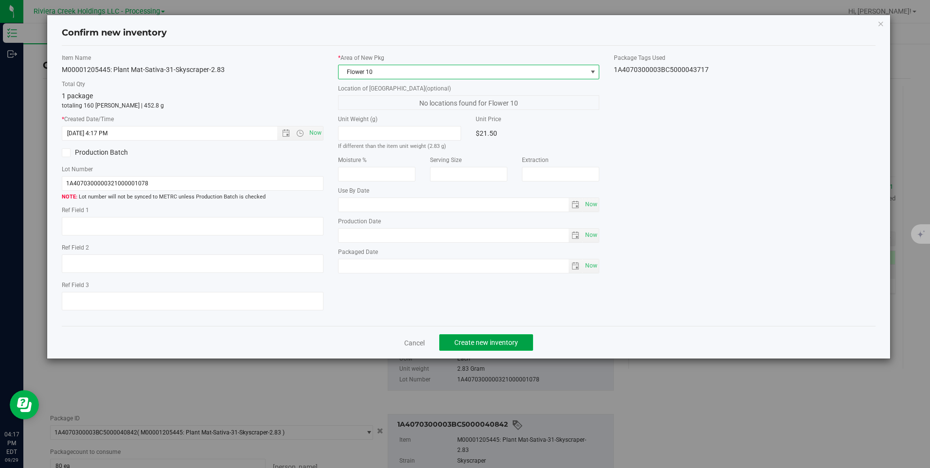
click at [471, 345] on span "Create new inventory" at bounding box center [486, 343] width 64 height 8
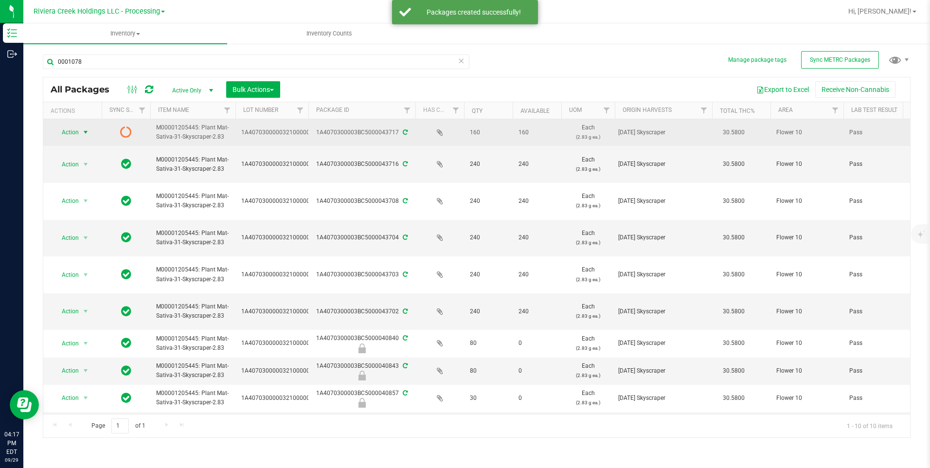
click at [71, 132] on span "Action" at bounding box center [66, 133] width 26 height 14
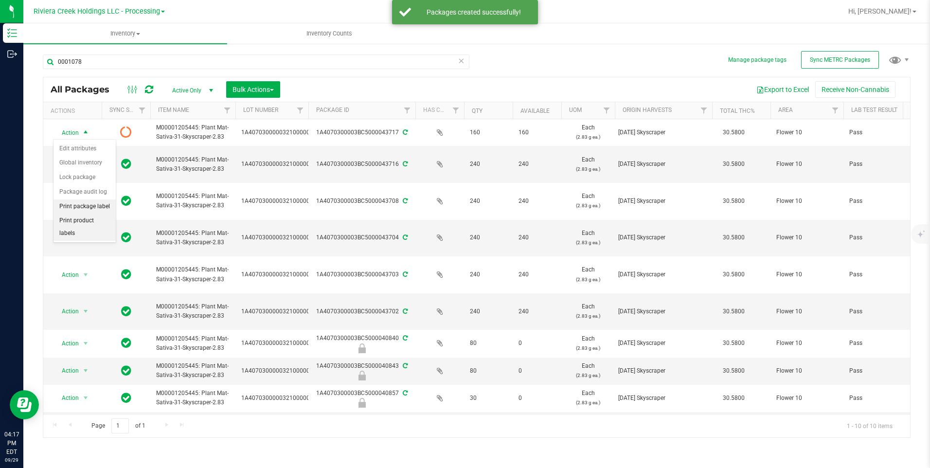
click at [90, 205] on li "Print package label" at bounding box center [85, 207] width 62 height 15
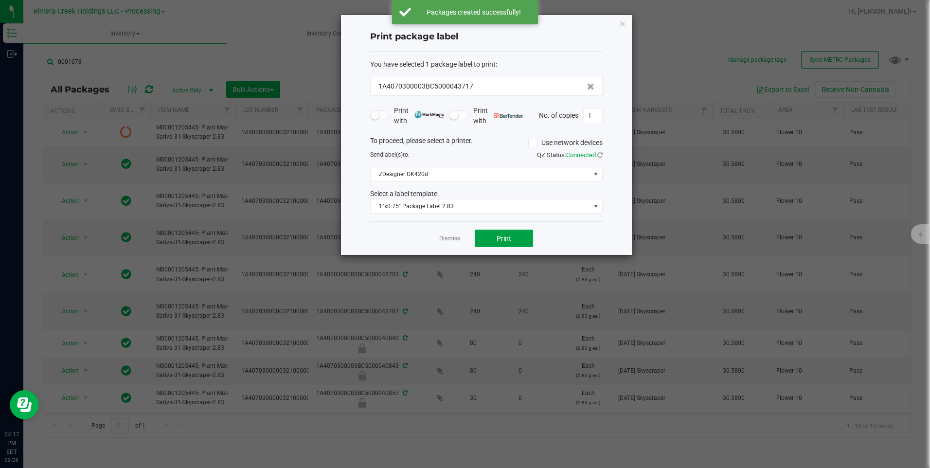
click at [518, 241] on button "Print" at bounding box center [504, 239] width 58 height 18
click at [617, 26] on div "Print package label You have selected 1 package label to print : 1A4070300003BC…" at bounding box center [486, 135] width 291 height 240
click at [620, 22] on icon "button" at bounding box center [622, 24] width 7 height 12
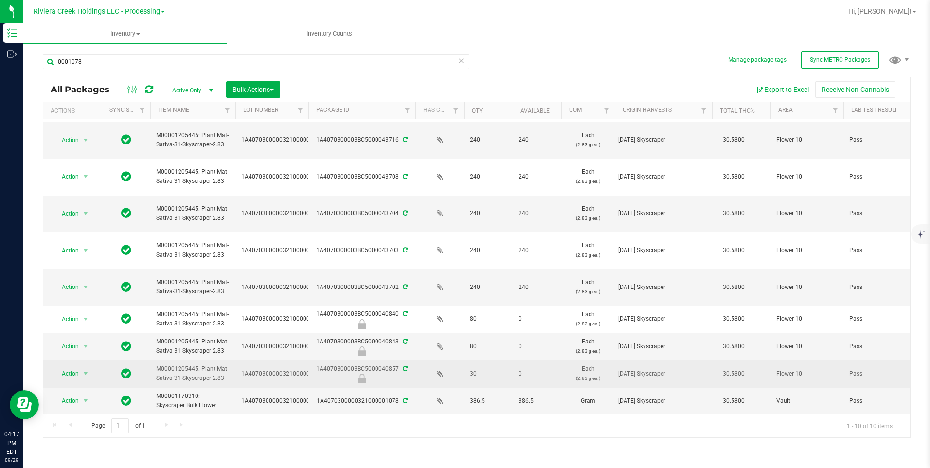
click at [71, 367] on span "Action" at bounding box center [66, 374] width 26 height 14
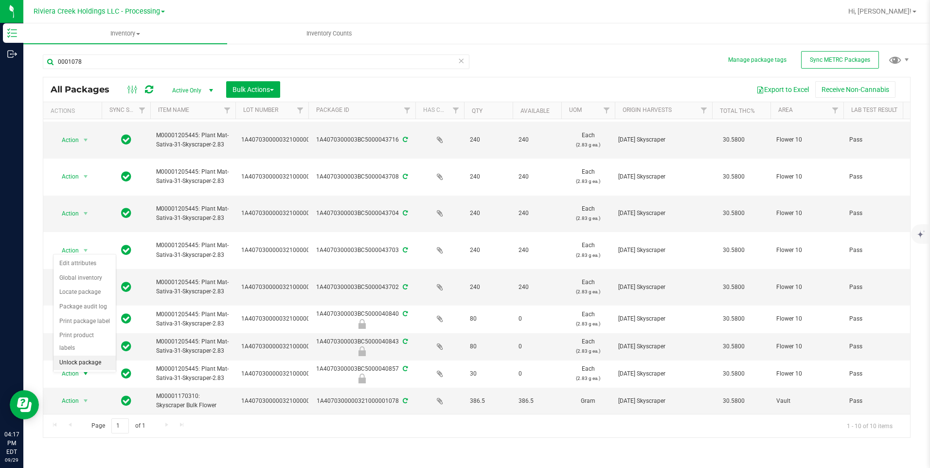
click at [81, 356] on li "Unlock package" at bounding box center [85, 363] width 62 height 15
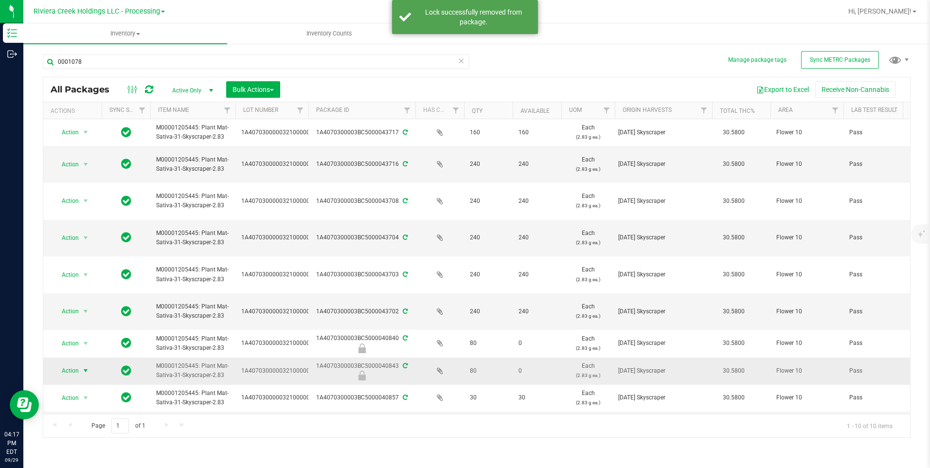
click at [80, 369] on span "select" at bounding box center [86, 371] width 12 height 14
click at [84, 360] on li "Unlock package" at bounding box center [85, 367] width 62 height 15
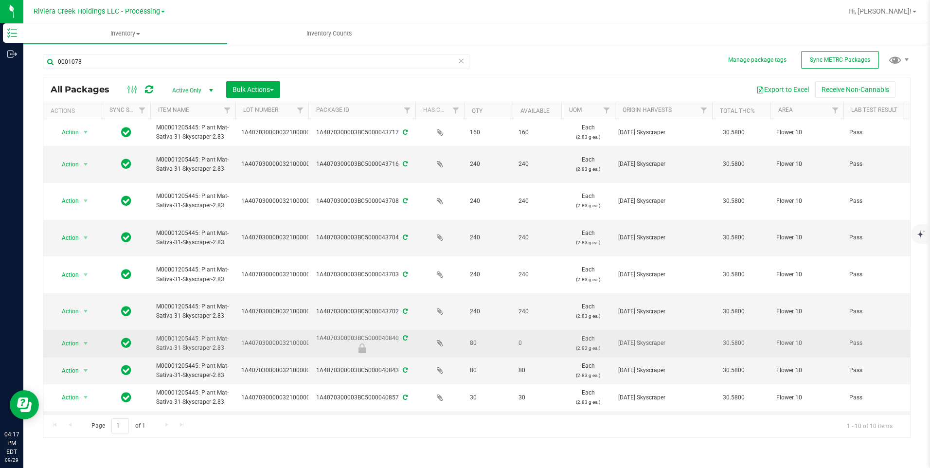
click at [90, 342] on span "select" at bounding box center [86, 344] width 12 height 14
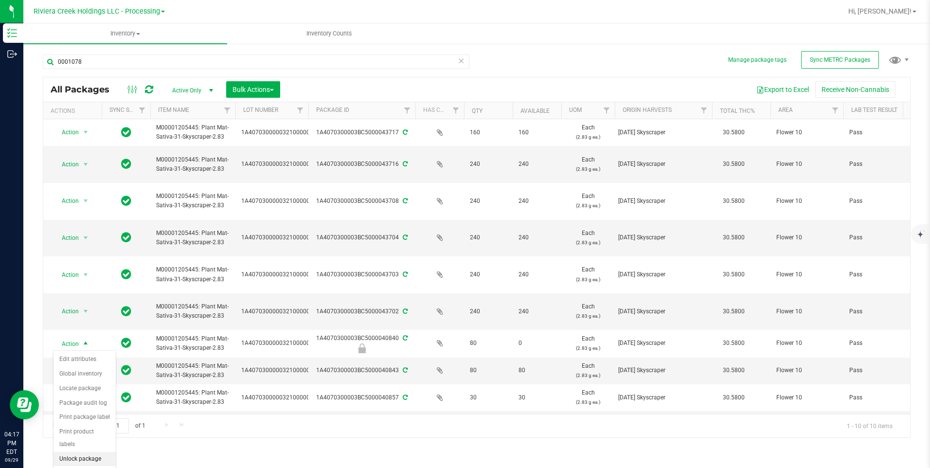
click at [97, 452] on li "Unlock package" at bounding box center [85, 459] width 62 height 15
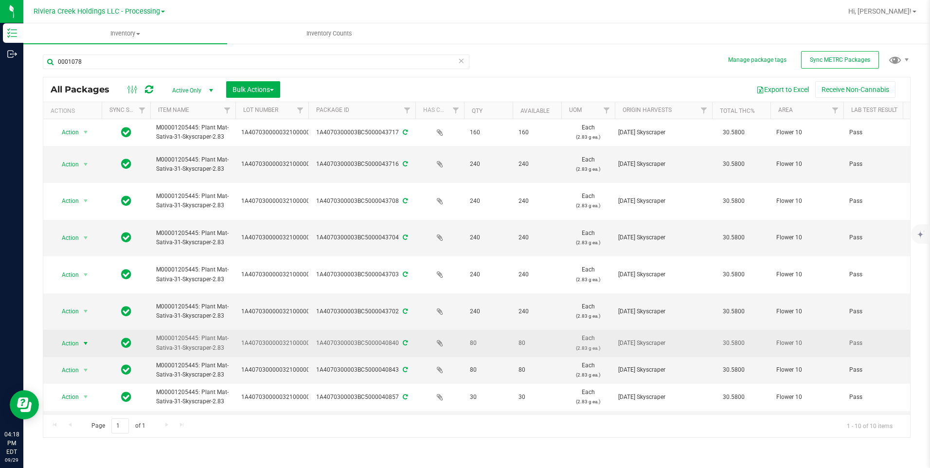
click at [69, 346] on span "Action" at bounding box center [66, 344] width 26 height 14
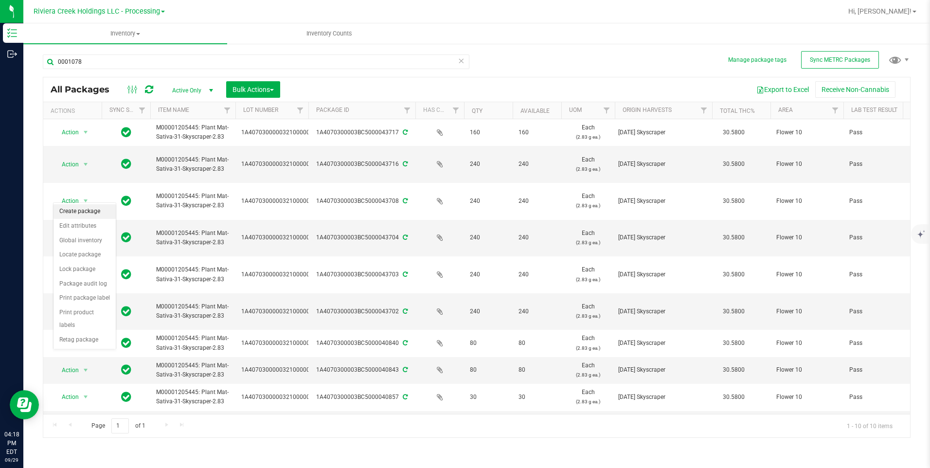
click at [85, 213] on li "Create package" at bounding box center [85, 211] width 62 height 15
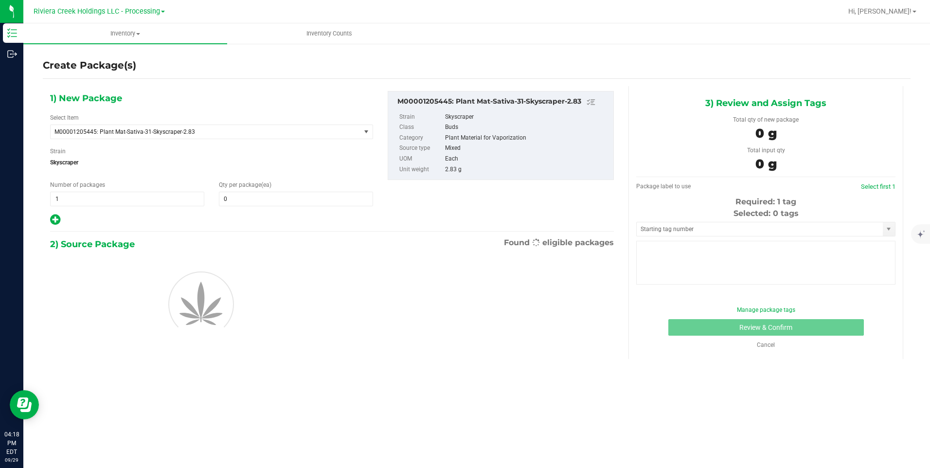
type input "0"
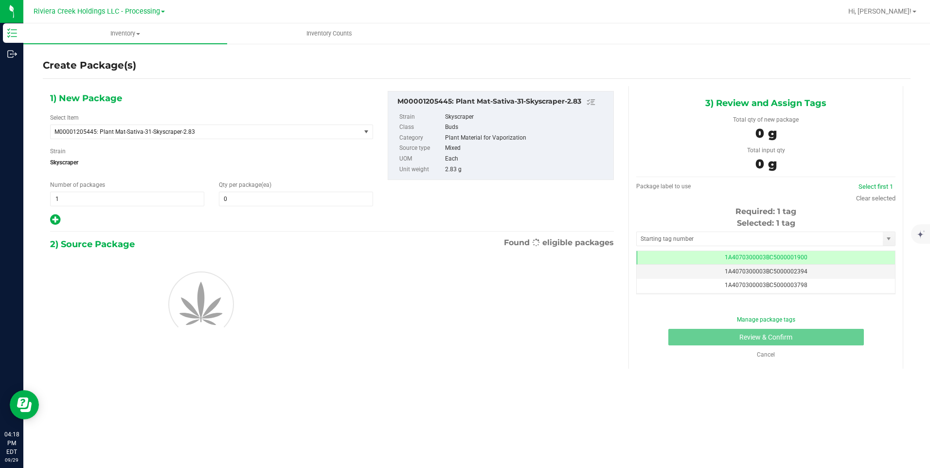
scroll to position [0, 0]
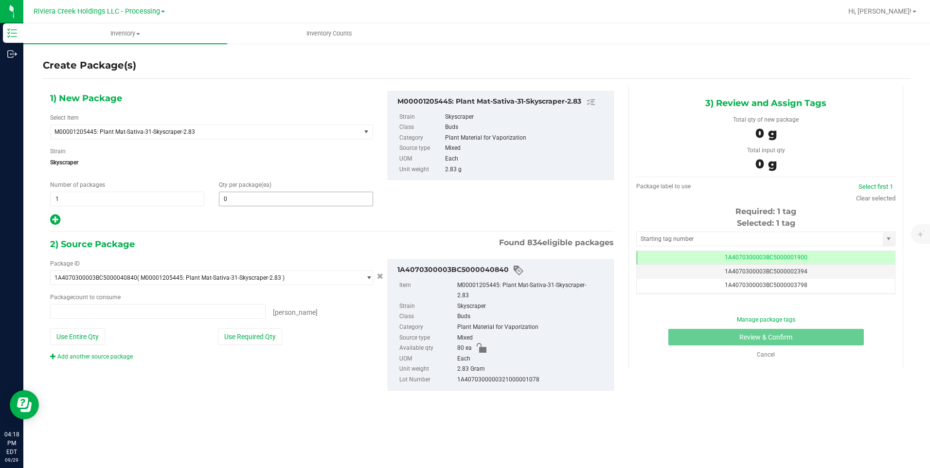
type input "0 ea"
click at [242, 205] on span at bounding box center [296, 199] width 154 height 15
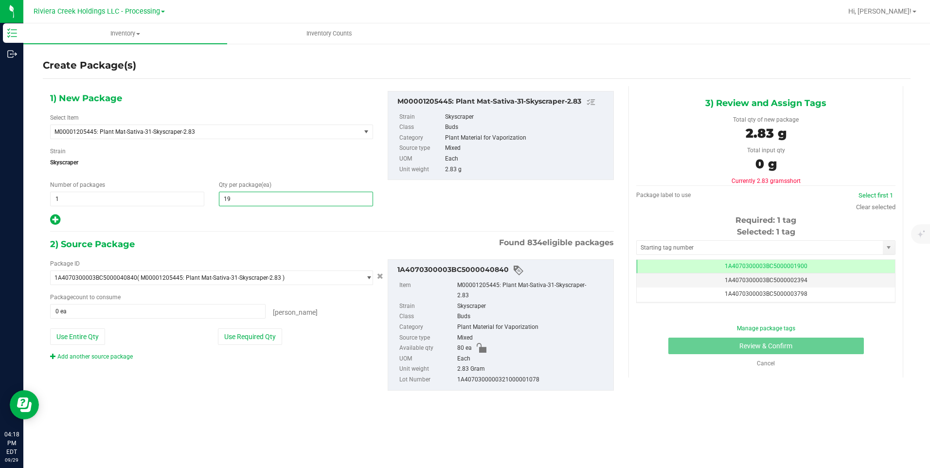
type input "190"
click at [84, 342] on button "Use Entire Qty" at bounding box center [77, 336] width 55 height 17
type input "80 ea"
click at [115, 359] on link "Add another source package" at bounding box center [91, 356] width 83 height 7
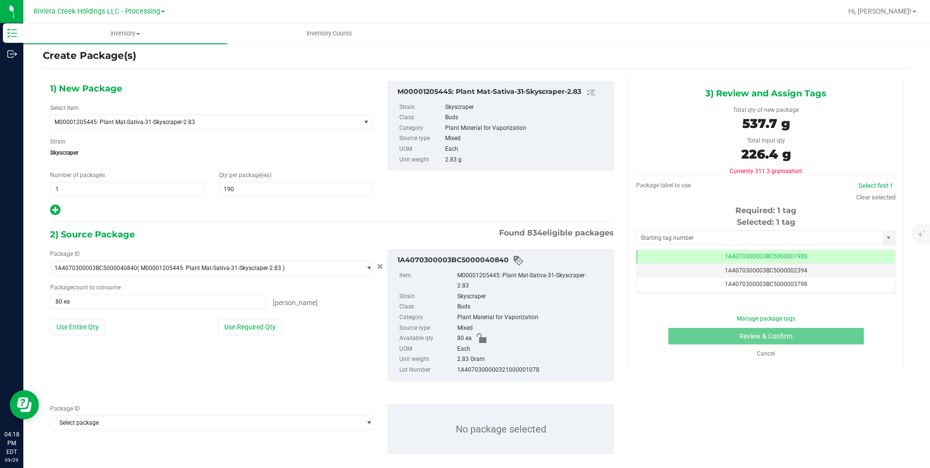
scroll to position [13, 0]
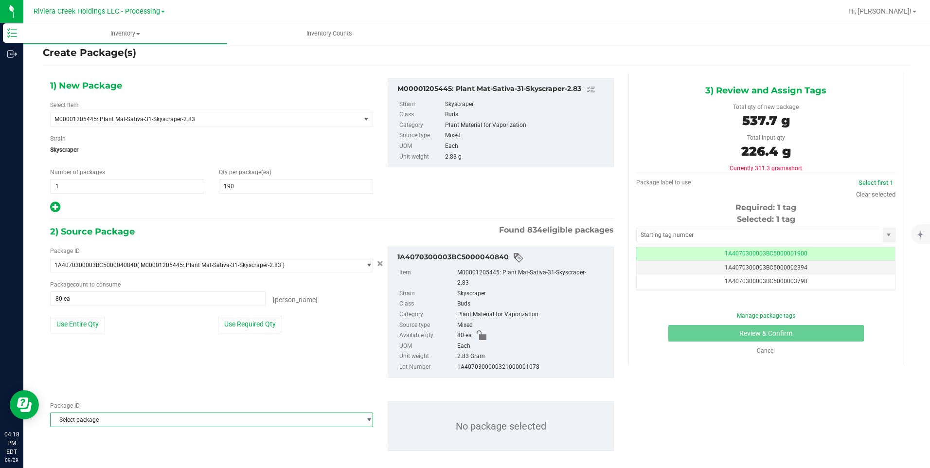
click at [100, 413] on span "Select package" at bounding box center [206, 420] width 310 height 14
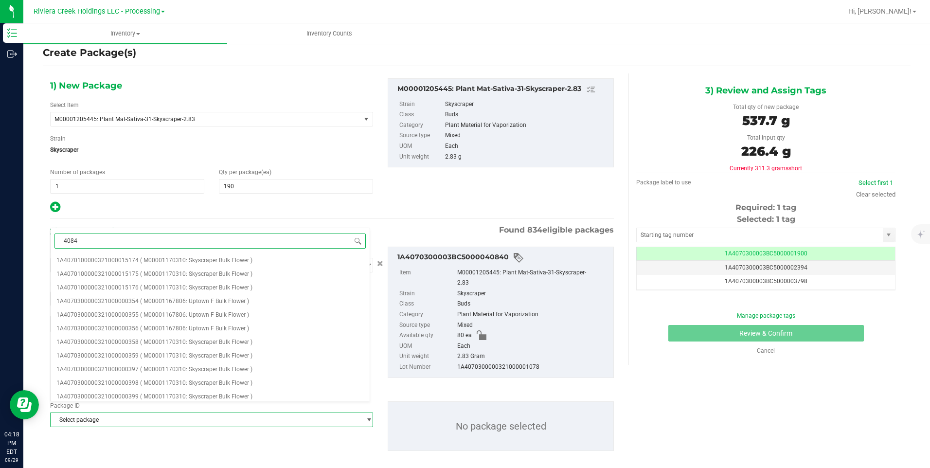
type input "40843"
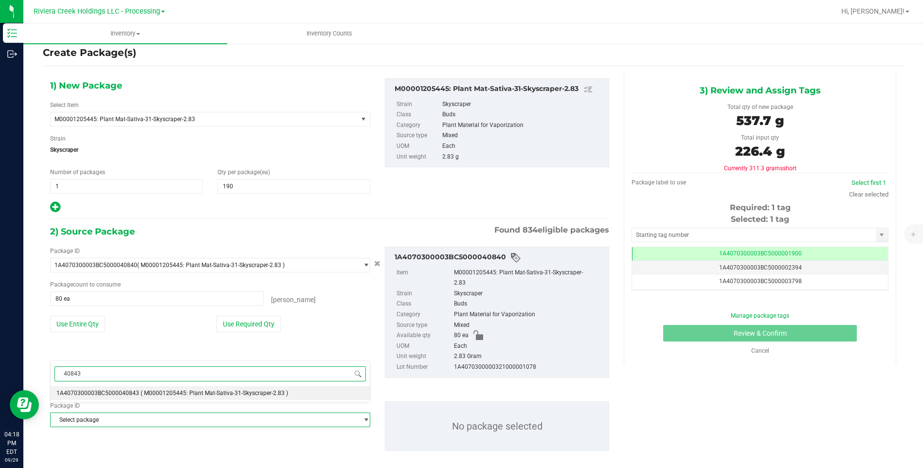
click at [131, 389] on li "1A4070300003BC5000040843 ( M00001205445: Plant Mat-Sativa-31-Skyscraper-2.83 )" at bounding box center [210, 393] width 319 height 14
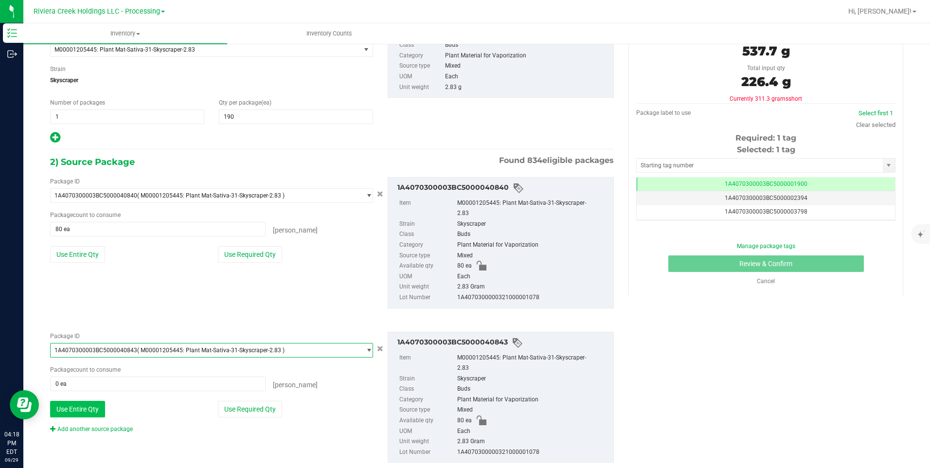
scroll to position [84, 0]
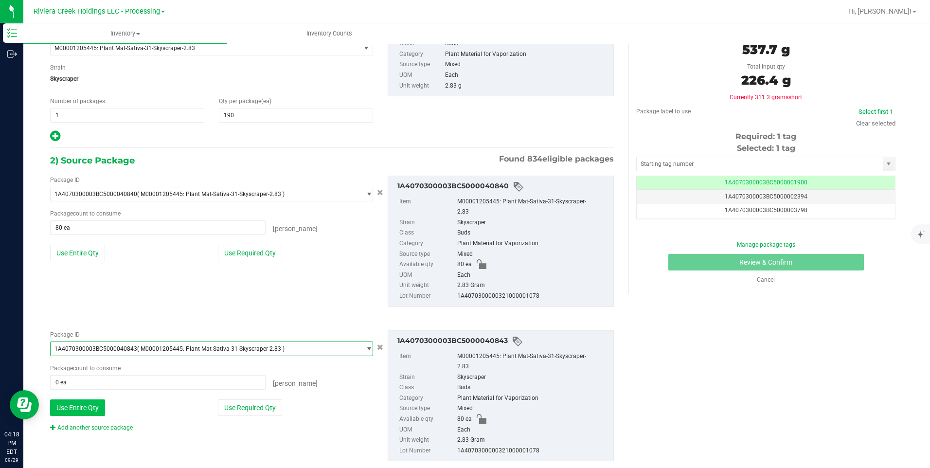
click at [91, 399] on button "Use Entire Qty" at bounding box center [77, 407] width 55 height 17
type input "80 ea"
click at [93, 424] on link "Add another source package" at bounding box center [91, 427] width 83 height 7
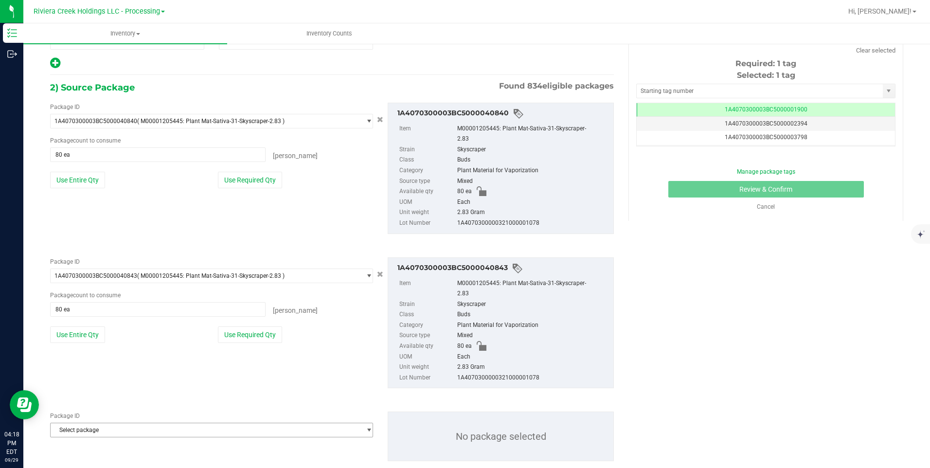
click at [98, 423] on span "Select package" at bounding box center [206, 430] width 310 height 14
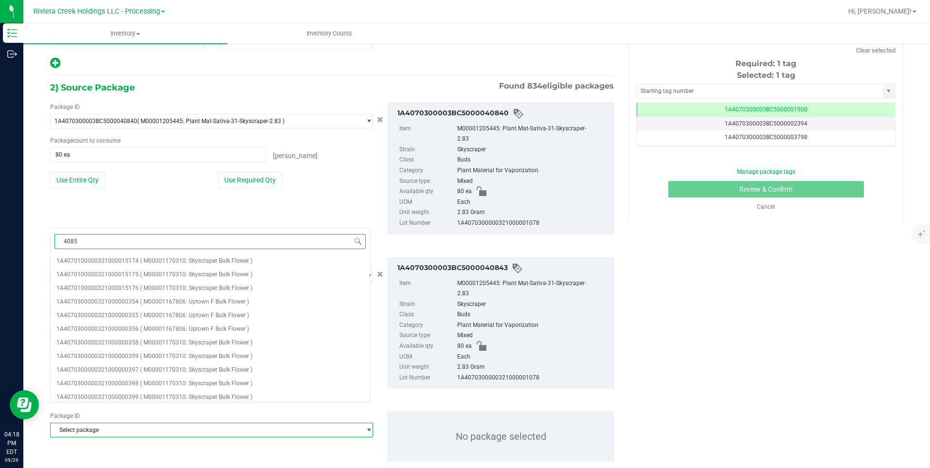
type input "40857"
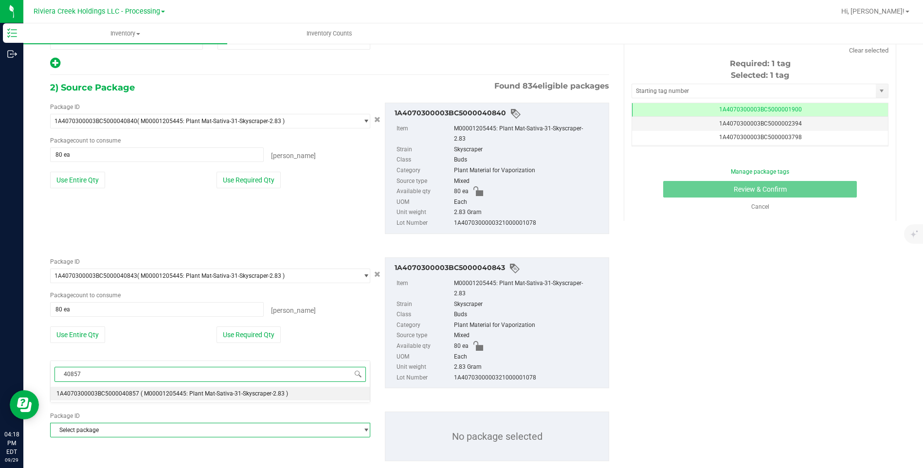
click at [123, 388] on li "1A4070300003BC5000040857 ( M00001205445: Plant Mat-Sativa-31-Skyscraper-2.83 )" at bounding box center [210, 394] width 319 height 14
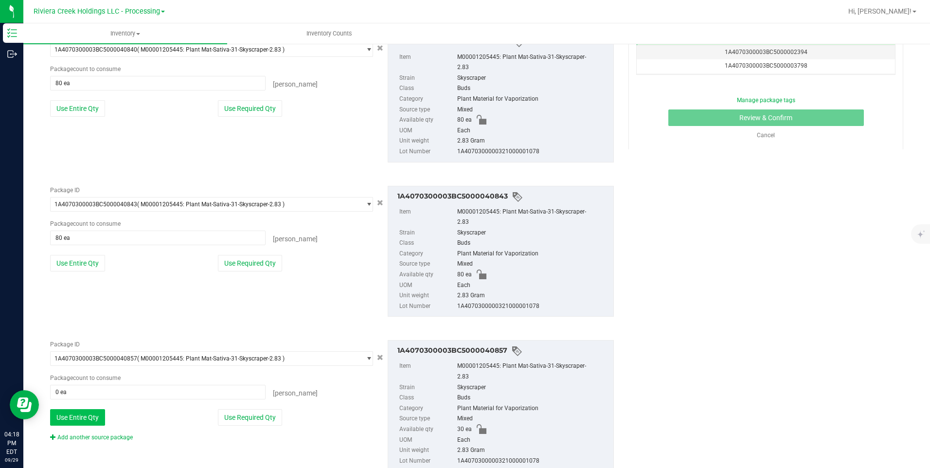
click at [98, 409] on button "Use Entire Qty" at bounding box center [77, 417] width 55 height 17
type input "30 ea"
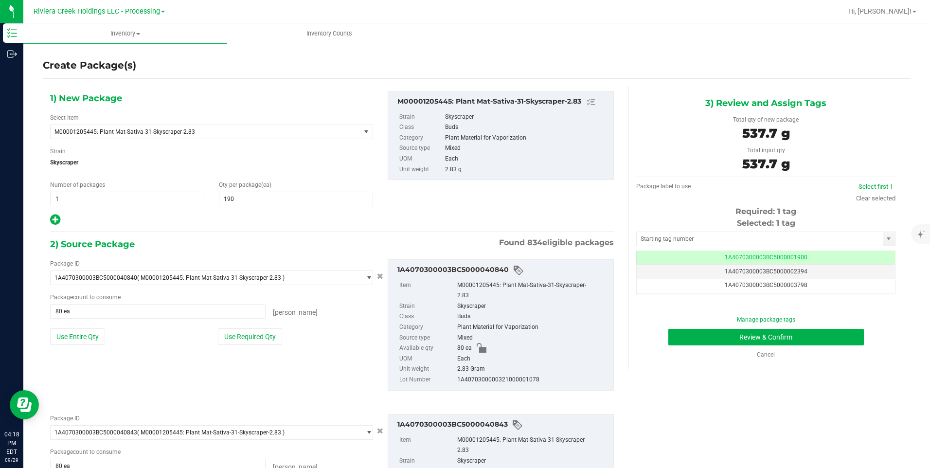
click at [714, 250] on div "Selected: 1 tag Tag 1A4070300003BC5000001900 1A4070300003BC5000002394 1A4070300…" at bounding box center [765, 256] width 259 height 77
click at [713, 238] on input "text" at bounding box center [760, 239] width 246 height 14
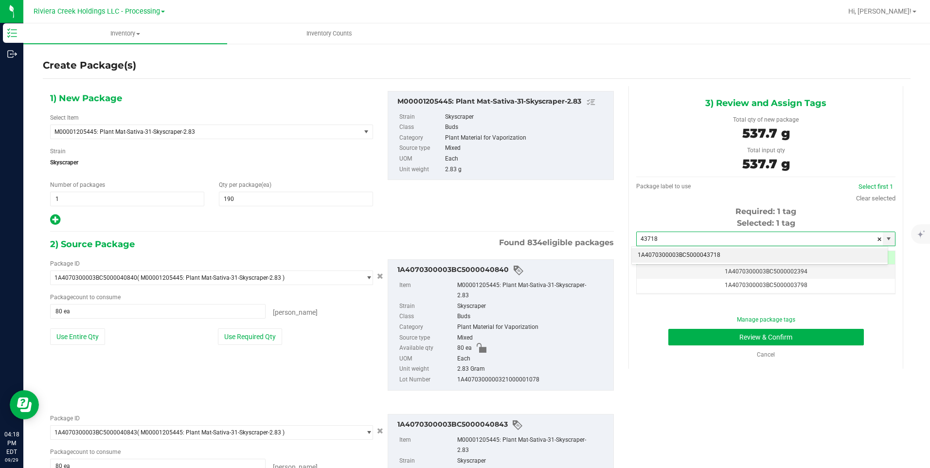
click at [696, 253] on li "1A4070300003BC5000043718" at bounding box center [760, 255] width 256 height 15
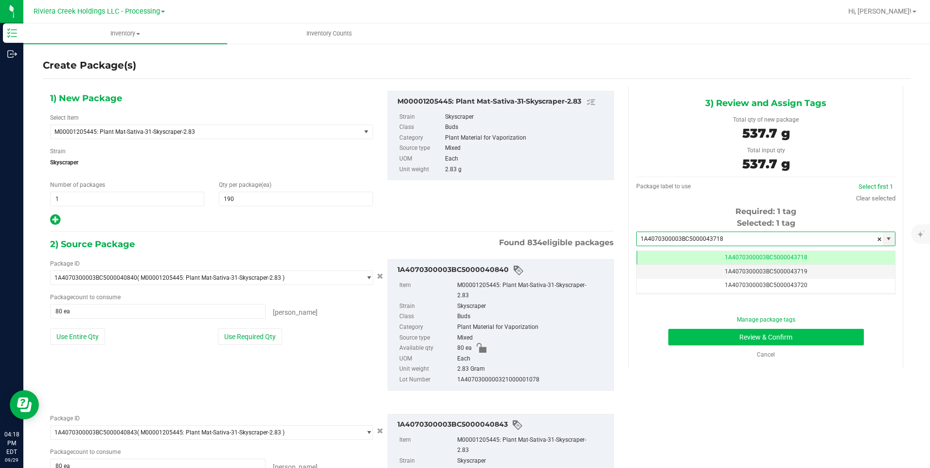
type input "1A4070300003BC5000043718"
click at [692, 338] on button "Review & Confirm" at bounding box center [767, 337] width 196 height 17
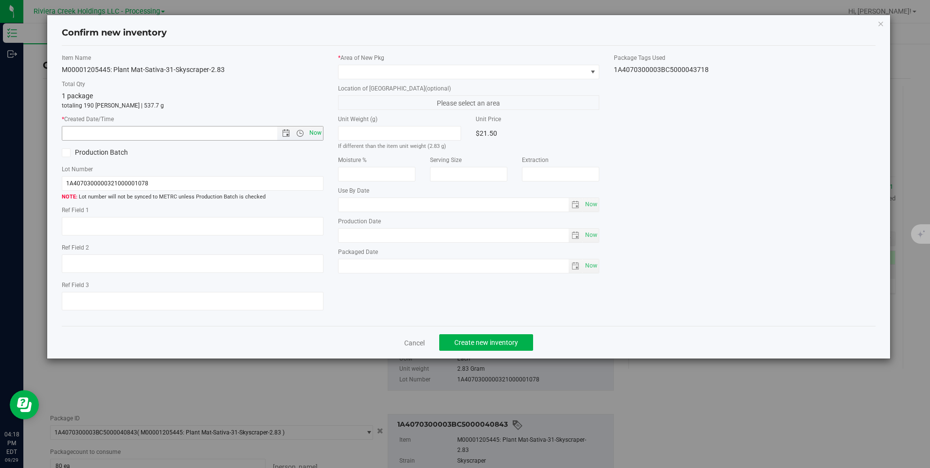
click at [322, 135] on span "Now" at bounding box center [315, 133] width 17 height 14
type input "[DATE] 4:18 PM"
click at [355, 72] on span at bounding box center [463, 72] width 248 height 14
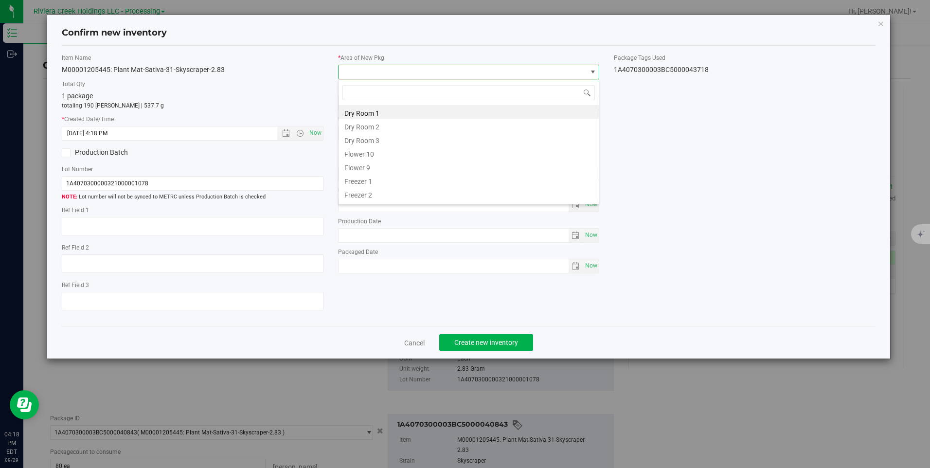
click at [383, 154] on li "Flower 10" at bounding box center [469, 153] width 260 height 14
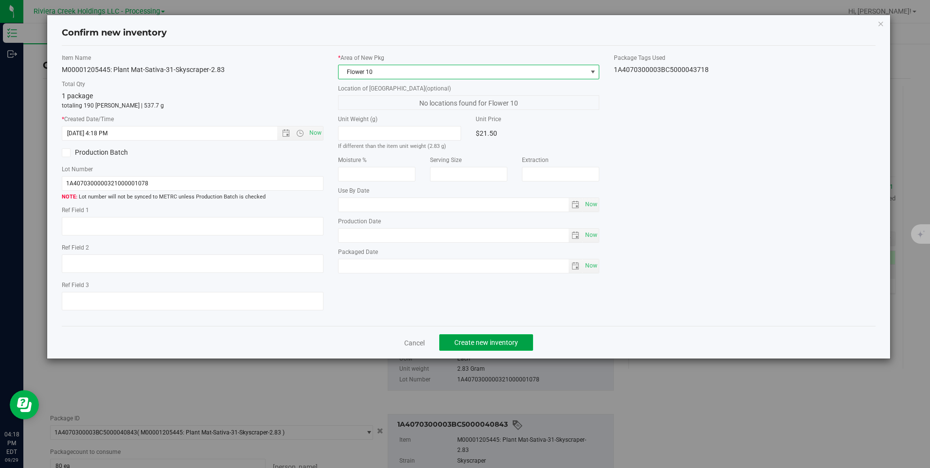
click at [475, 343] on span "Create new inventory" at bounding box center [486, 343] width 64 height 8
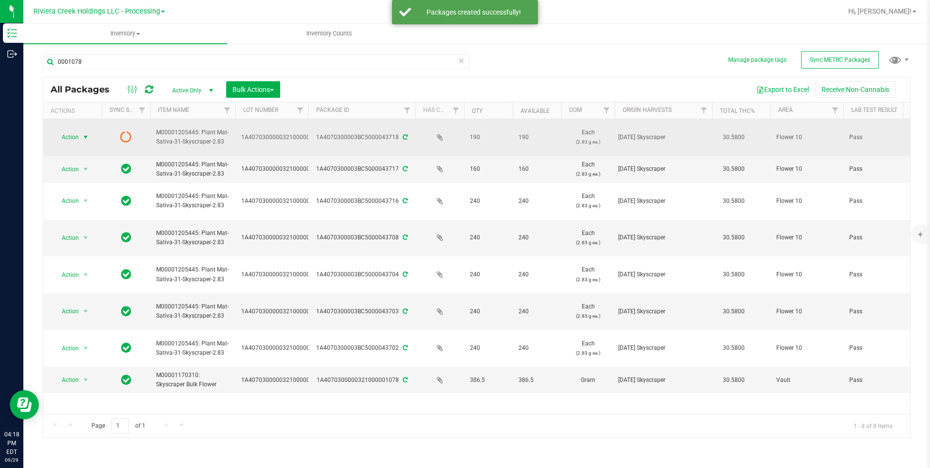
click at [74, 135] on span "Action" at bounding box center [66, 137] width 26 height 14
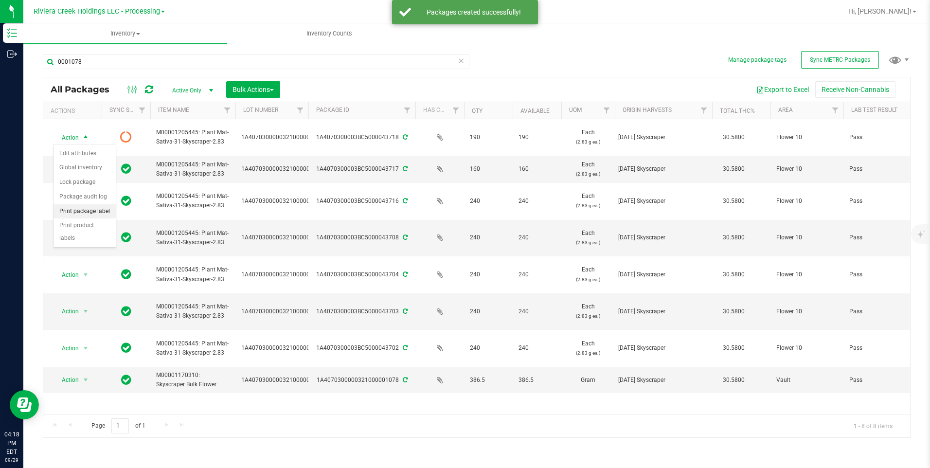
click at [90, 208] on li "Print package label" at bounding box center [85, 211] width 62 height 15
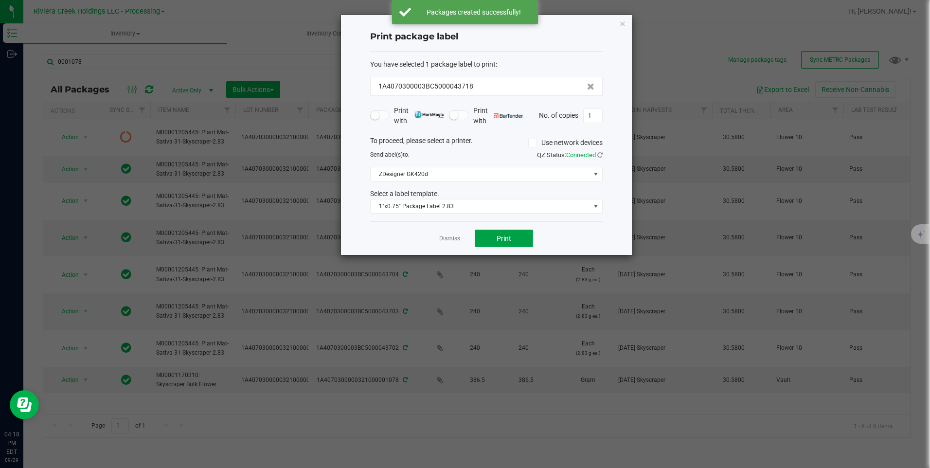
click at [505, 238] on span "Print" at bounding box center [504, 239] width 15 height 8
click at [624, 28] on icon "button" at bounding box center [622, 24] width 7 height 12
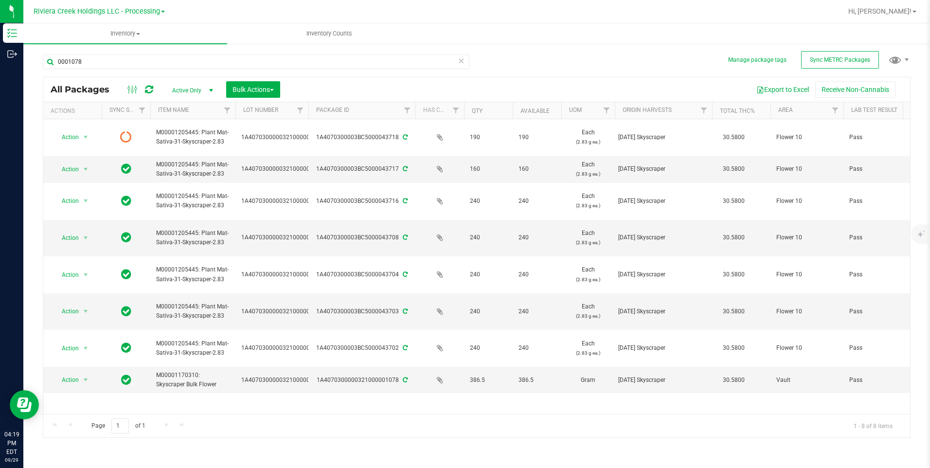
click at [186, 51] on div "0001078" at bounding box center [260, 61] width 434 height 31
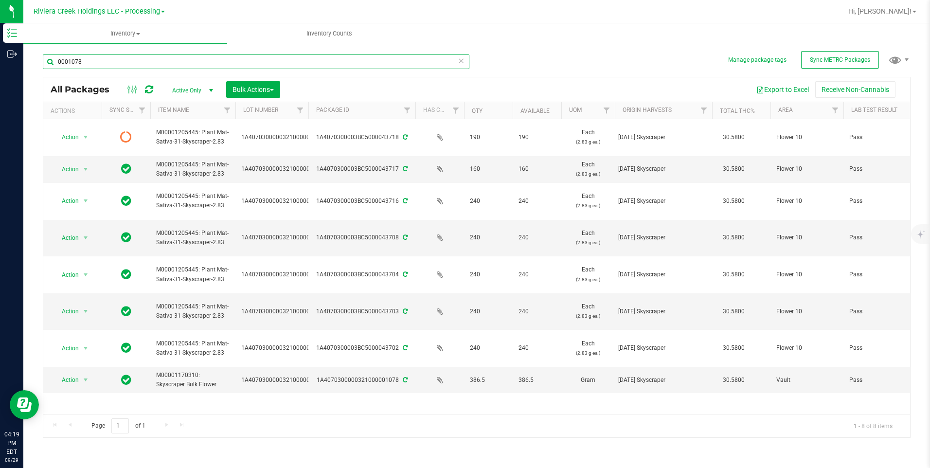
click at [183, 63] on input "0001078" at bounding box center [256, 61] width 427 height 15
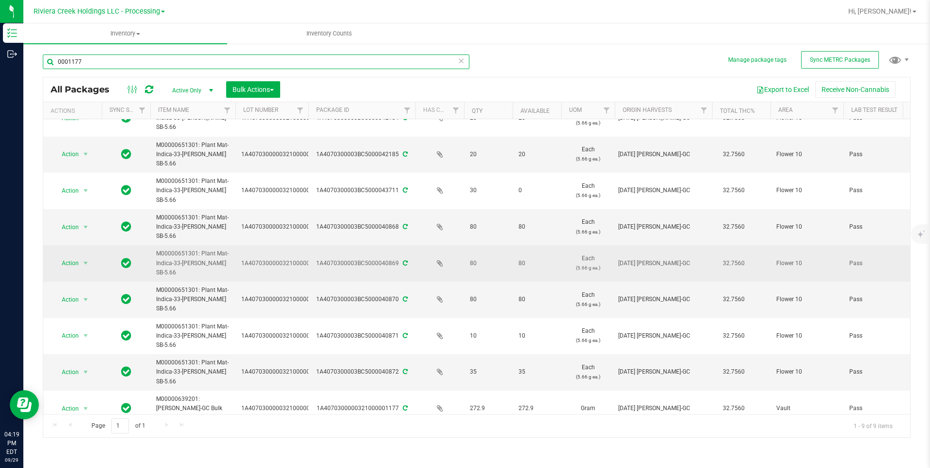
scroll to position [29, 0]
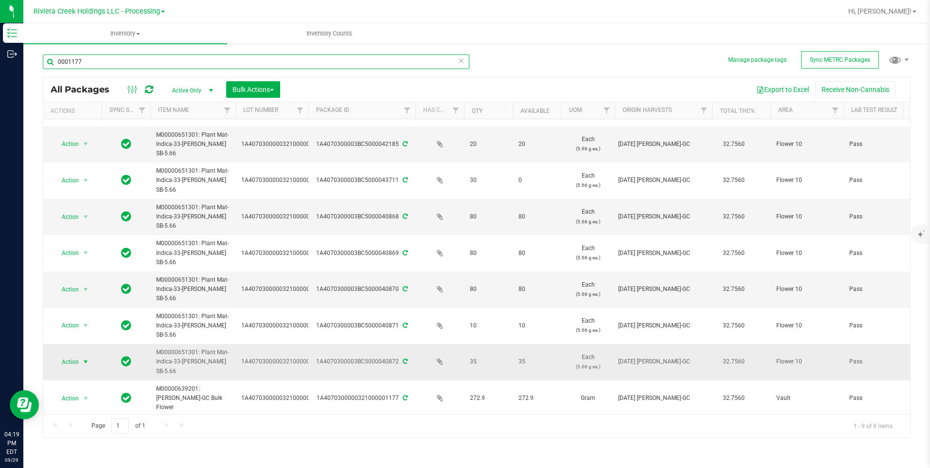
type input "0001177"
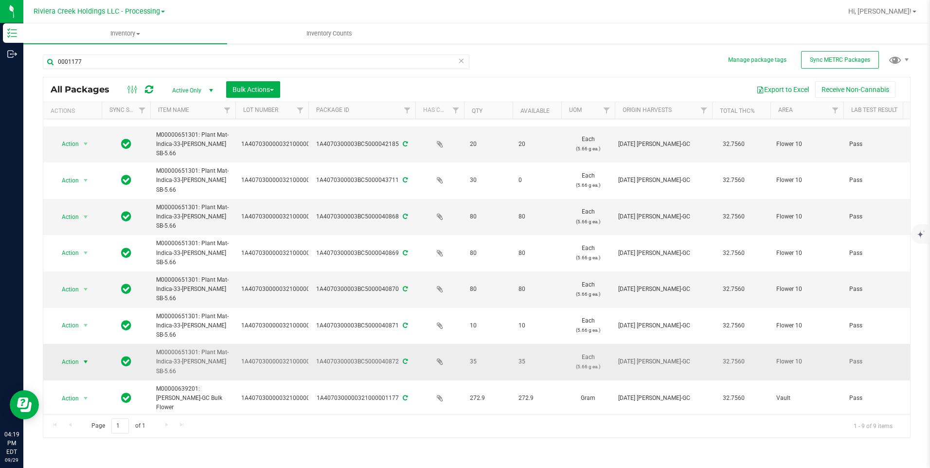
click at [86, 363] on span "select" at bounding box center [86, 362] width 8 height 8
click at [85, 228] on li "Create package" at bounding box center [85, 230] width 62 height 15
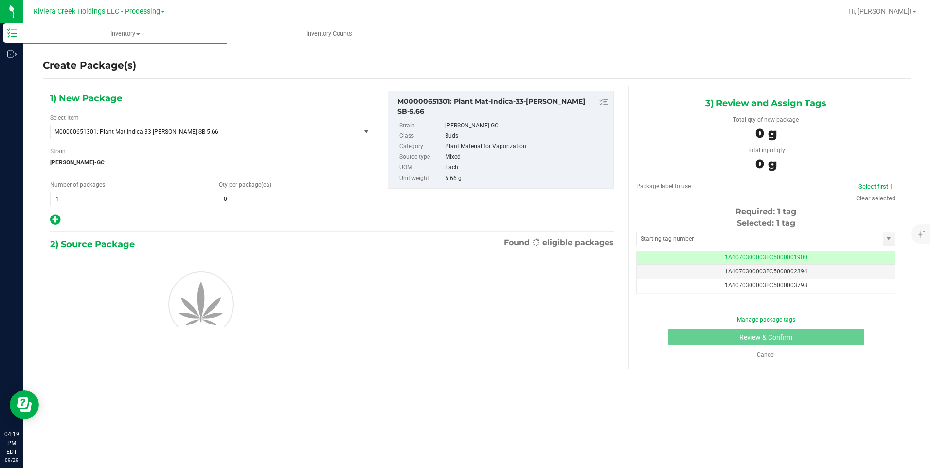
scroll to position [0, 0]
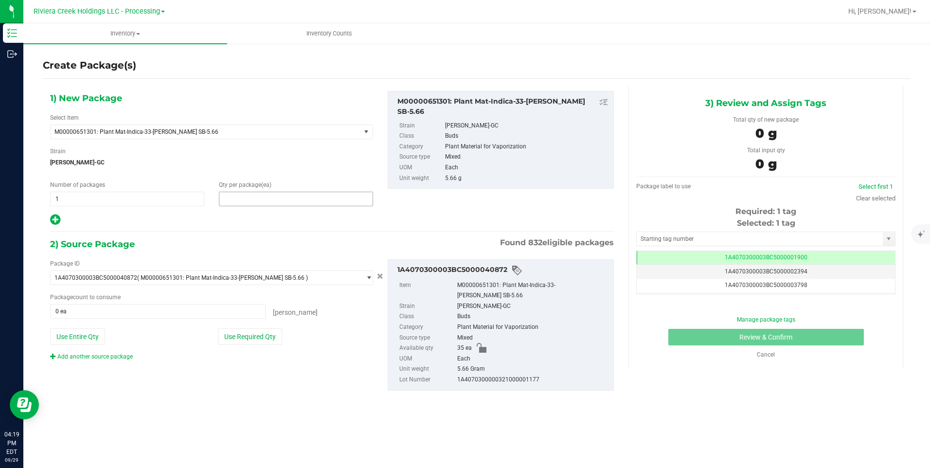
click at [263, 194] on span at bounding box center [296, 199] width 154 height 15
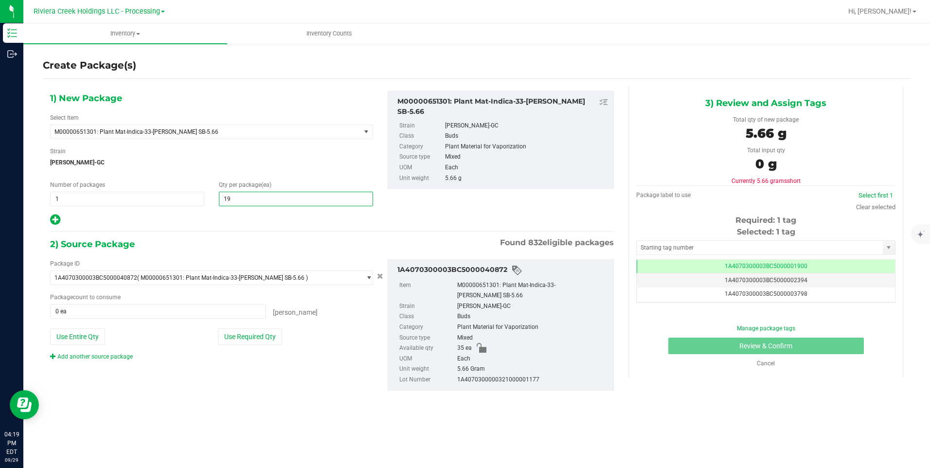
type input "195"
click at [88, 340] on button "Use Entire Qty" at bounding box center [77, 336] width 55 height 17
type input "35 ea"
click at [87, 363] on div "Package ID 1A4070300003BC5000040872 ( M00000651301: Plant Mat-Indica-33-[PERSON…" at bounding box center [332, 325] width 579 height 147
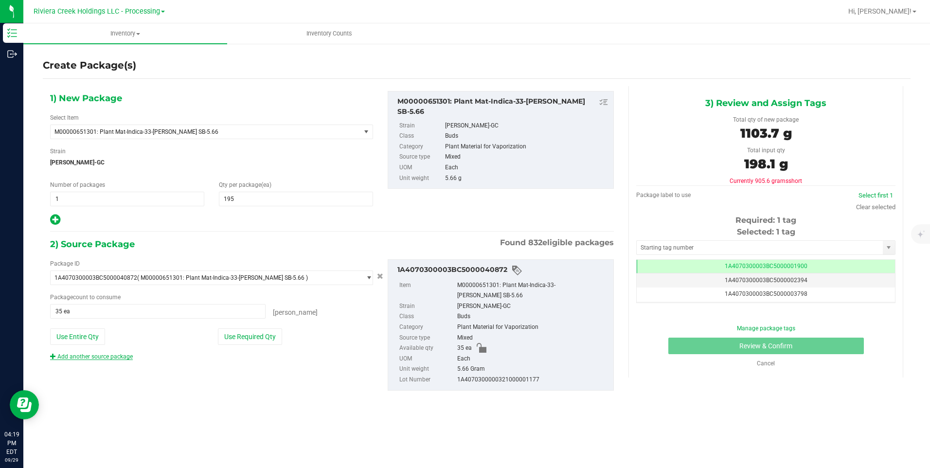
click at [88, 360] on link "Add another source package" at bounding box center [91, 356] width 83 height 7
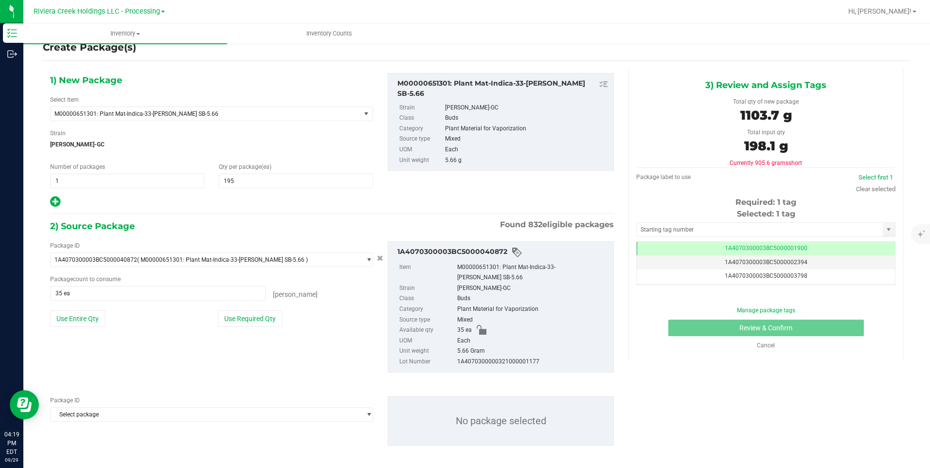
scroll to position [23, 0]
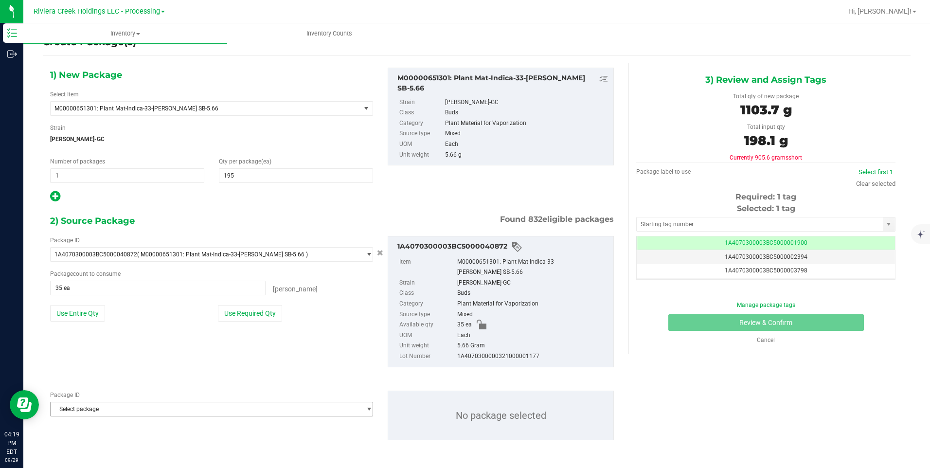
click at [103, 409] on span "Select package" at bounding box center [206, 409] width 310 height 14
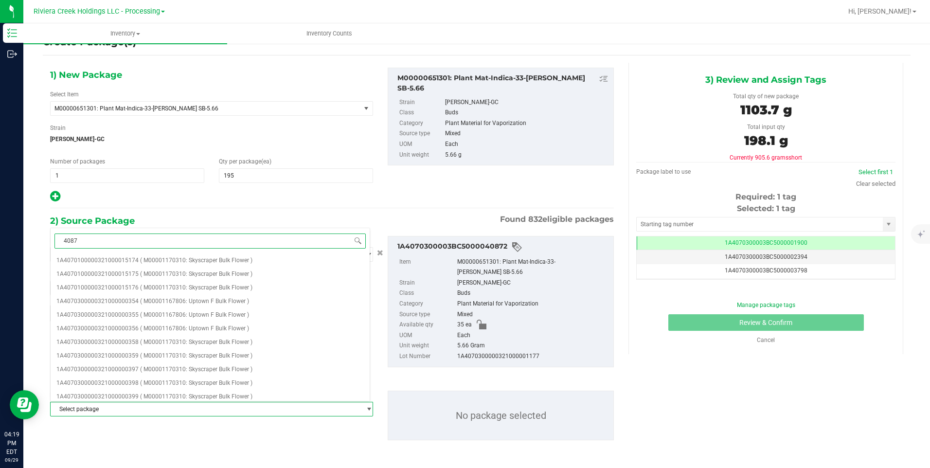
type input "40870"
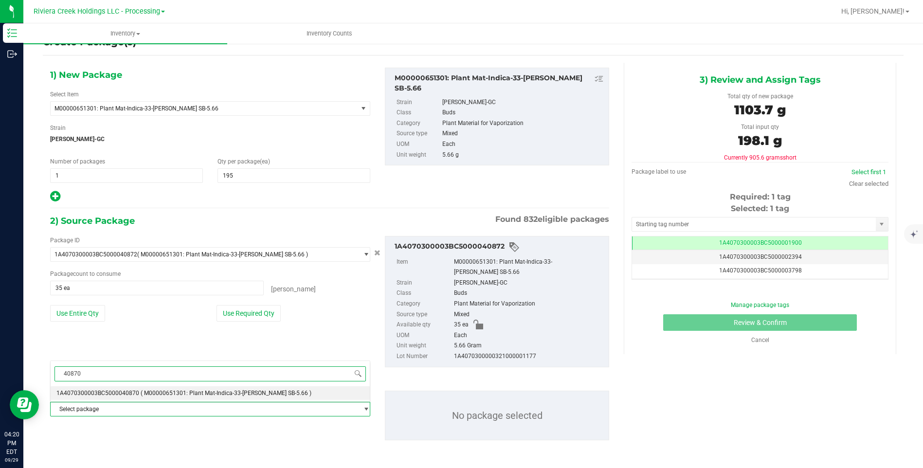
click at [118, 394] on span "1A4070300003BC5000040870" at bounding box center [97, 393] width 83 height 7
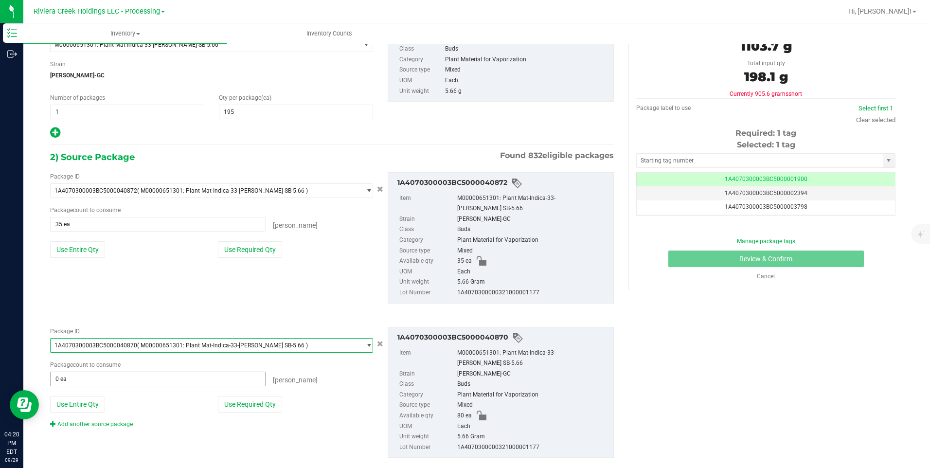
scroll to position [105, 0]
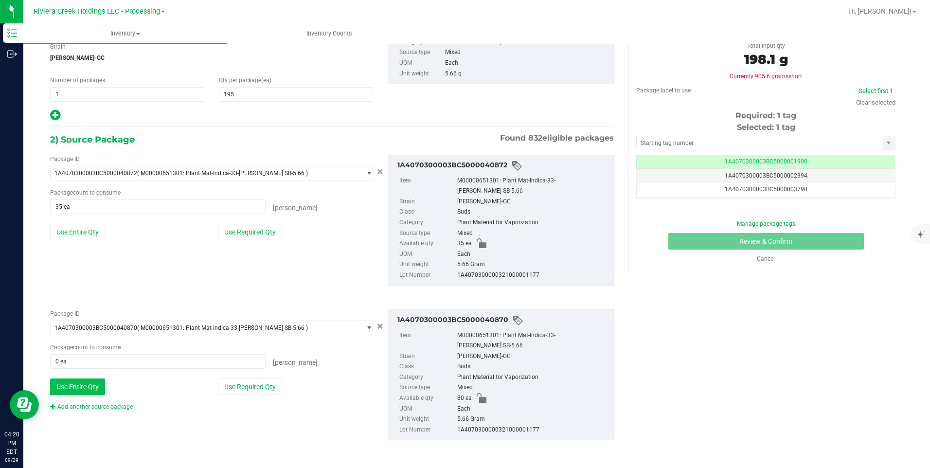
click at [79, 388] on button "Use Entire Qty" at bounding box center [77, 387] width 55 height 17
type input "80 ea"
click at [92, 411] on div "Package ID 1A4070300003BC5000040870 ( M00000651301: Plant Mat-Indica-33-[PERSON…" at bounding box center [332, 375] width 579 height 147
click at [94, 406] on link "Add another source package" at bounding box center [91, 406] width 83 height 7
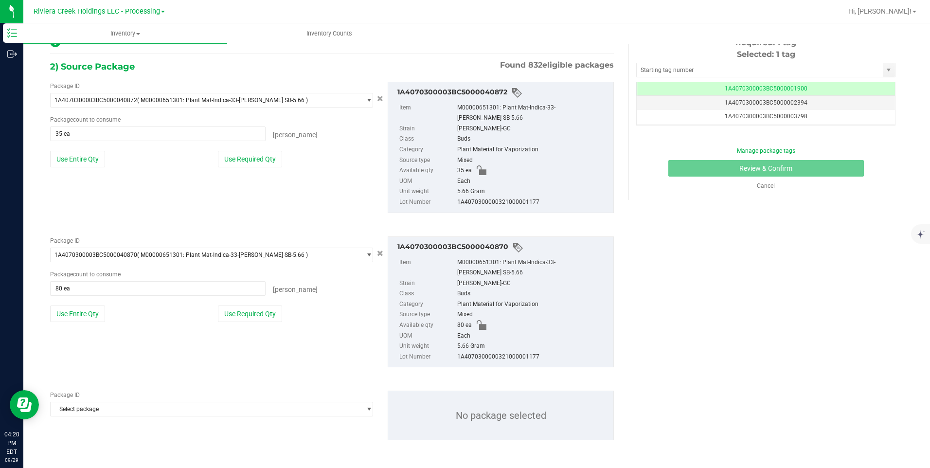
click at [94, 410] on span "Select package" at bounding box center [206, 409] width 310 height 14
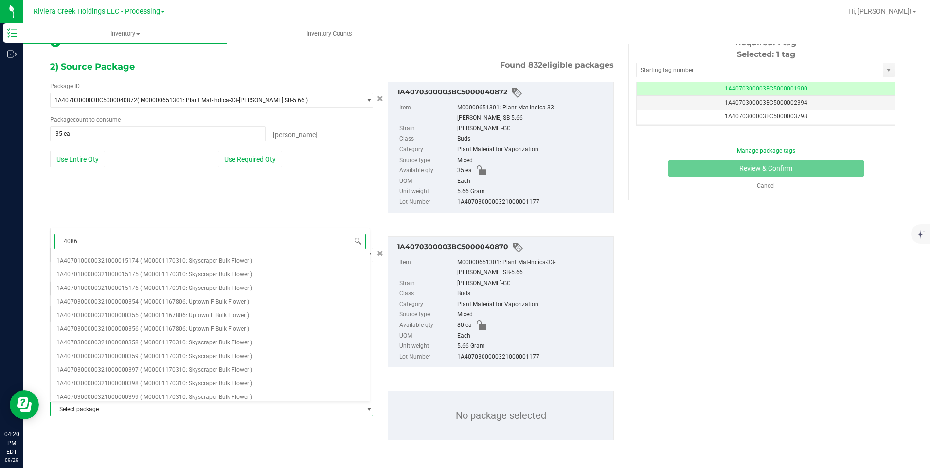
type input "40868"
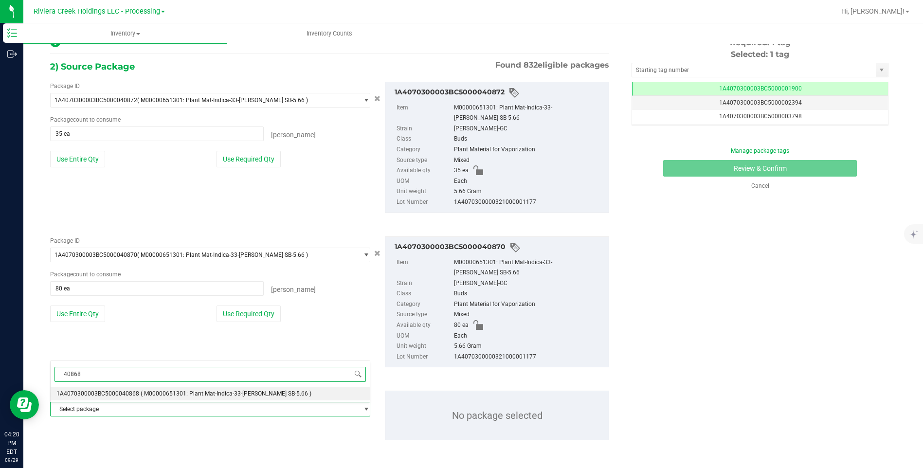
click at [122, 393] on span "1A4070300003BC5000040868" at bounding box center [97, 393] width 83 height 7
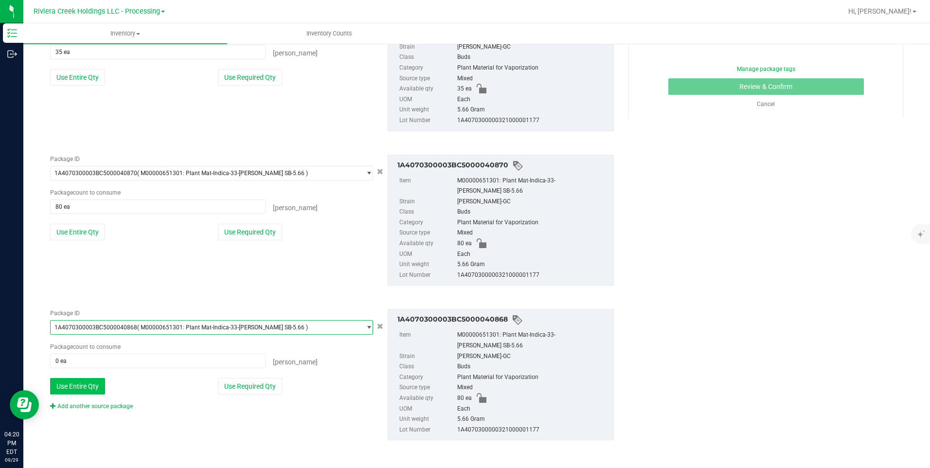
click at [88, 384] on button "Use Entire Qty" at bounding box center [77, 386] width 55 height 17
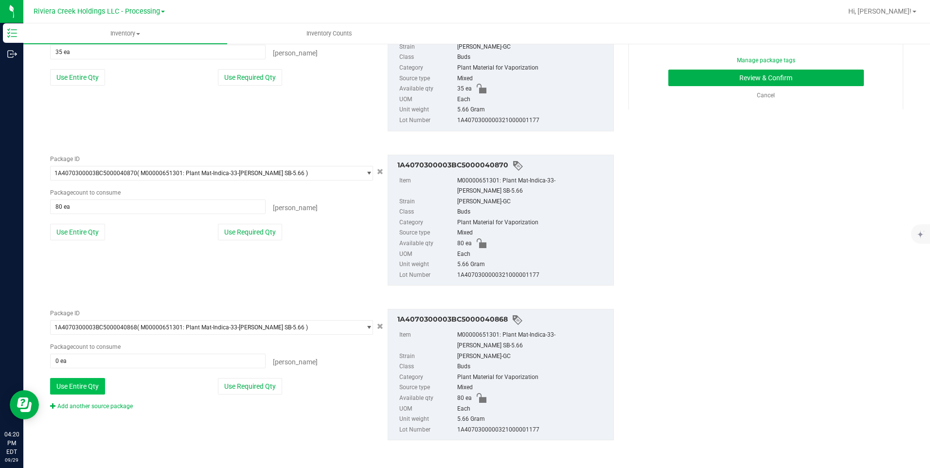
type input "80 ea"
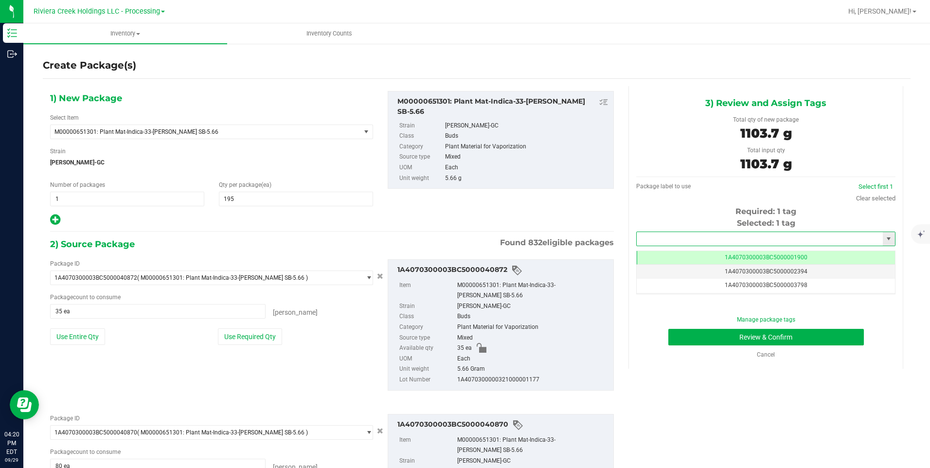
click at [667, 239] on input "text" at bounding box center [760, 239] width 246 height 14
click at [666, 250] on li "1A4070300003BC5000043719" at bounding box center [760, 255] width 256 height 15
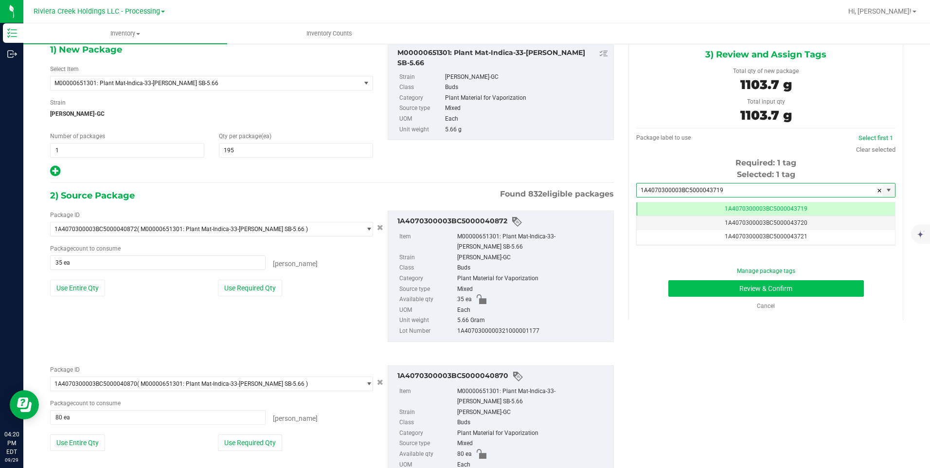
type input "1A4070300003BC5000043719"
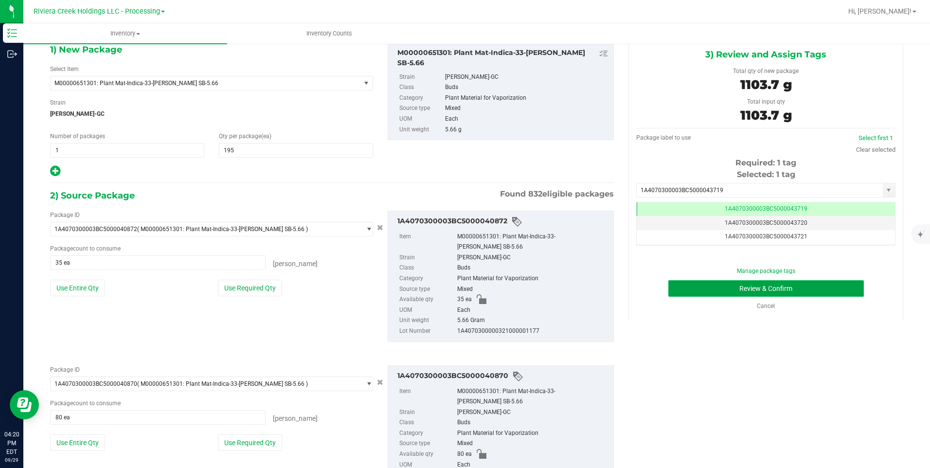
click at [702, 282] on button "Review & Confirm" at bounding box center [767, 288] width 196 height 17
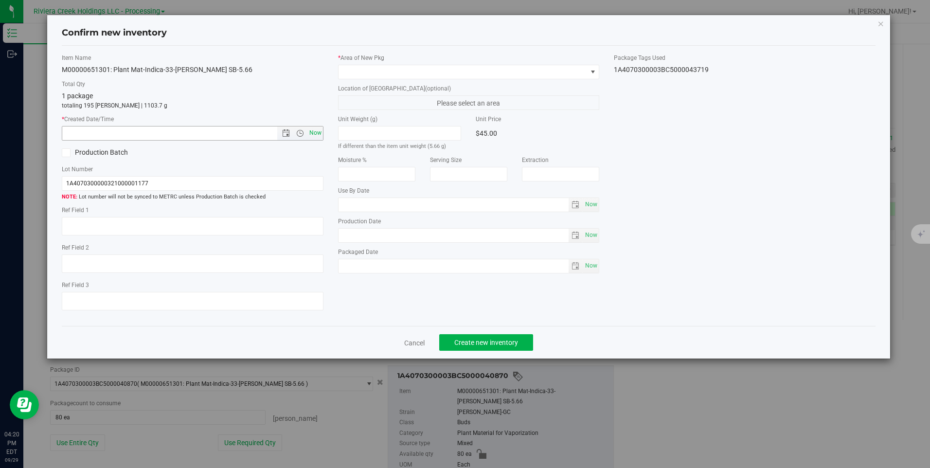
click at [314, 137] on span "Now" at bounding box center [315, 133] width 17 height 14
type input "[DATE] 4:20 PM"
click at [360, 78] on div "* Area of [GEOGRAPHIC_DATA] Location of [GEOGRAPHIC_DATA] (optional) Please sel…" at bounding box center [469, 166] width 276 height 225
click at [357, 73] on span at bounding box center [463, 72] width 248 height 14
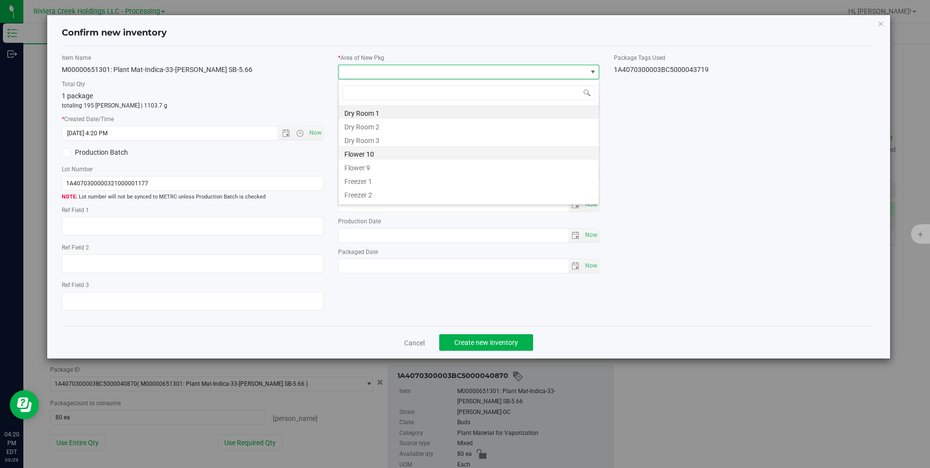
click at [382, 149] on li "Flower 10" at bounding box center [469, 153] width 260 height 14
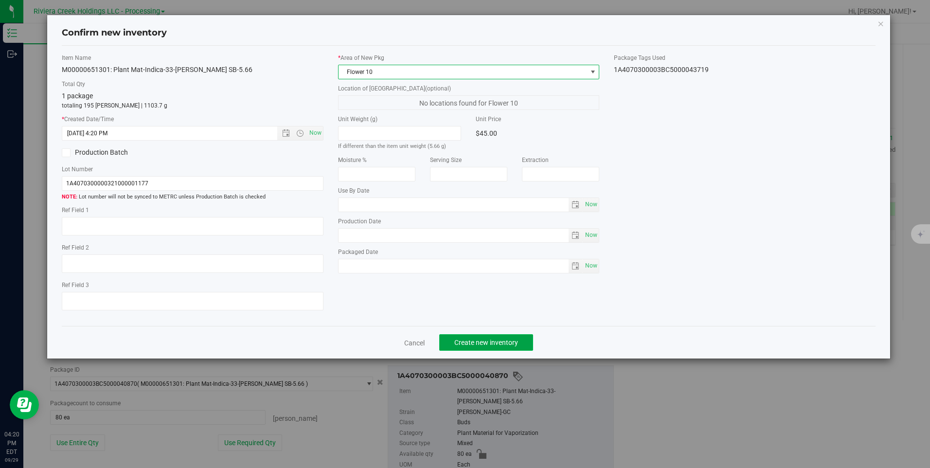
click at [468, 343] on span "Create new inventory" at bounding box center [486, 343] width 64 height 8
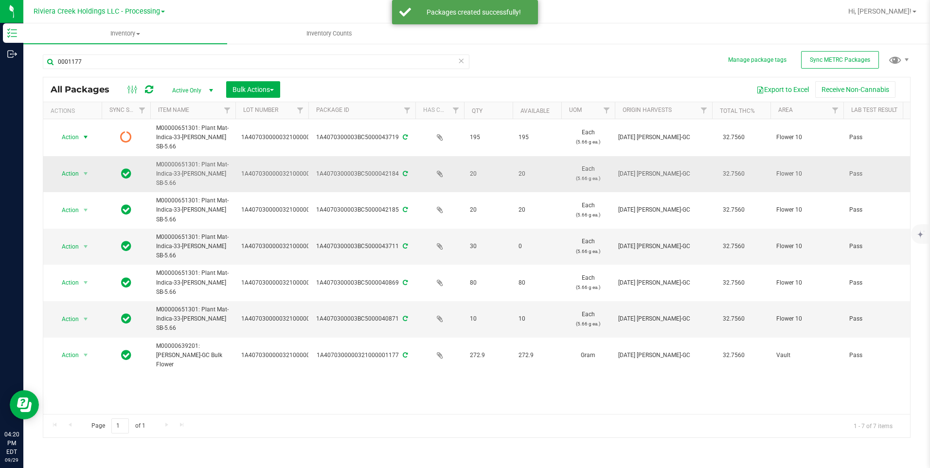
click at [85, 136] on span "select" at bounding box center [86, 137] width 8 height 8
click at [101, 210] on li "Print package label" at bounding box center [85, 211] width 62 height 15
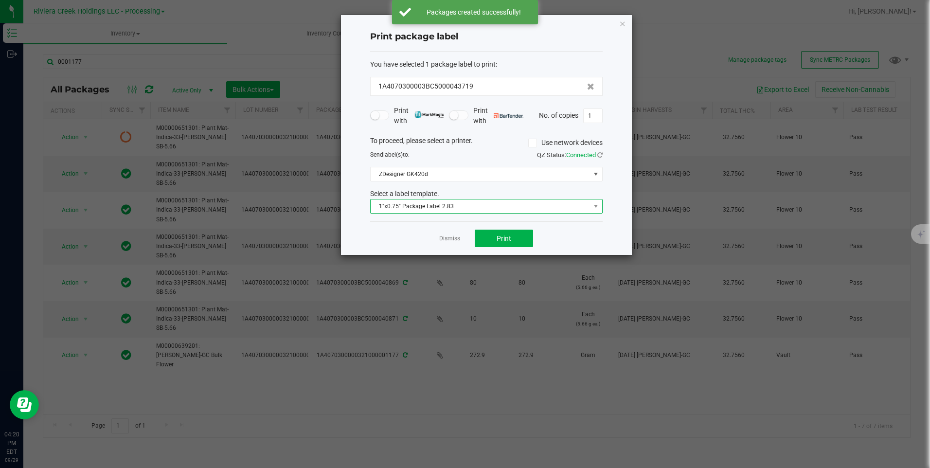
click at [382, 204] on span "1"x0.75" Package Label 2.83" at bounding box center [480, 207] width 219 height 14
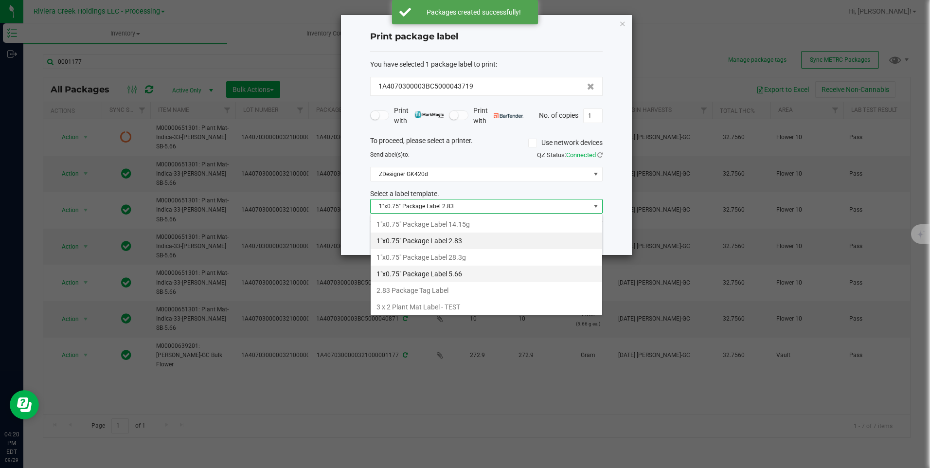
click at [468, 266] on li "1"x0.75" Package Label 5.66" at bounding box center [487, 274] width 232 height 17
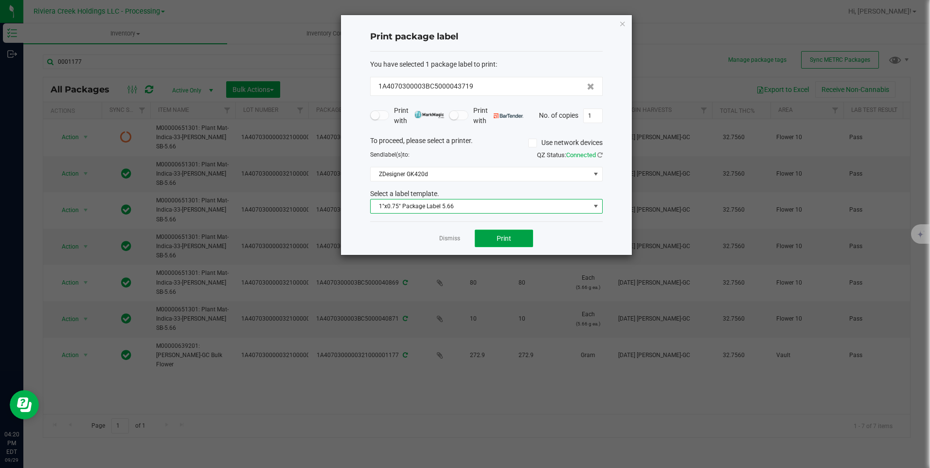
click at [495, 241] on button "Print" at bounding box center [504, 239] width 58 height 18
